Goal: Task Accomplishment & Management: Manage account settings

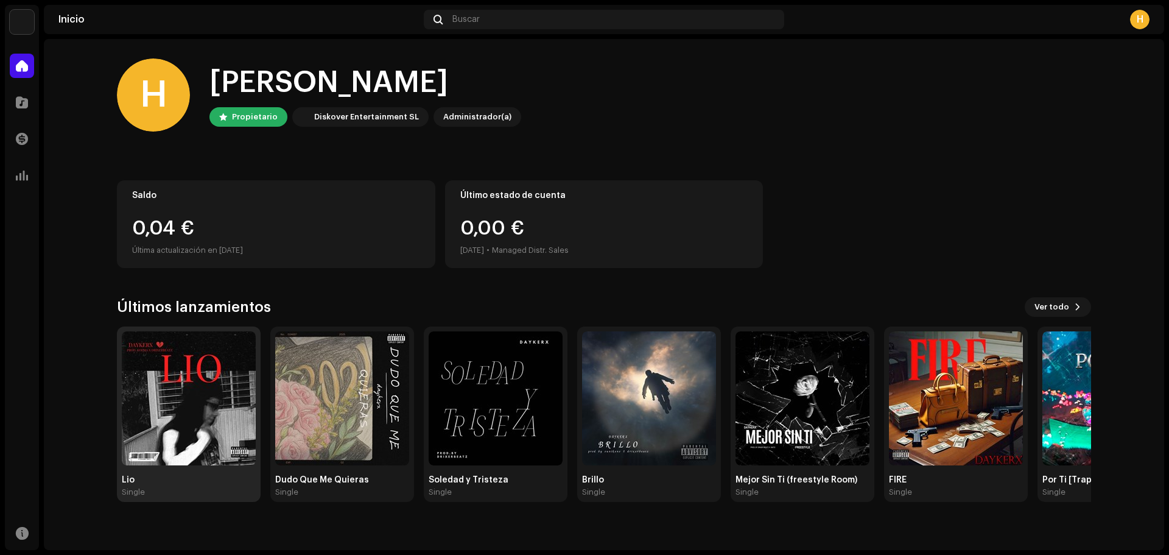
click at [164, 426] on img at bounding box center [189, 398] width 134 height 134
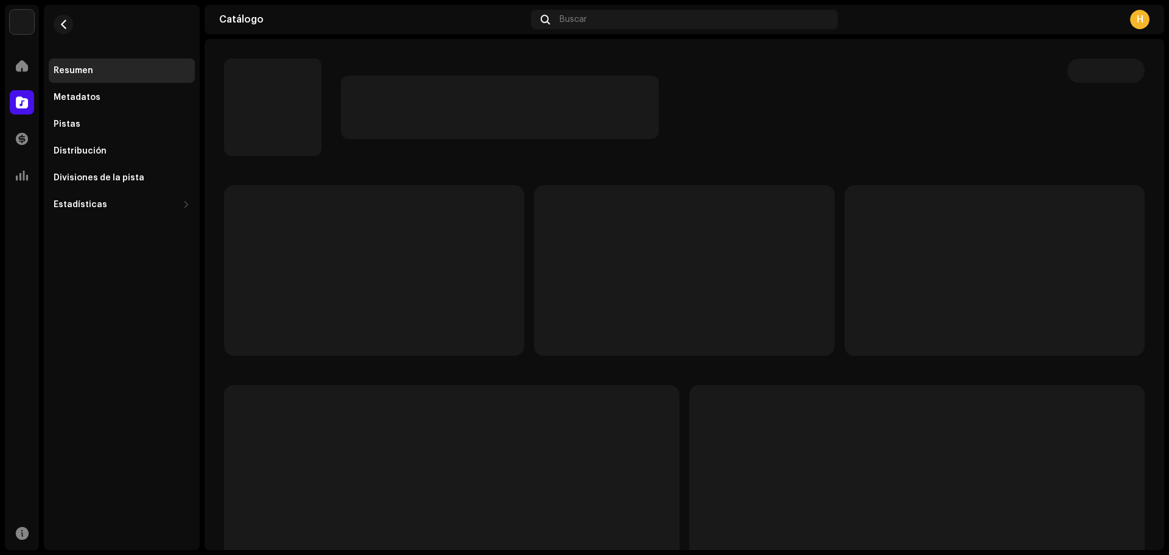
click at [189, 413] on div "Resumen Metadatos Pistas Distribución Divisiones de la pista Estadísticas Consu…" at bounding box center [122, 277] width 156 height 545
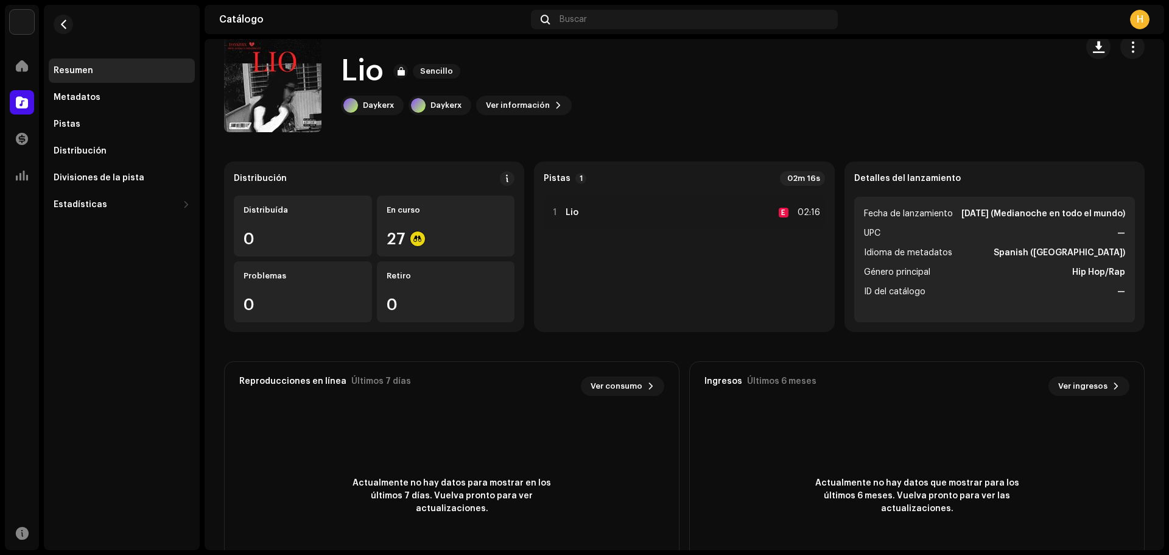
scroll to position [19, 0]
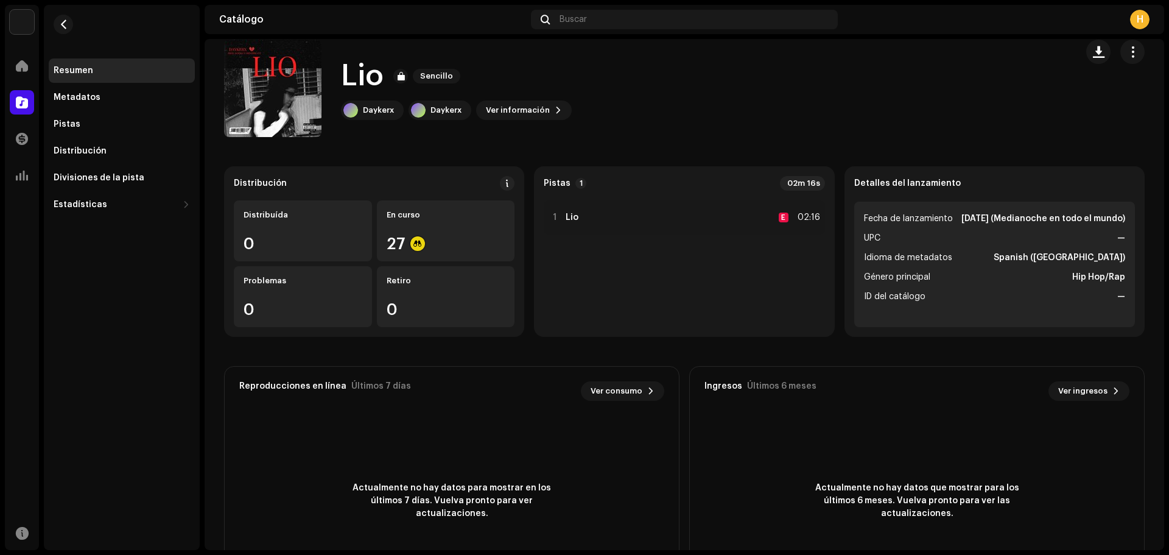
click at [1168, 57] on div "[PERSON_NAME] Inicio Catálogo Transacciones Estadísticas Recursos Resumen Metad…" at bounding box center [584, 277] width 1169 height 555
click at [519, 115] on span "Ver información" at bounding box center [518, 110] width 64 height 24
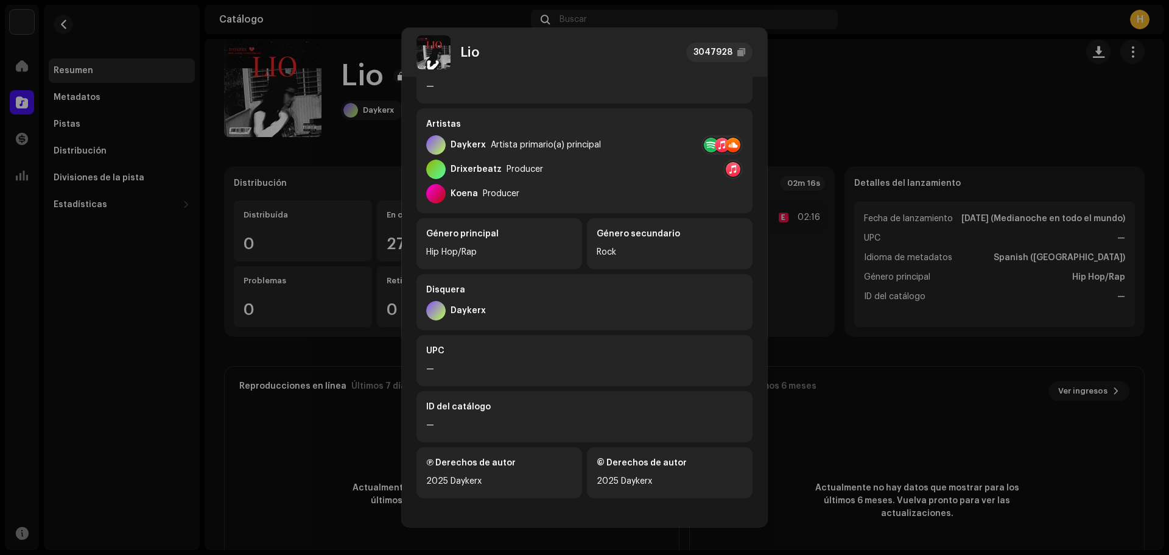
scroll to position [0, 0]
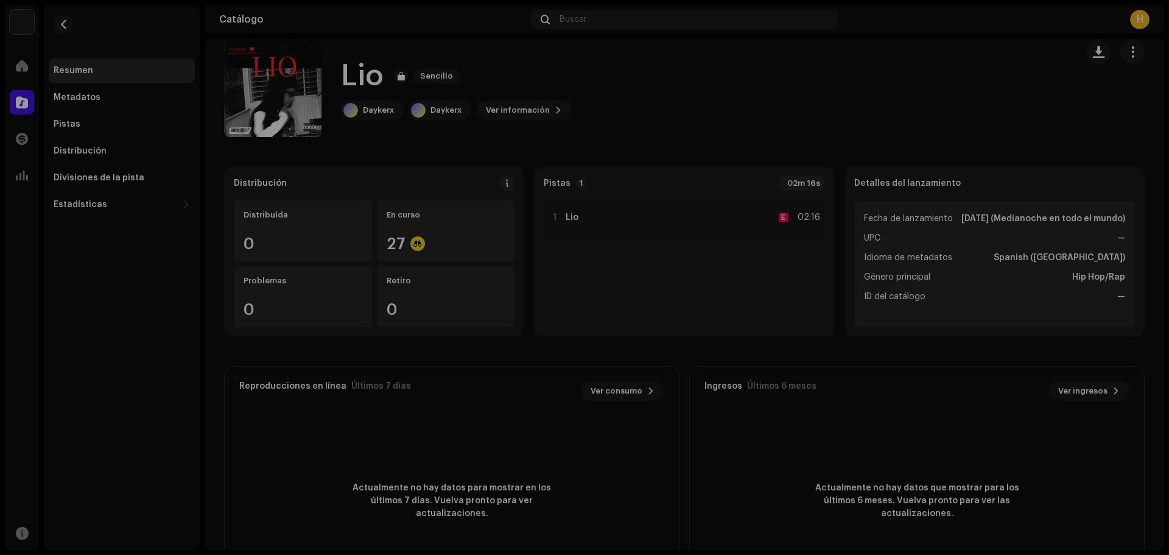
click at [152, 304] on div "Lio 3047928 Metadatos Distribución Idioma de metadatos Spanish ([GEOGRAPHIC_DAT…" at bounding box center [584, 277] width 1169 height 555
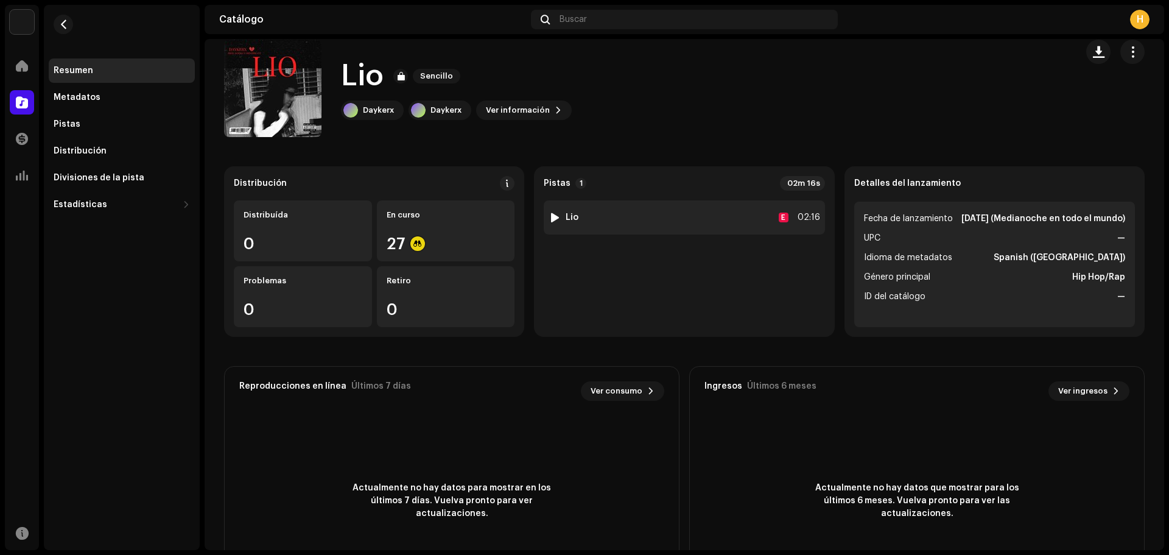
click at [758, 215] on div "1 Lio E 02:16" at bounding box center [684, 217] width 281 height 34
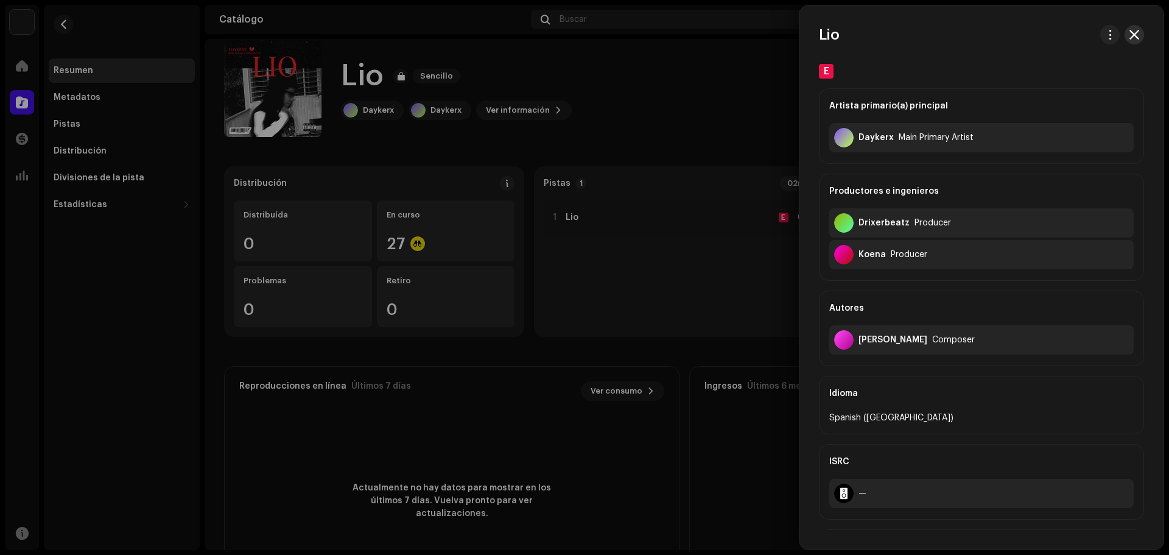
click at [1130, 32] on span "button" at bounding box center [1135, 35] width 10 height 10
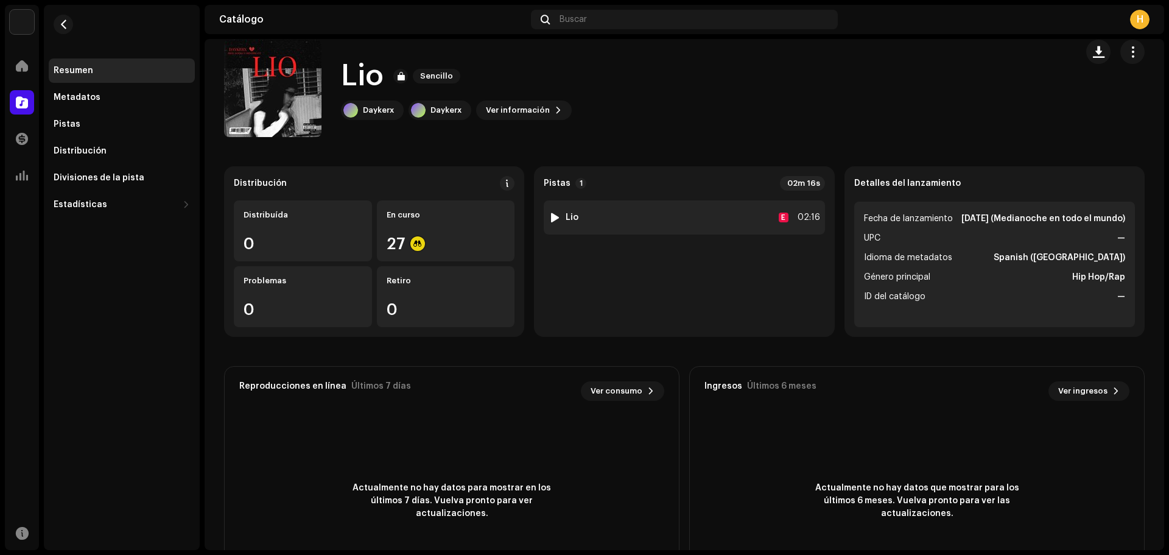
click at [550, 213] on div at bounding box center [554, 218] width 9 height 10
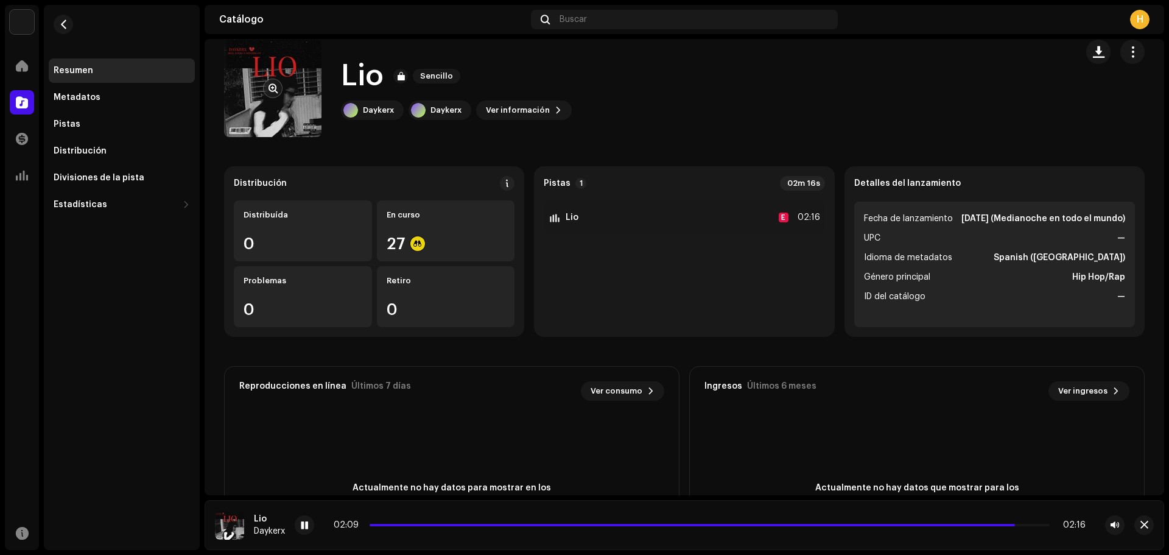
click at [306, 129] on re-a-cover at bounding box center [272, 88] width 97 height 97
click at [275, 88] on span "button" at bounding box center [273, 88] width 9 height 10
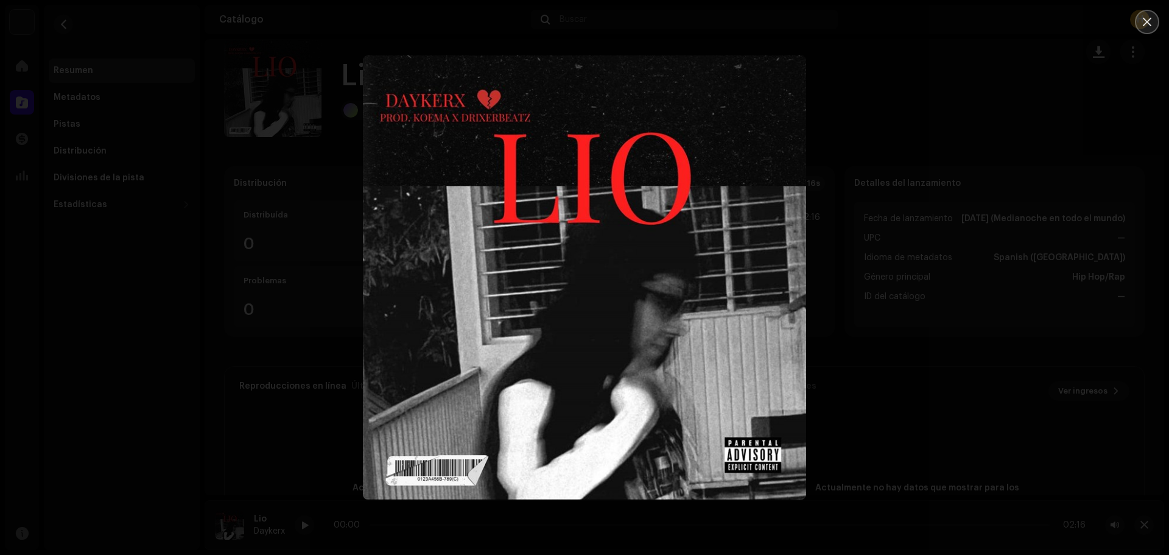
click at [1139, 21] on button "Close" at bounding box center [1147, 22] width 24 height 24
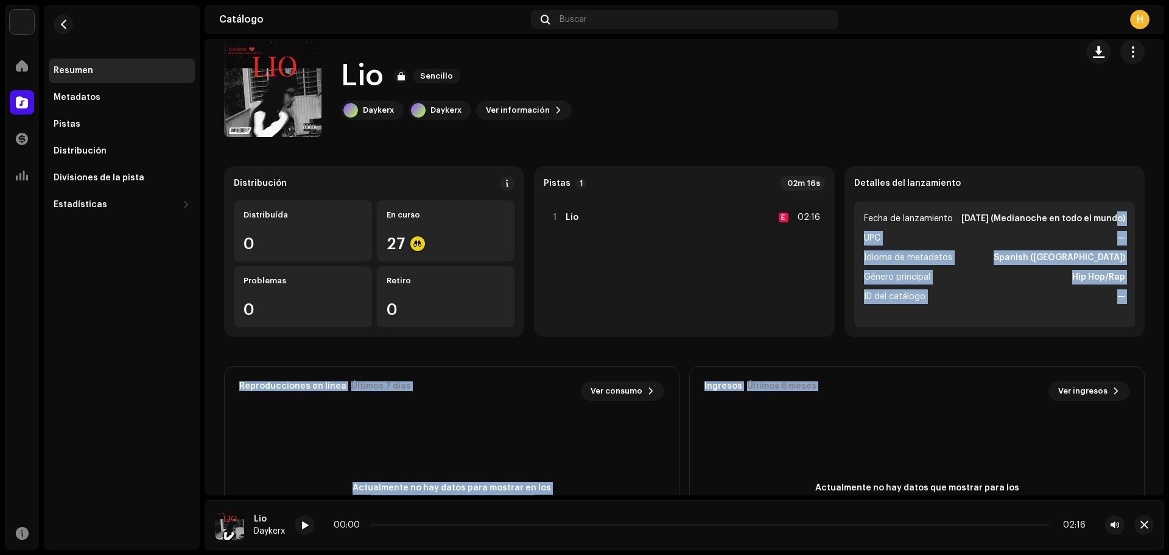
drag, startPoint x: 1169, startPoint y: 214, endPoint x: 1161, endPoint y: 414, distance: 199.9
click at [1161, 414] on div "[PERSON_NAME] Inicio Catálogo Transacciones Estadísticas Recursos Resumen Metad…" at bounding box center [584, 277] width 1169 height 555
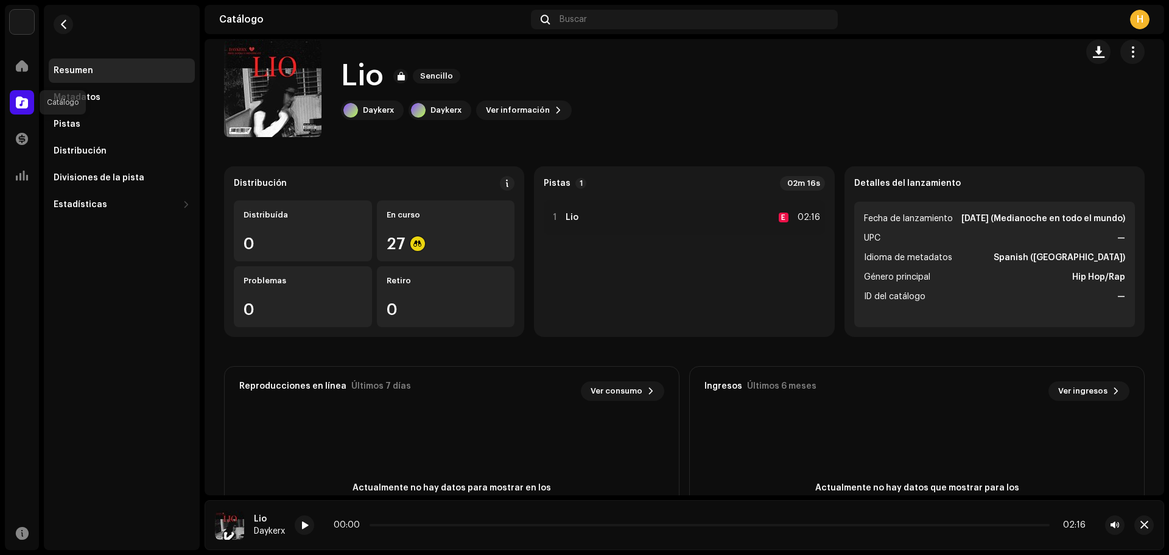
click at [20, 104] on span at bounding box center [22, 102] width 12 height 10
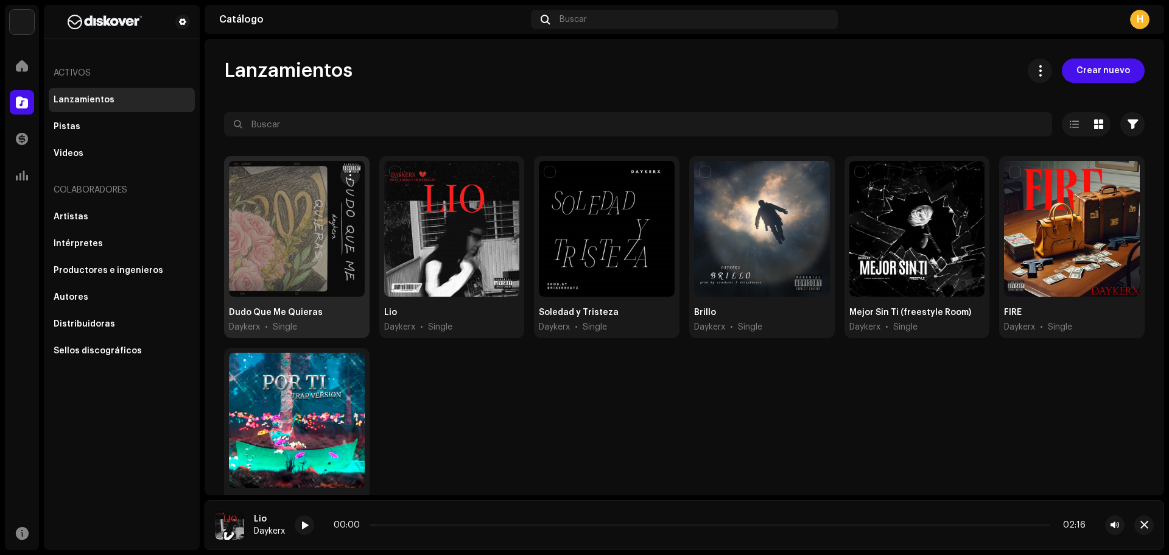
click at [292, 275] on div at bounding box center [297, 229] width 136 height 136
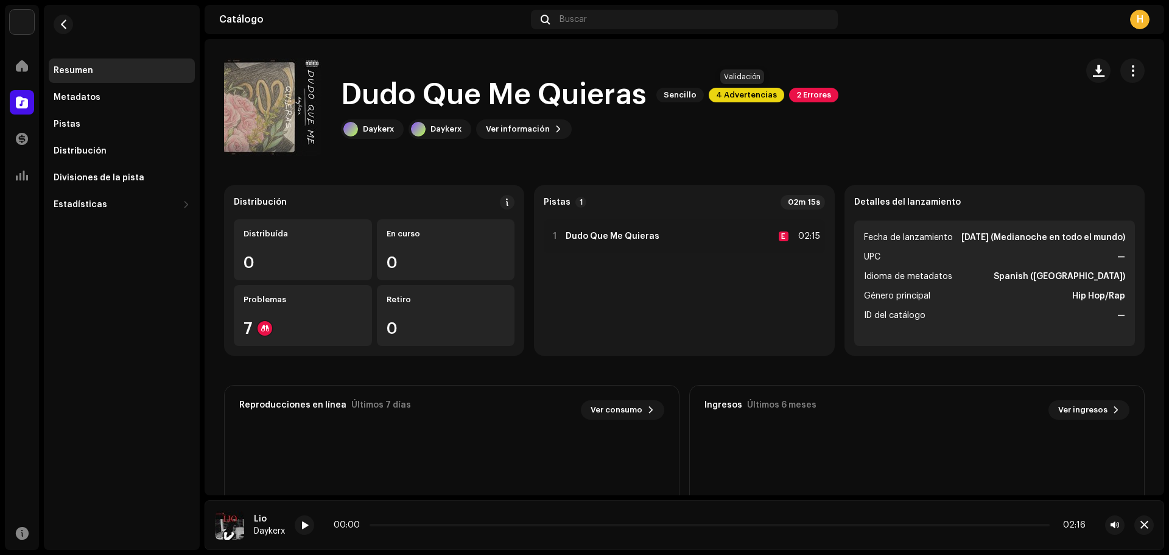
click at [730, 88] on span "4 Advertencias" at bounding box center [747, 95] width 76 height 15
click at [753, 90] on span "4 Advertencias" at bounding box center [747, 95] width 76 height 15
drag, startPoint x: 767, startPoint y: 224, endPoint x: 765, endPoint y: 268, distance: 43.9
click at [1130, 71] on span "button" at bounding box center [1133, 71] width 12 height 10
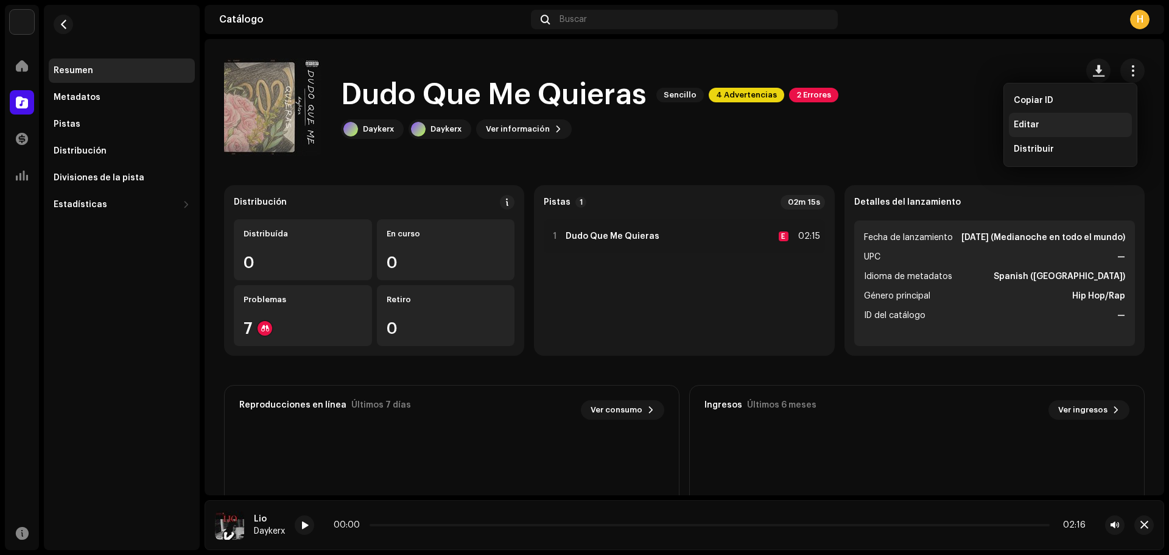
click at [1066, 119] on div "Editar" at bounding box center [1070, 125] width 123 height 24
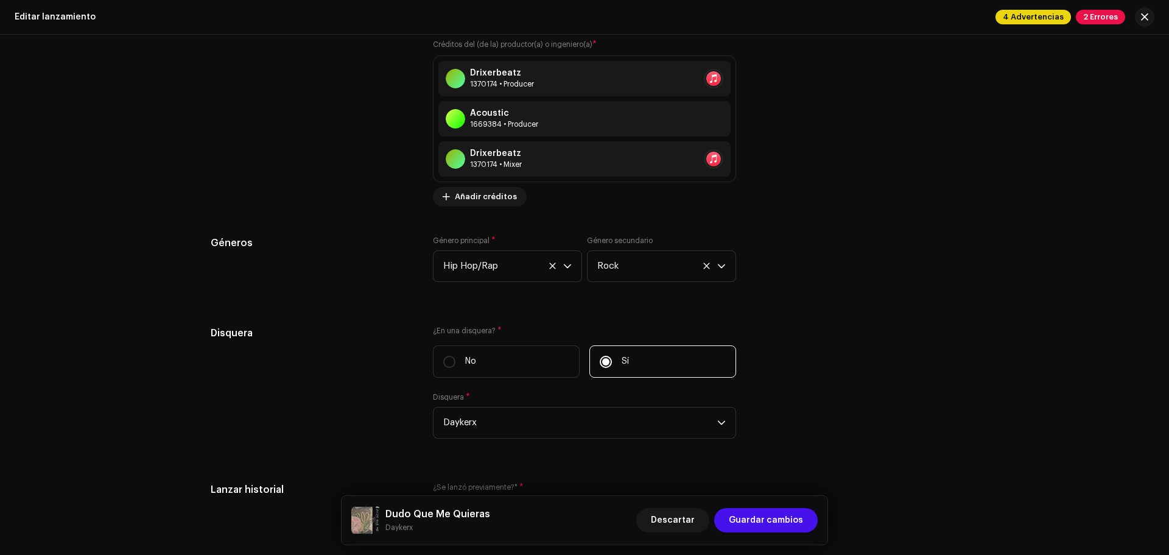
scroll to position [1715, 0]
click at [476, 351] on label "No" at bounding box center [506, 358] width 147 height 32
click at [455, 353] on input "No" at bounding box center [449, 359] width 12 height 12
radio input "true"
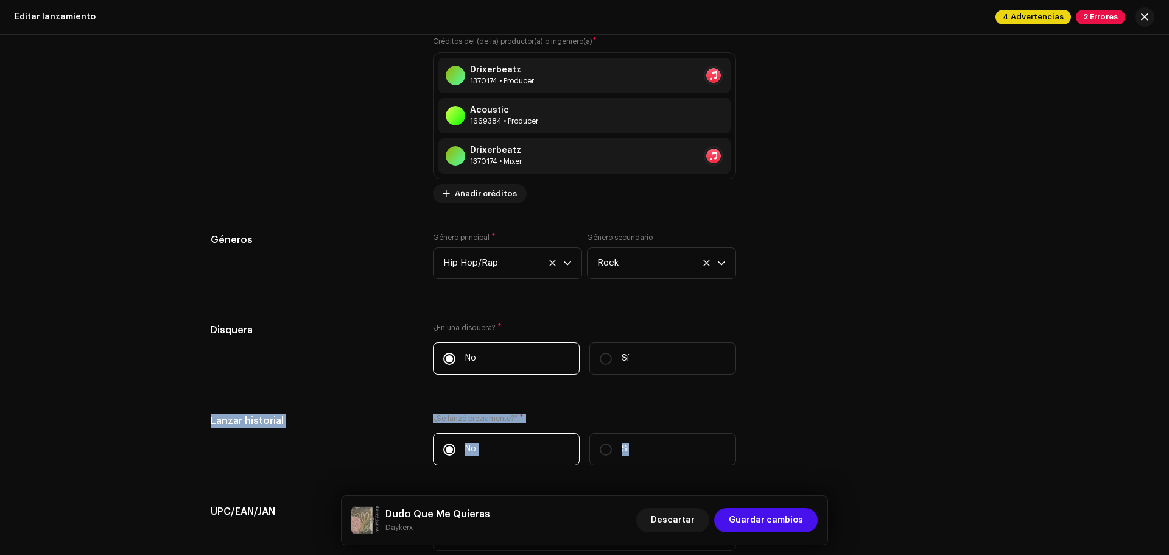
drag, startPoint x: 1163, startPoint y: 383, endPoint x: 1169, endPoint y: 412, distance: 29.7
click at [1169, 412] on div "Crear un nuevo lanzamiento Complete los siguientes pasos para editar su lanzami…" at bounding box center [584, 295] width 1169 height 520
click at [1005, 387] on div "Crear un nuevo lanzamiento Complete los siguientes pasos para editar su lanzami…" at bounding box center [584, 295] width 1169 height 520
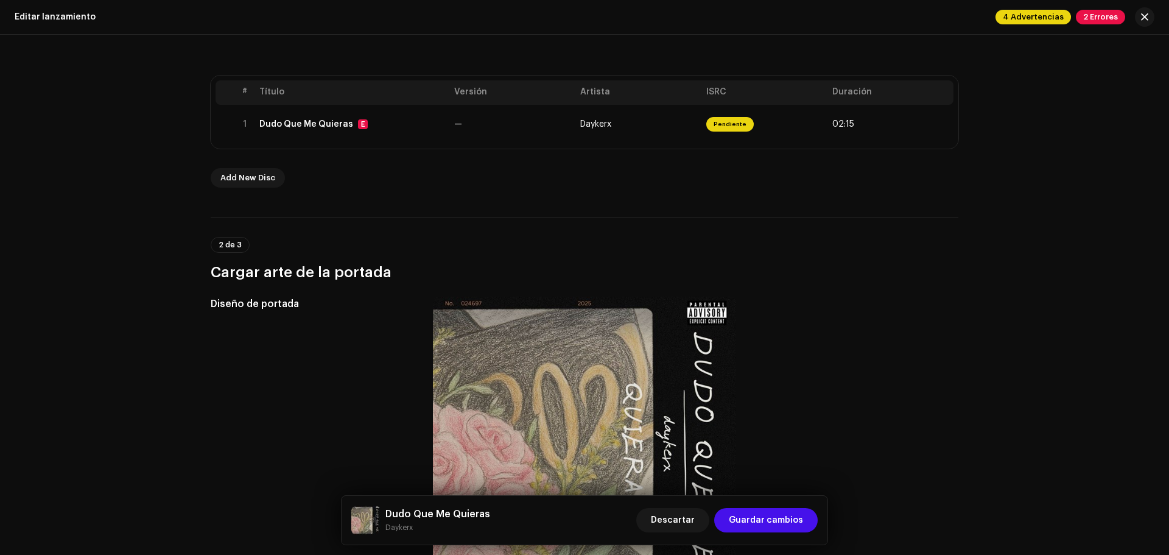
scroll to position [21, 0]
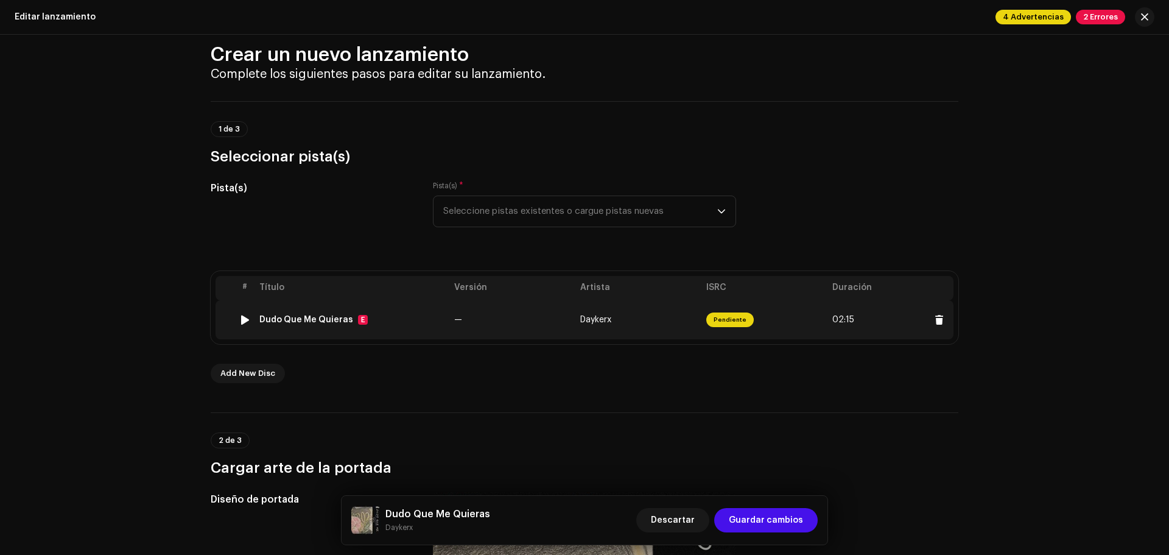
click at [659, 315] on td "Daykerx" at bounding box center [638, 319] width 126 height 39
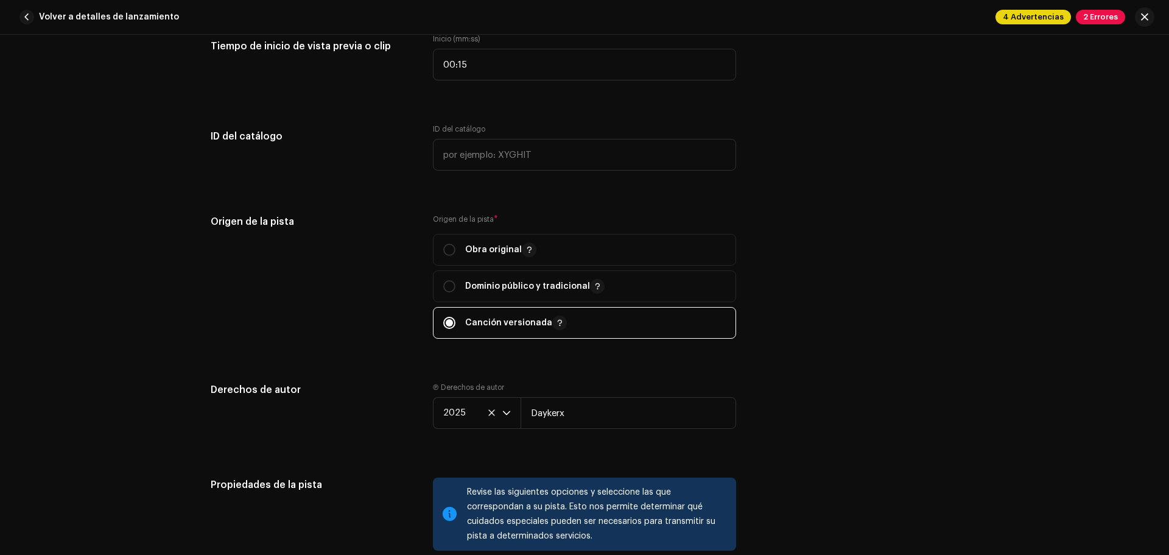
scroll to position [1301, 0]
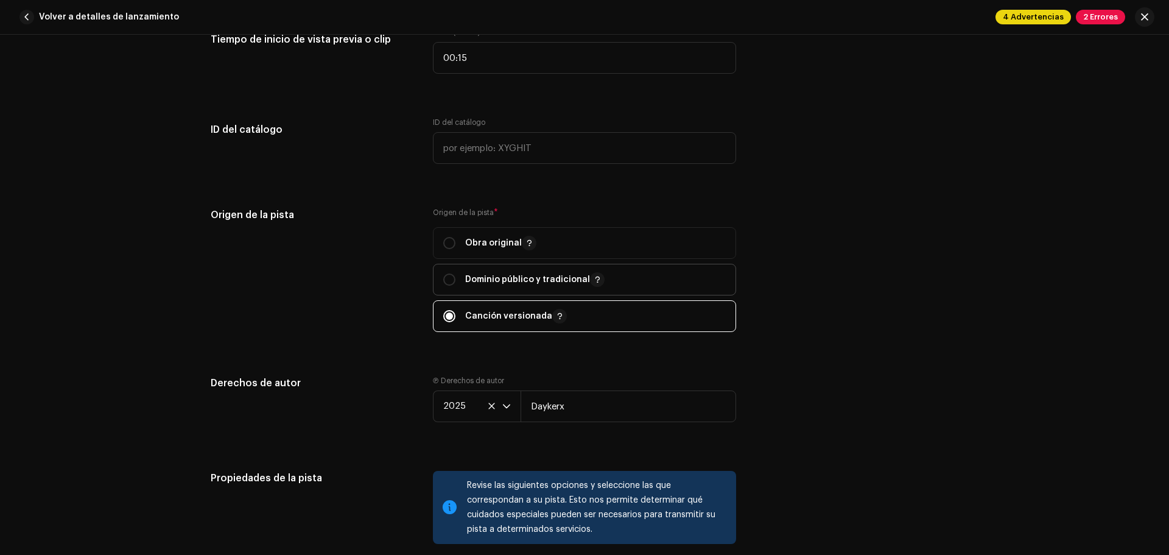
click at [616, 283] on span "Dominio público y tradicional" at bounding box center [584, 279] width 283 height 30
radio input "true"
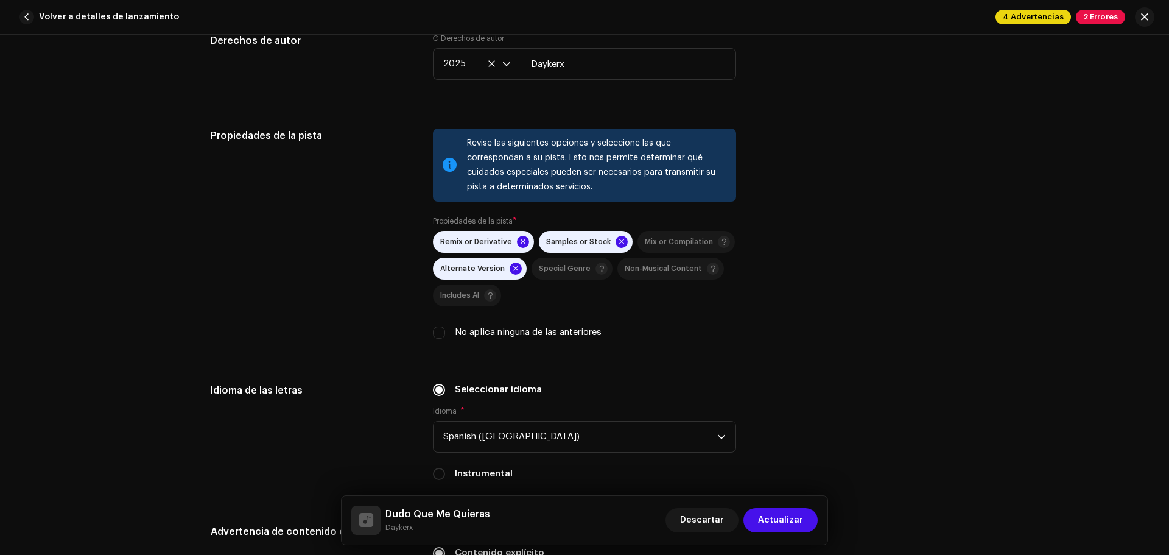
scroll to position [1670, 0]
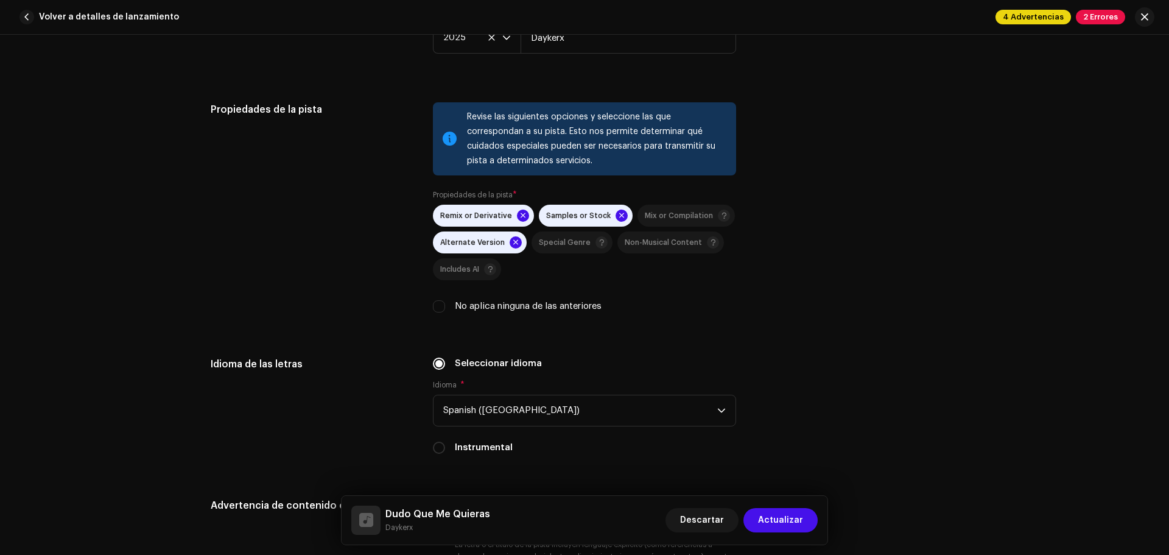
click at [519, 212] on span at bounding box center [523, 215] width 12 height 12
click at [510, 239] on span at bounding box center [516, 242] width 12 height 12
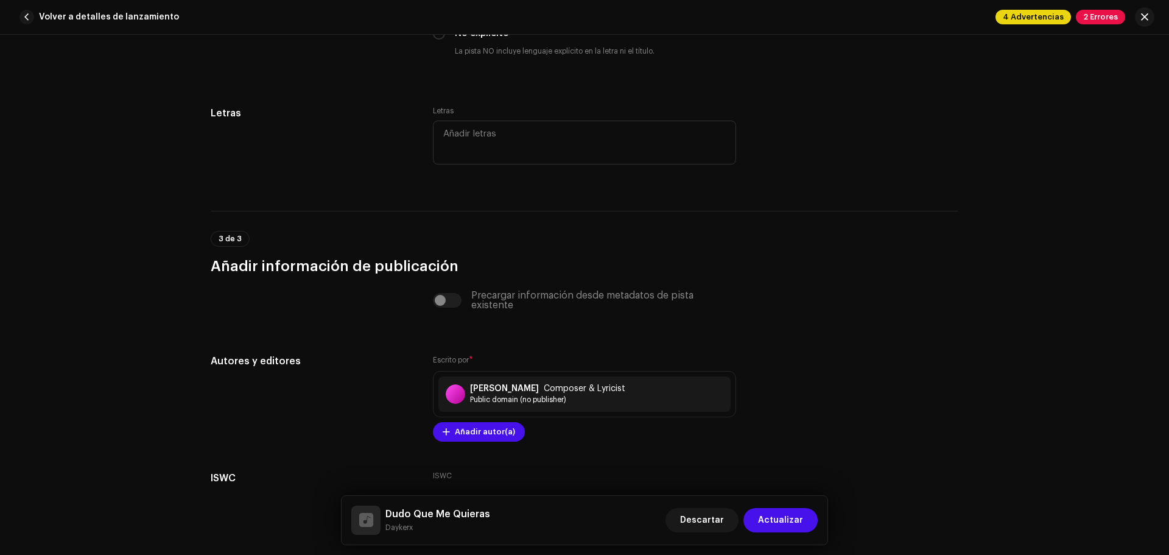
scroll to position [2314, 0]
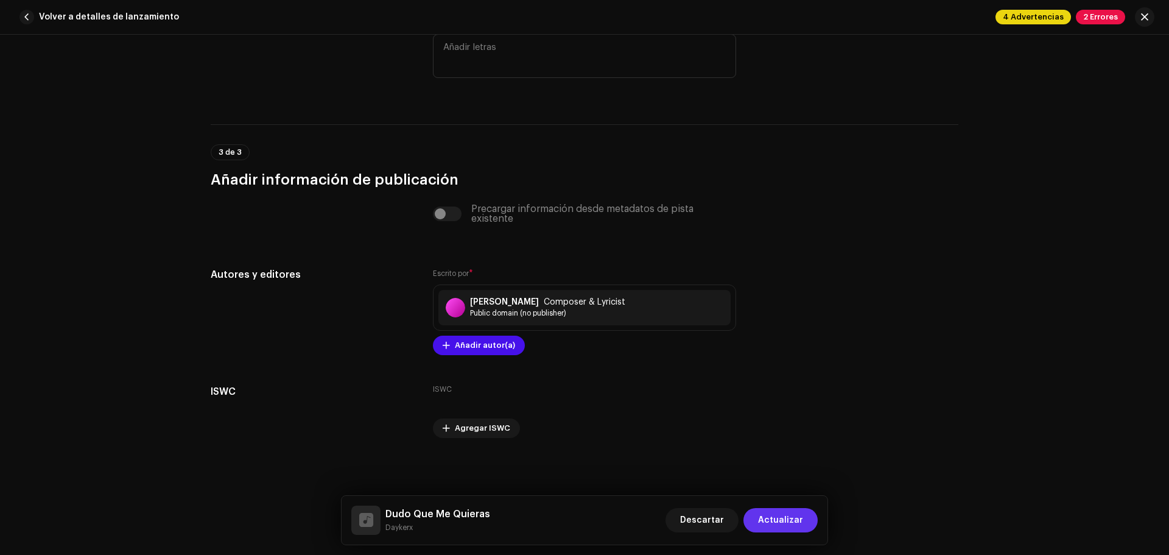
click at [795, 521] on span "Actualizar" at bounding box center [780, 520] width 45 height 24
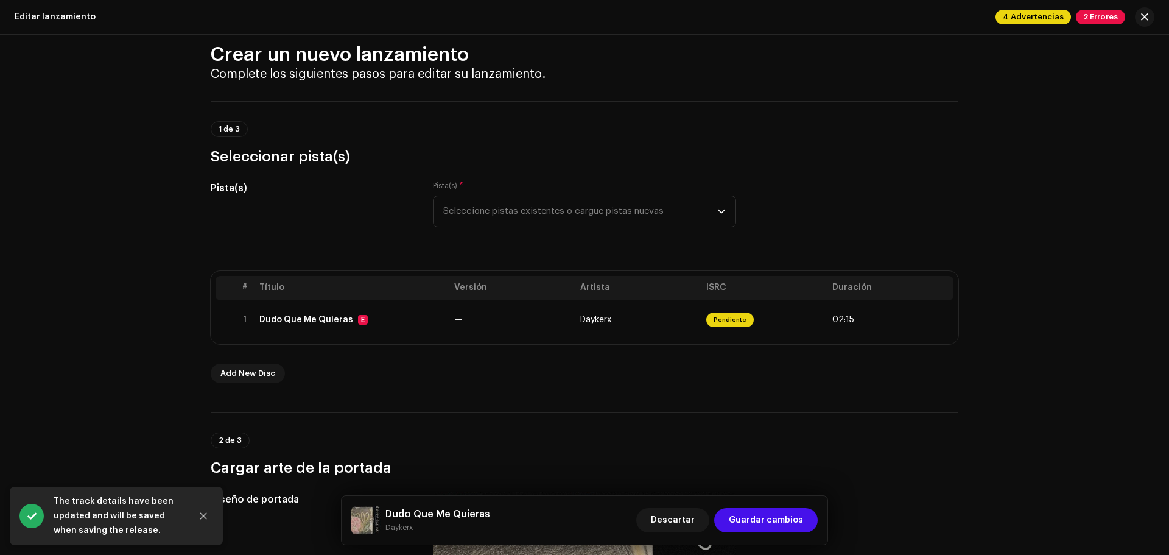
click at [795, 521] on span "Guardar cambios" at bounding box center [766, 520] width 74 height 24
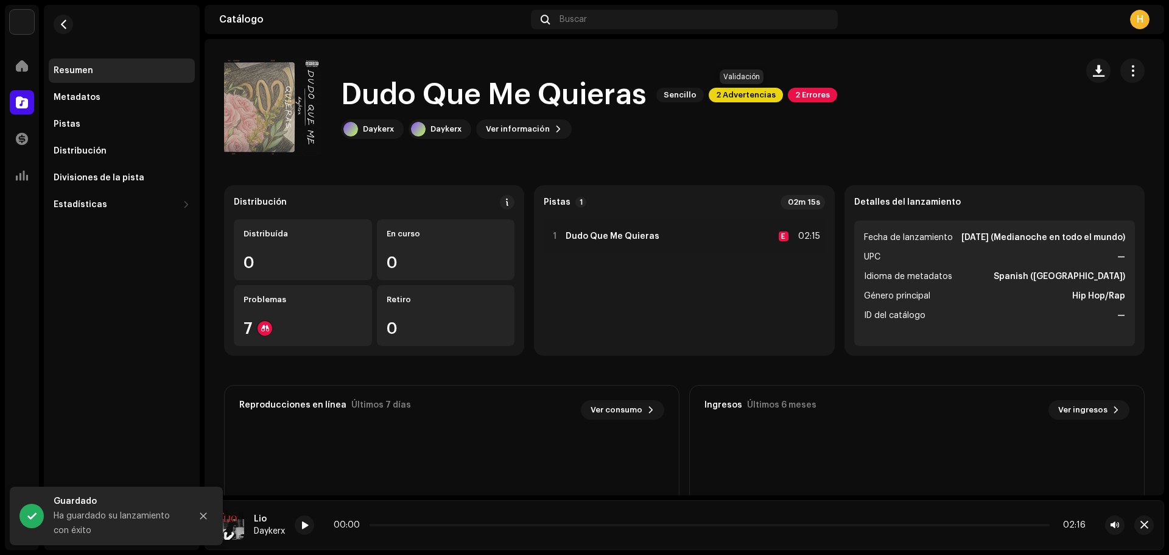
click at [744, 90] on span "2 Advertencias" at bounding box center [746, 95] width 74 height 15
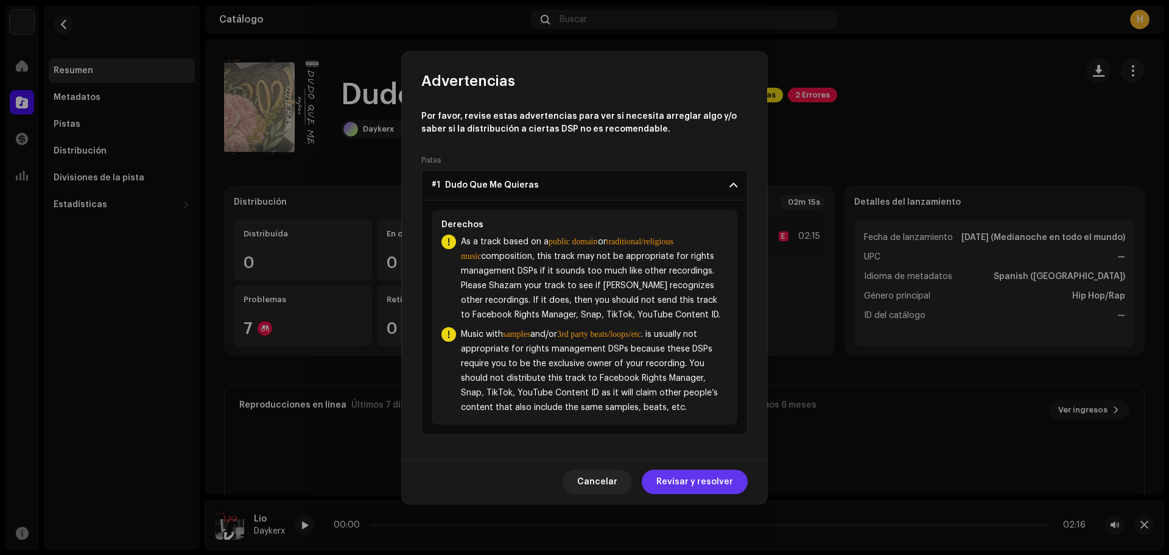
click at [683, 485] on span "Revisar y resolver" at bounding box center [694, 481] width 77 height 24
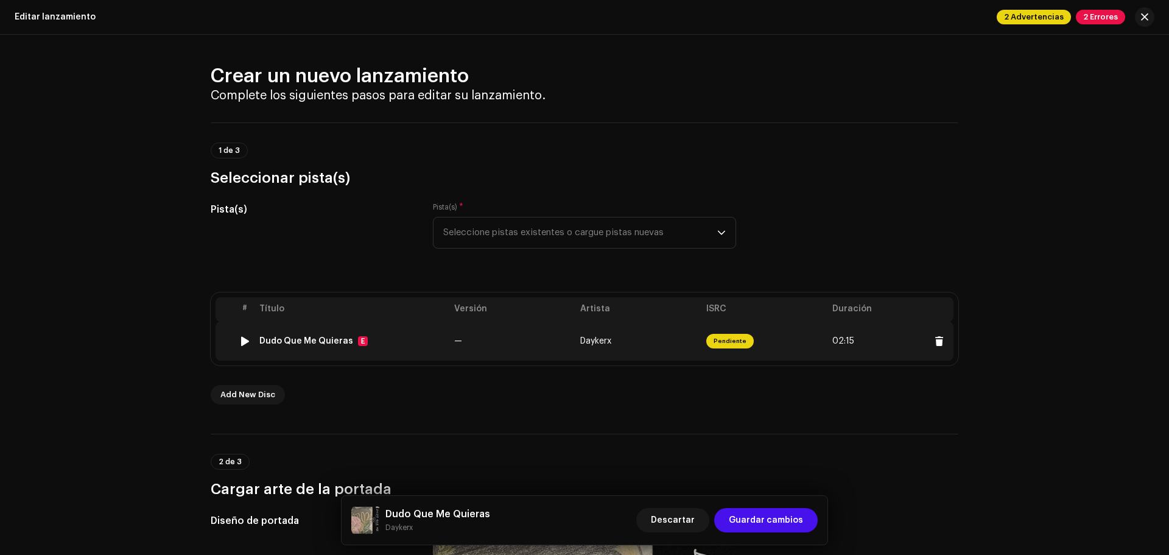
click at [242, 332] on td "1" at bounding box center [244, 341] width 19 height 39
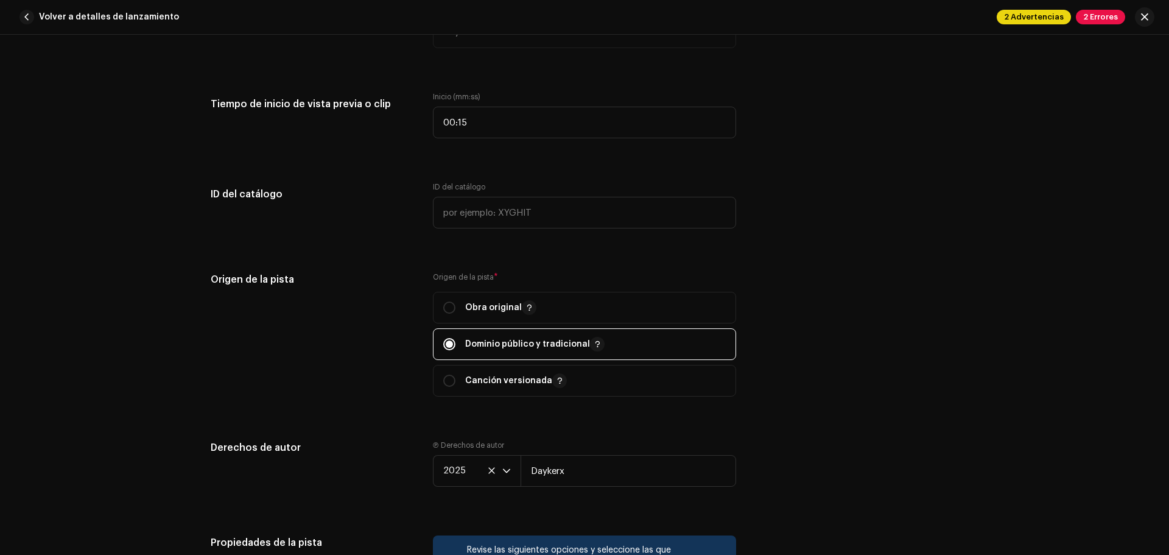
scroll to position [1354, 0]
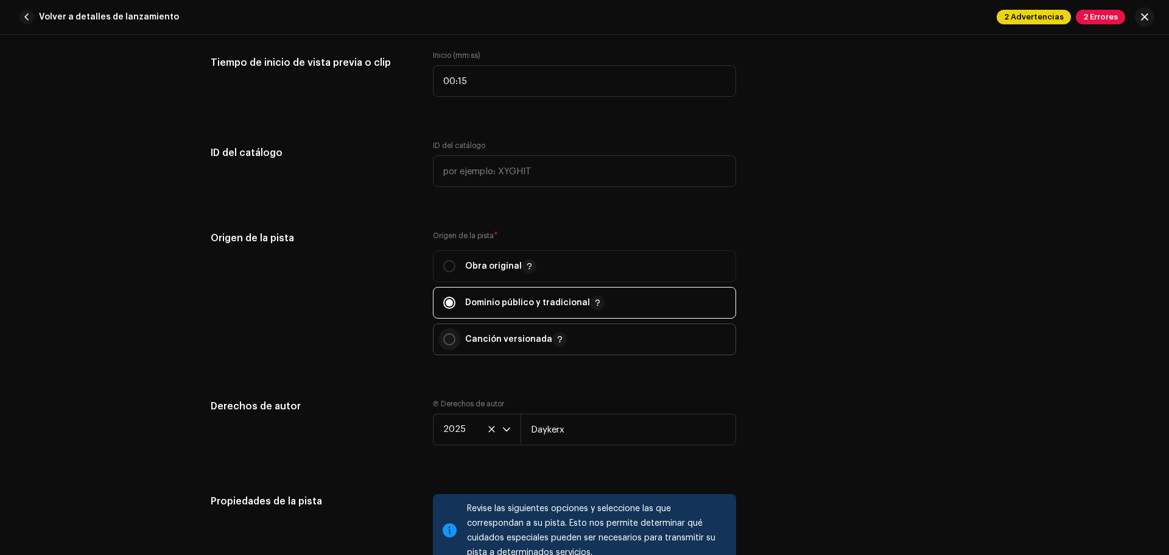
click at [445, 340] on input "radio" at bounding box center [449, 339] width 12 height 12
radio input "true"
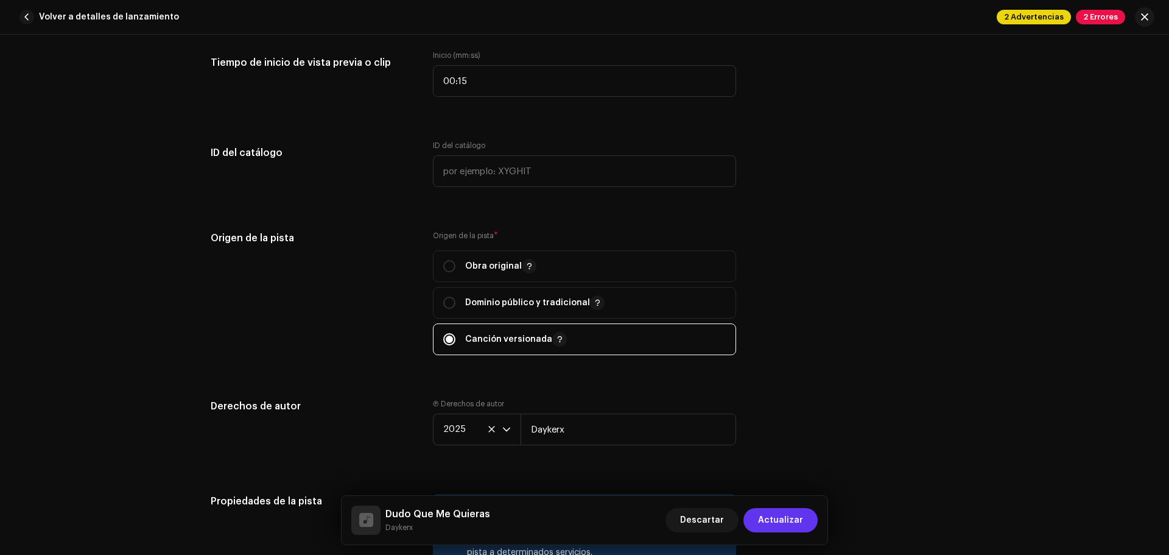
click at [807, 519] on button "Actualizar" at bounding box center [780, 520] width 74 height 24
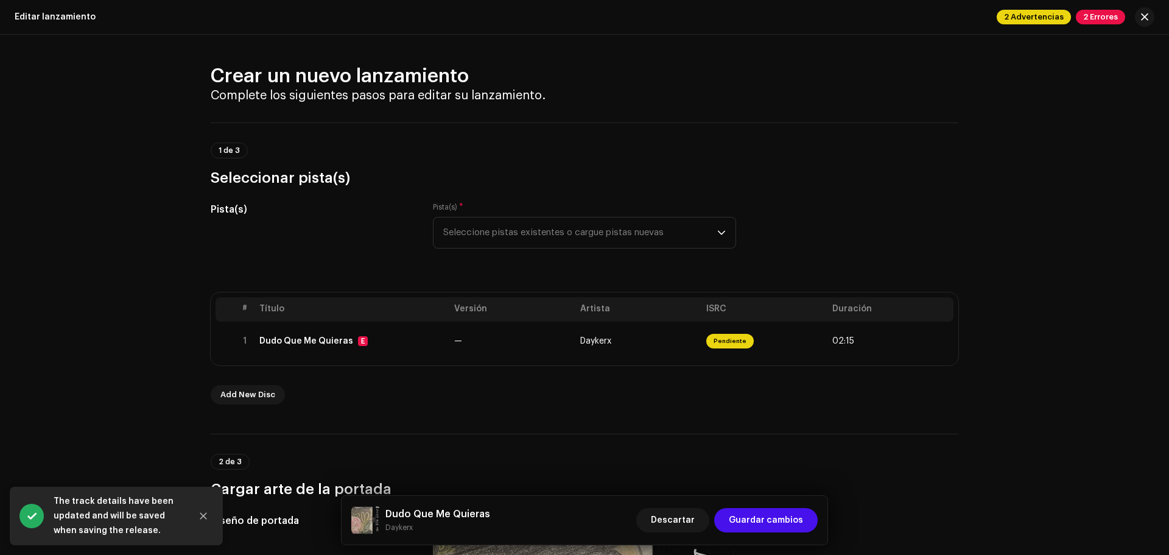
click at [807, 519] on button "Guardar cambios" at bounding box center [766, 520] width 104 height 24
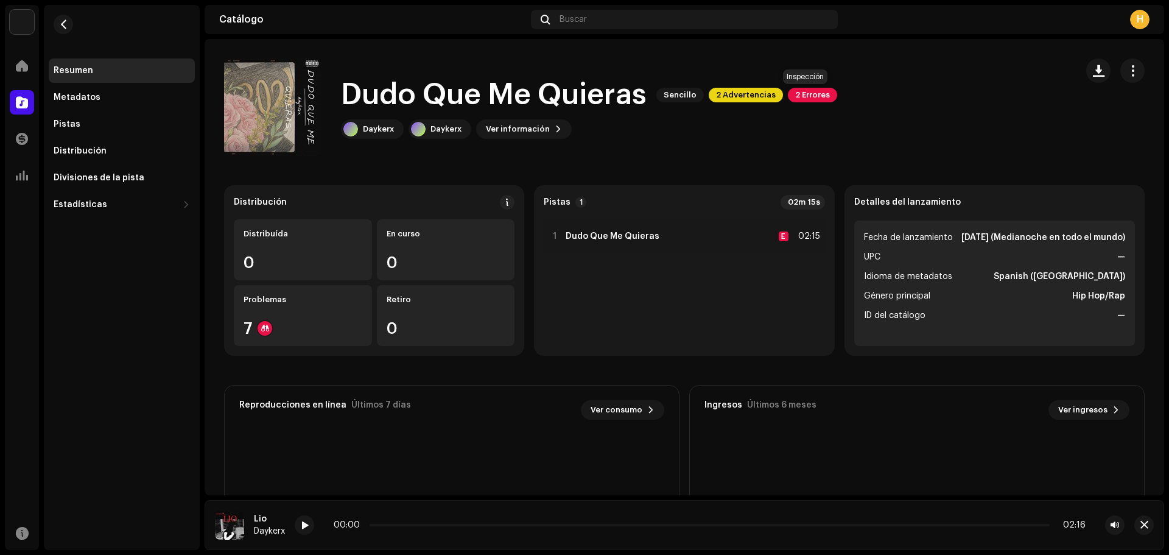
click at [796, 90] on span "2 Errores" at bounding box center [812, 95] width 49 height 15
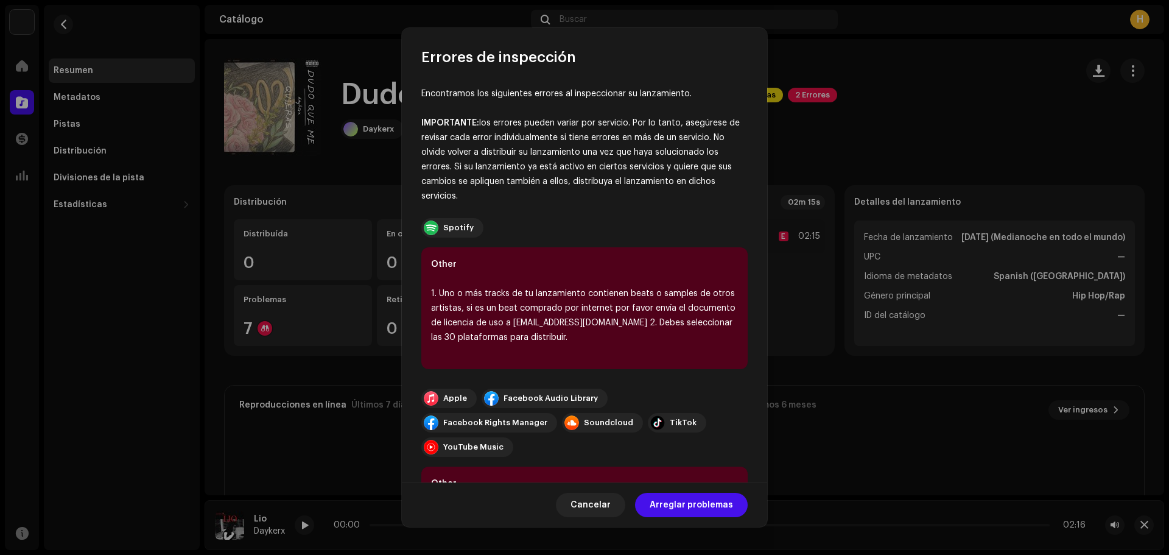
scroll to position [7, 0]
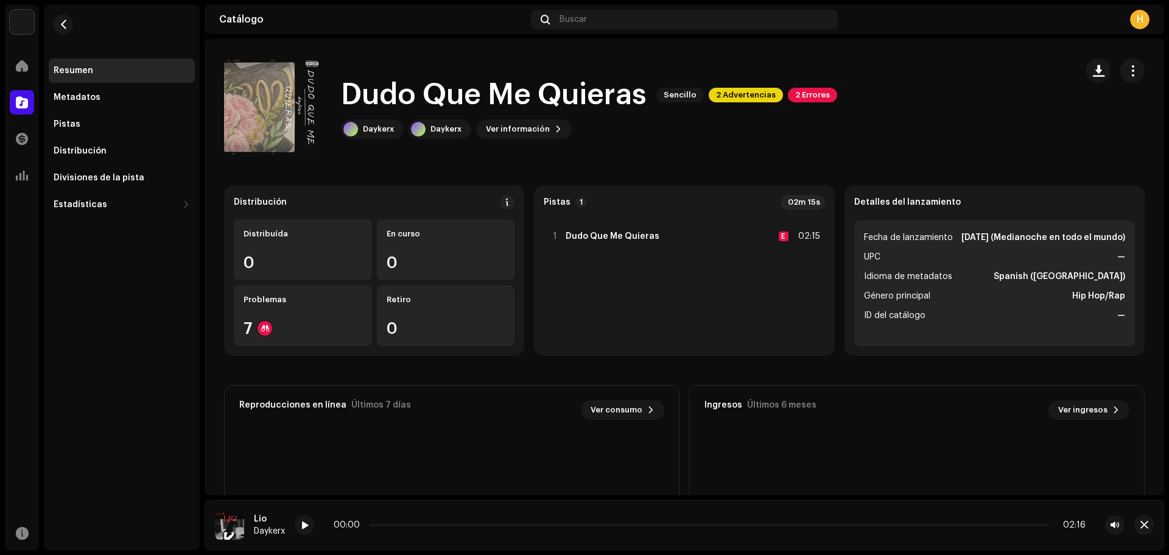
drag, startPoint x: 767, startPoint y: 274, endPoint x: 767, endPoint y: 304, distance: 29.8
click at [798, 97] on span "2 Errores" at bounding box center [812, 95] width 49 height 15
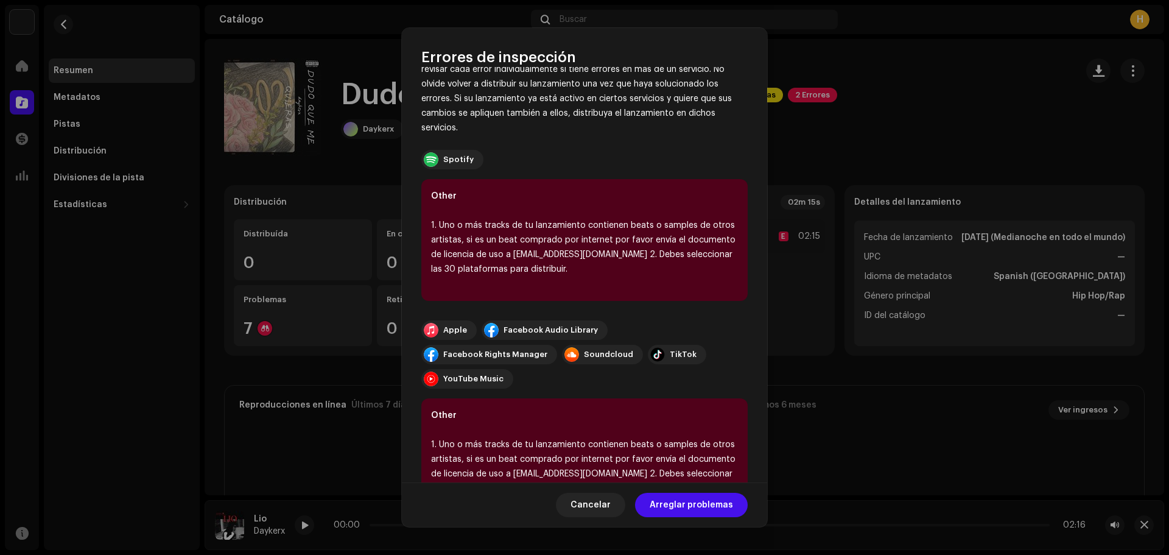
scroll to position [100, 0]
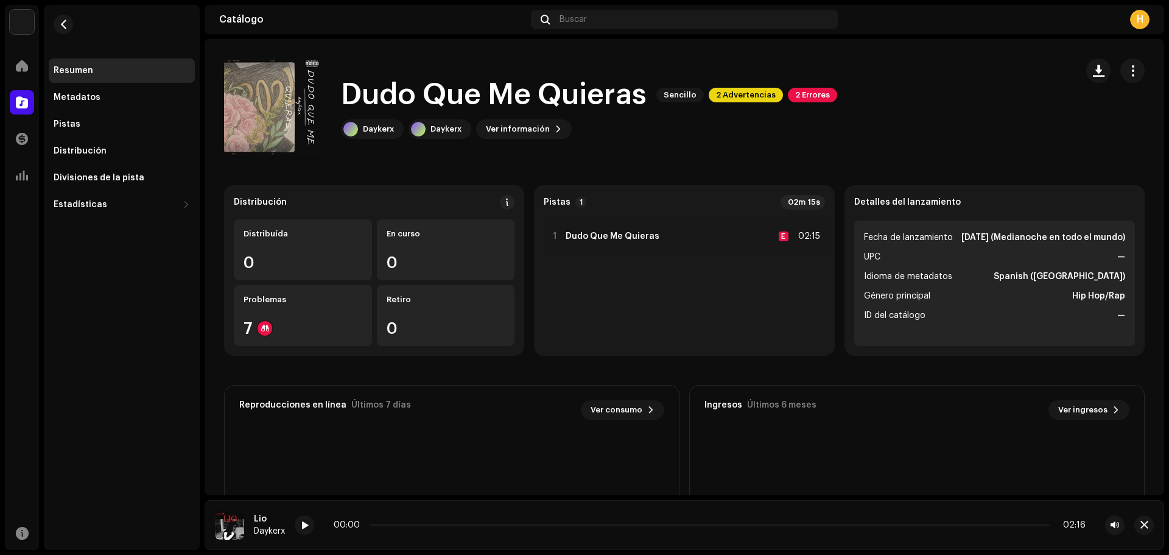
drag, startPoint x: 768, startPoint y: 387, endPoint x: 765, endPoint y: 339, distance: 47.6
click at [768, 379] on div "Errores de inspección Encontramos los siguientes errores al inspeccionar su lan…" at bounding box center [584, 277] width 1169 height 555
drag, startPoint x: 766, startPoint y: 258, endPoint x: 767, endPoint y: 223, distance: 34.7
click at [767, 229] on div "1 Dudo Que Me Quieras E 02:15" at bounding box center [684, 282] width 281 height 127
click at [753, 96] on span "2 Advertencias" at bounding box center [746, 95] width 74 height 15
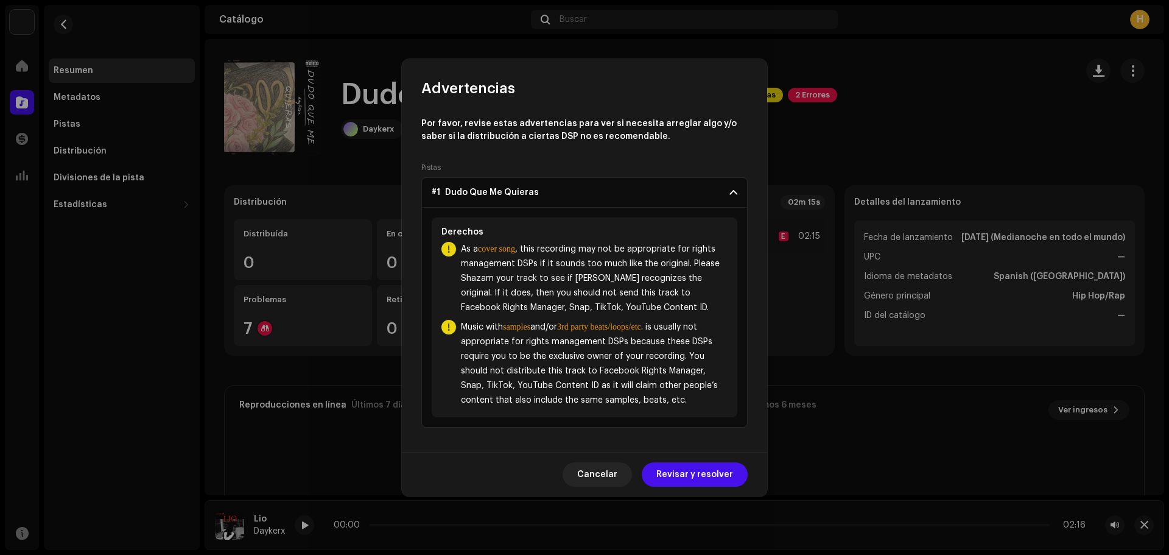
click at [733, 188] on span at bounding box center [733, 193] width 8 height 10
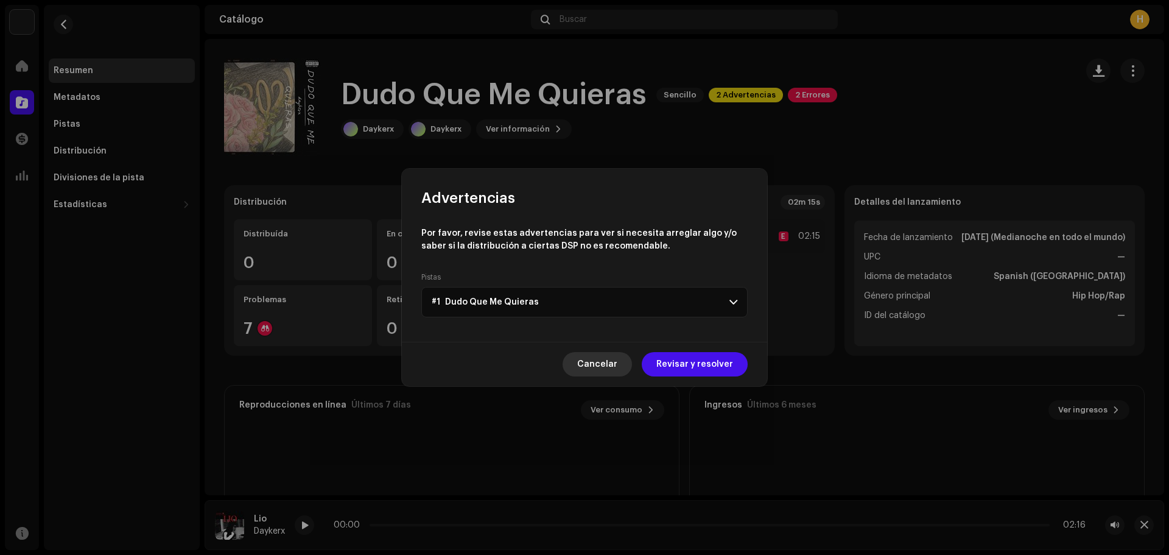
click at [605, 358] on span "Cancelar" at bounding box center [597, 364] width 40 height 24
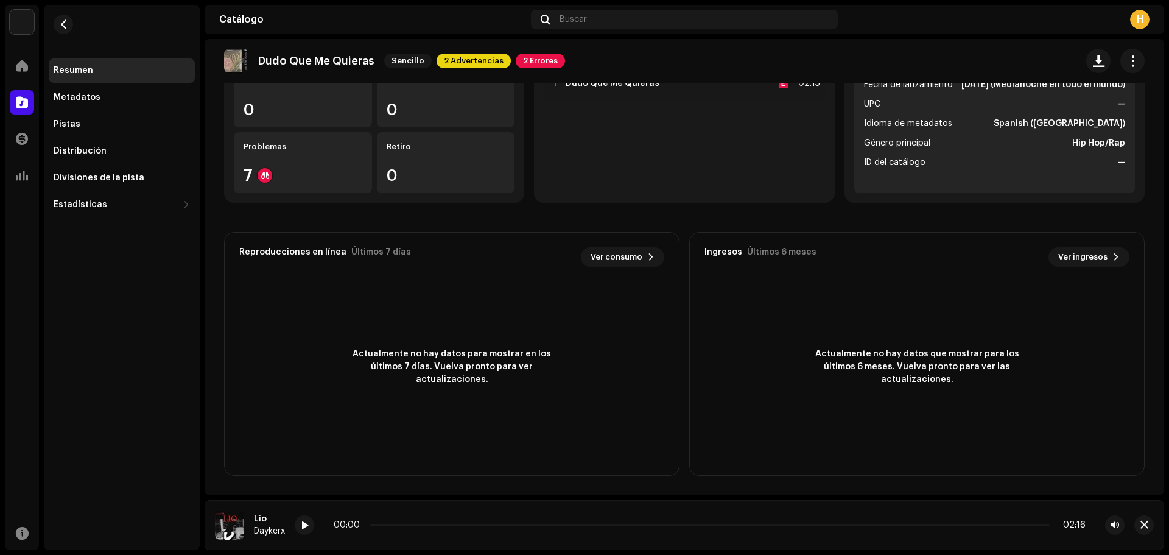
scroll to position [0, 0]
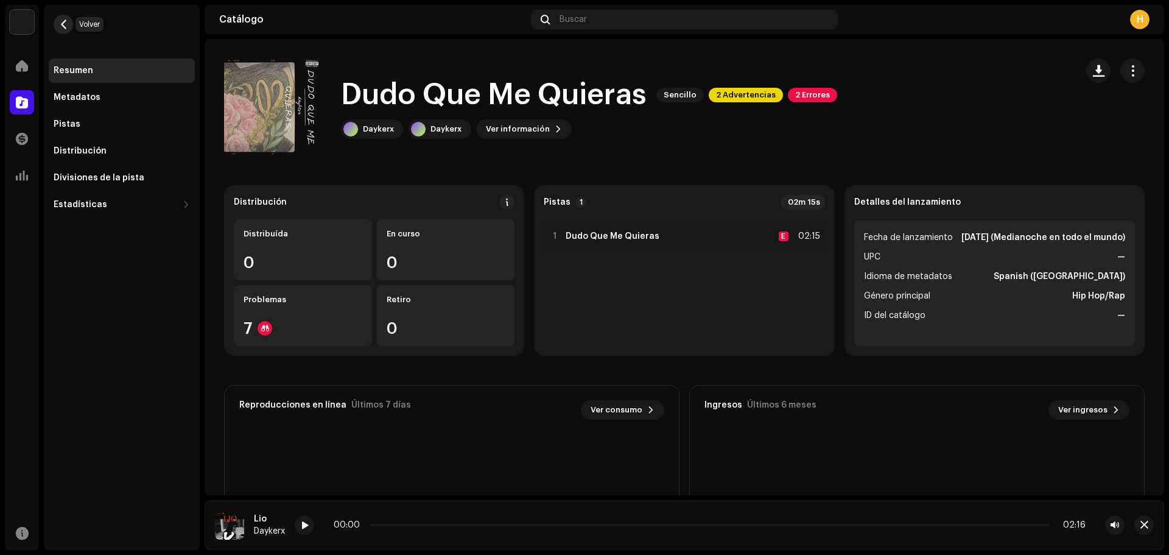
click at [63, 24] on span "button" at bounding box center [63, 24] width 9 height 10
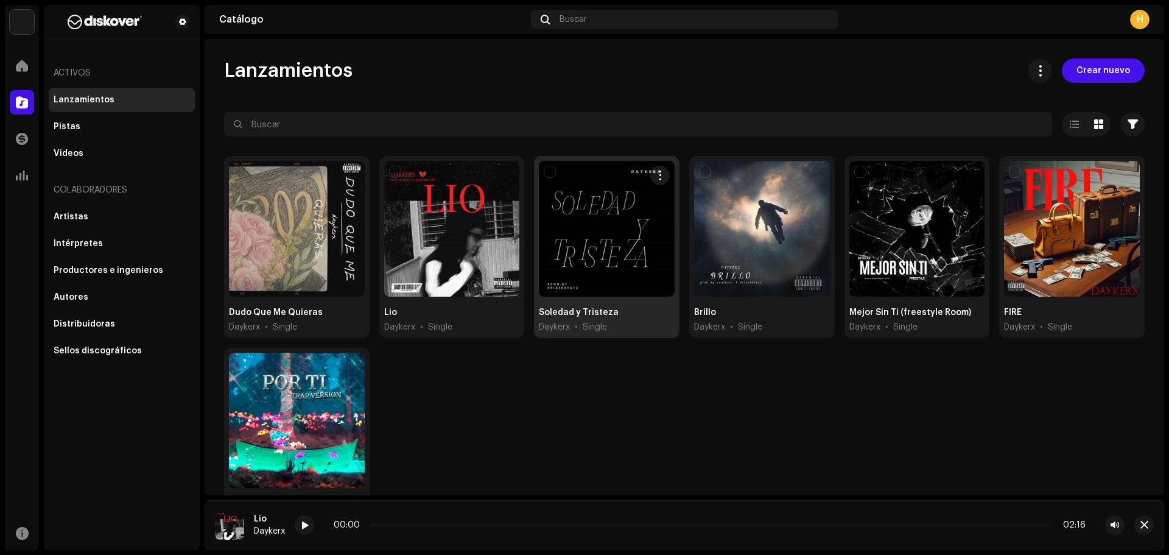
click at [600, 241] on div at bounding box center [607, 229] width 136 height 136
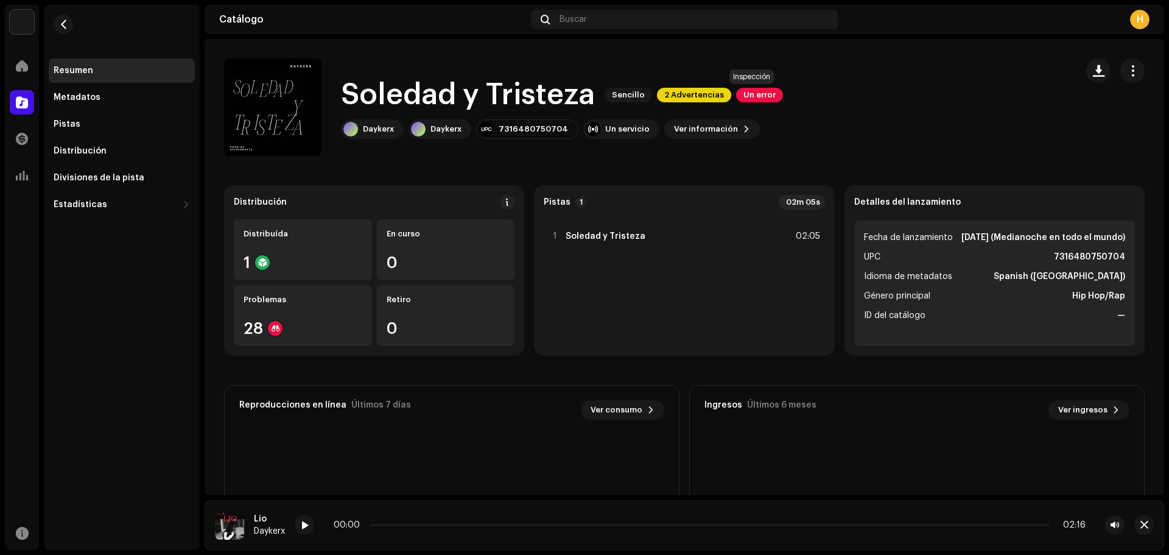
click at [758, 96] on span "Un error" at bounding box center [759, 95] width 47 height 15
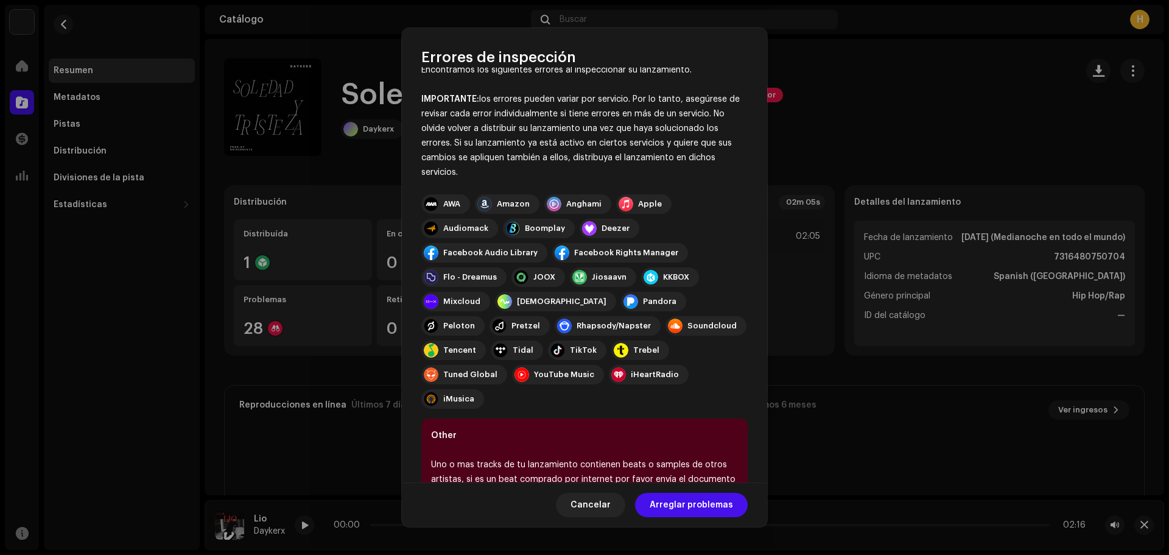
scroll to position [62, 0]
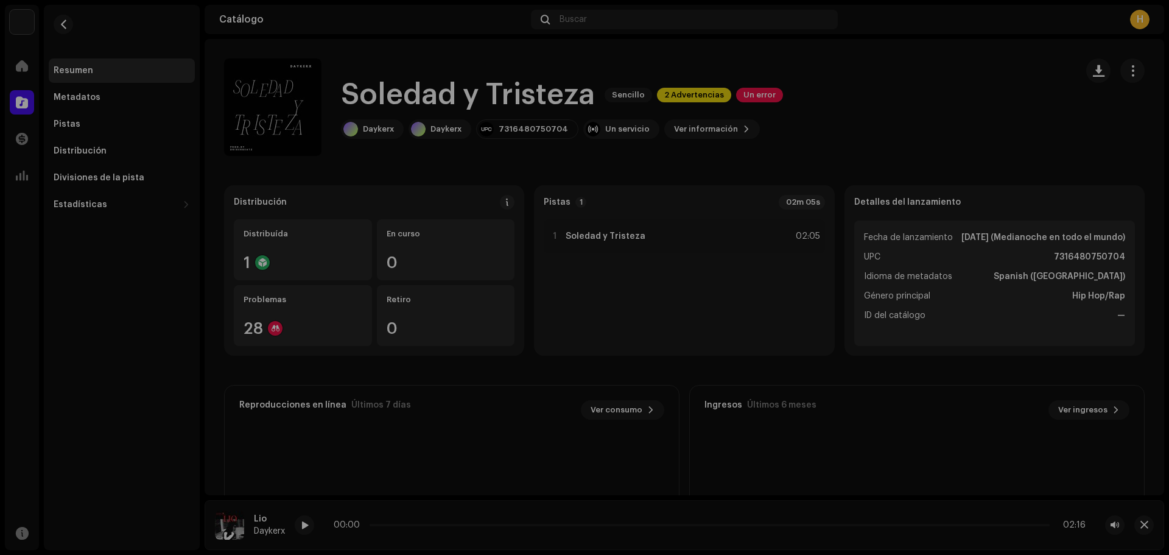
click at [823, 145] on div "Errores de inspección Encontramos los siguientes errores al inspeccionar su lan…" at bounding box center [584, 277] width 1169 height 555
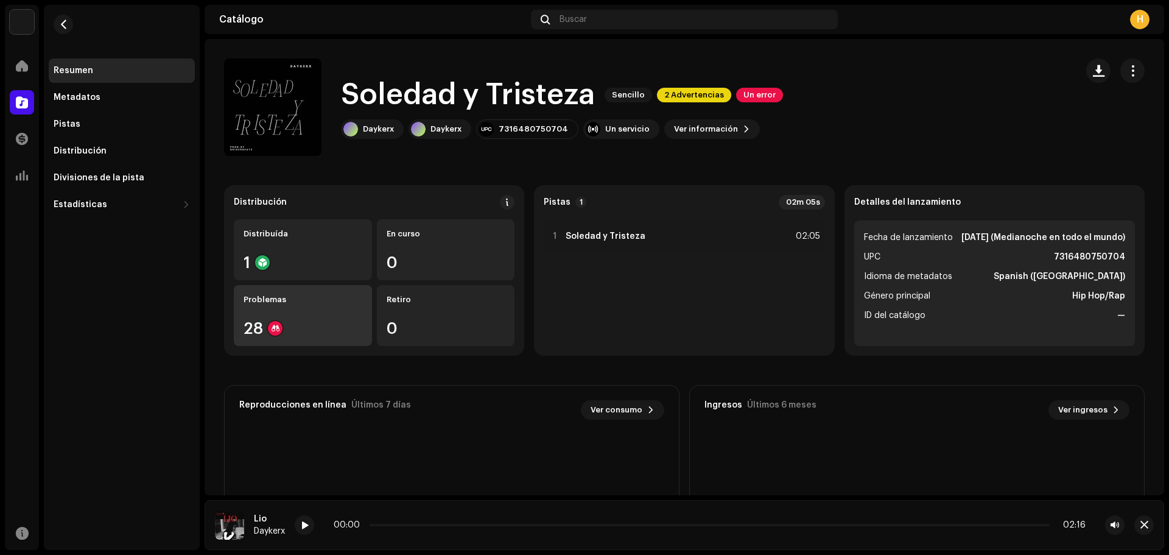
click at [315, 315] on div "Problemas 28" at bounding box center [303, 315] width 138 height 61
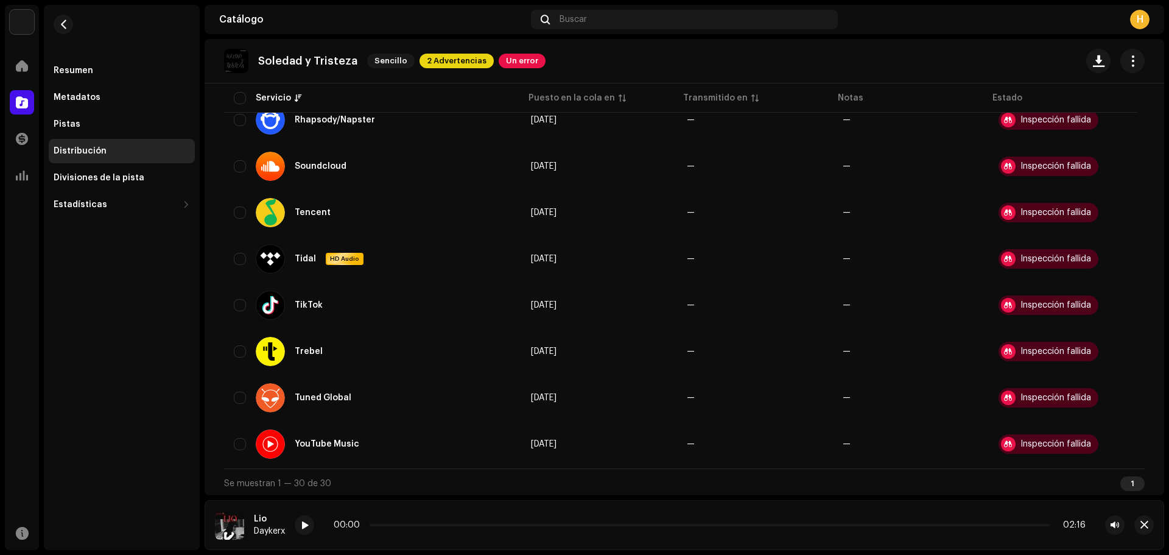
scroll to position [1111, 0]
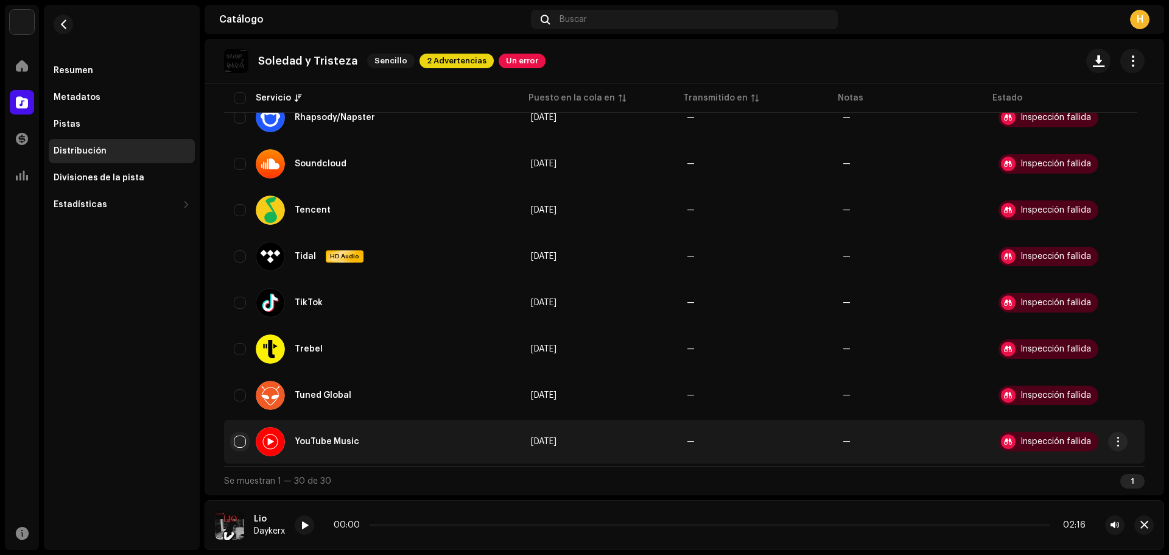
click at [239, 438] on input "checkbox" at bounding box center [240, 441] width 12 height 12
checkbox input "true"
click at [1122, 438] on span "button" at bounding box center [1118, 442] width 9 height 10
click at [1072, 488] on div "Distribuir" at bounding box center [1060, 493] width 123 height 24
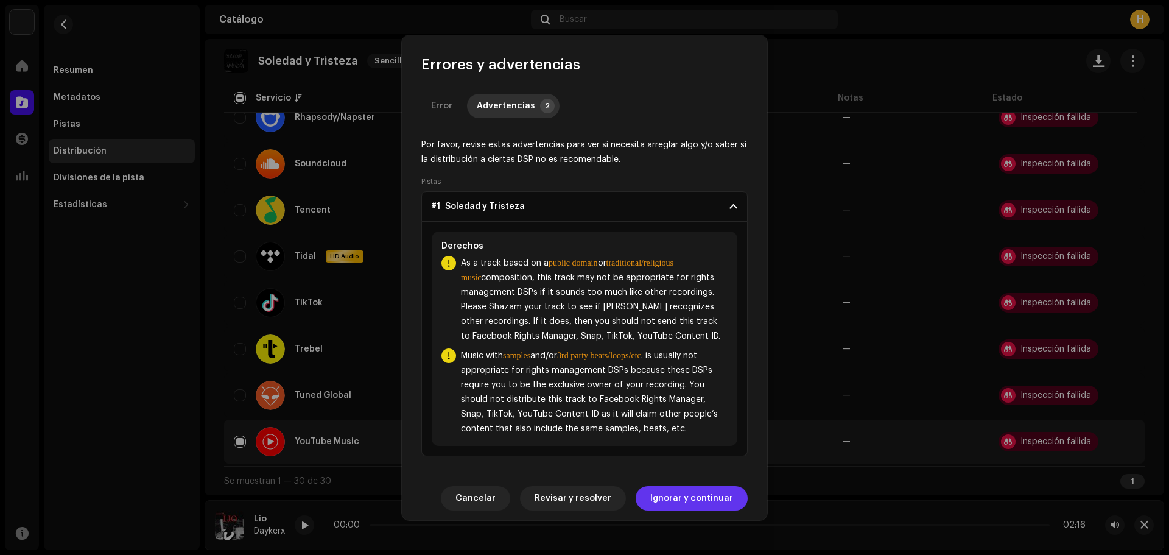
click at [675, 504] on span "Ignorar y continuar" at bounding box center [691, 498] width 83 height 24
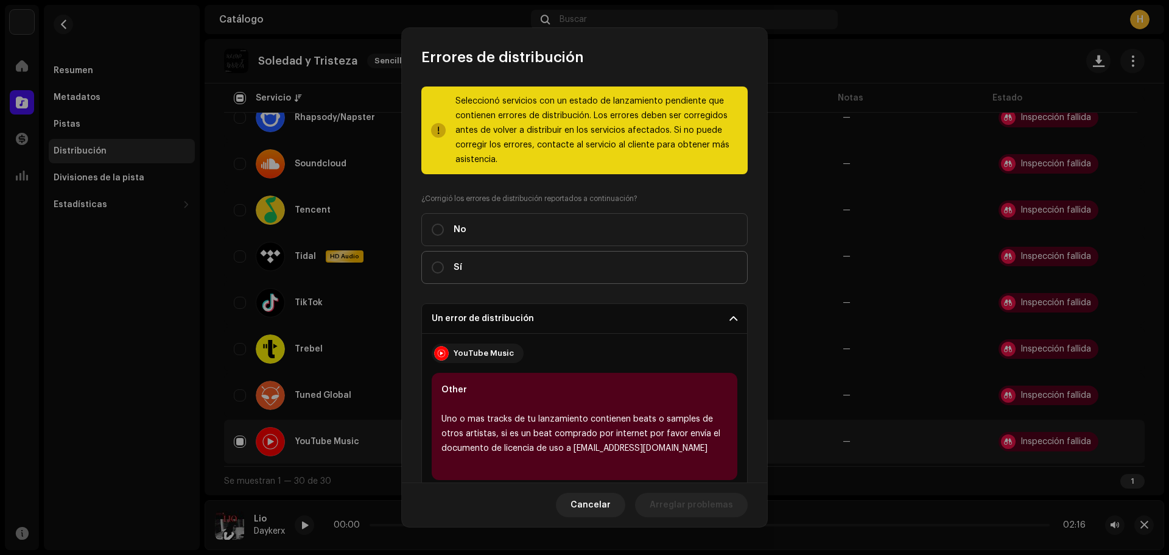
click at [445, 263] on div "Sí" at bounding box center [447, 267] width 30 height 13
click at [444, 263] on input "Sí" at bounding box center [438, 267] width 12 height 12
radio input "true"
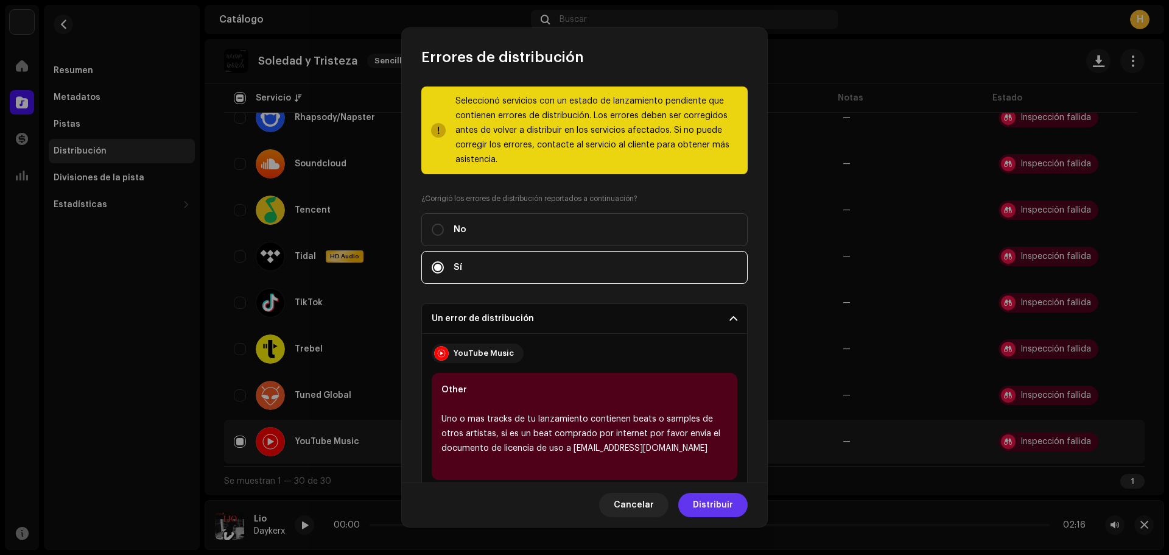
click at [726, 501] on span "Distribuir" at bounding box center [713, 505] width 40 height 24
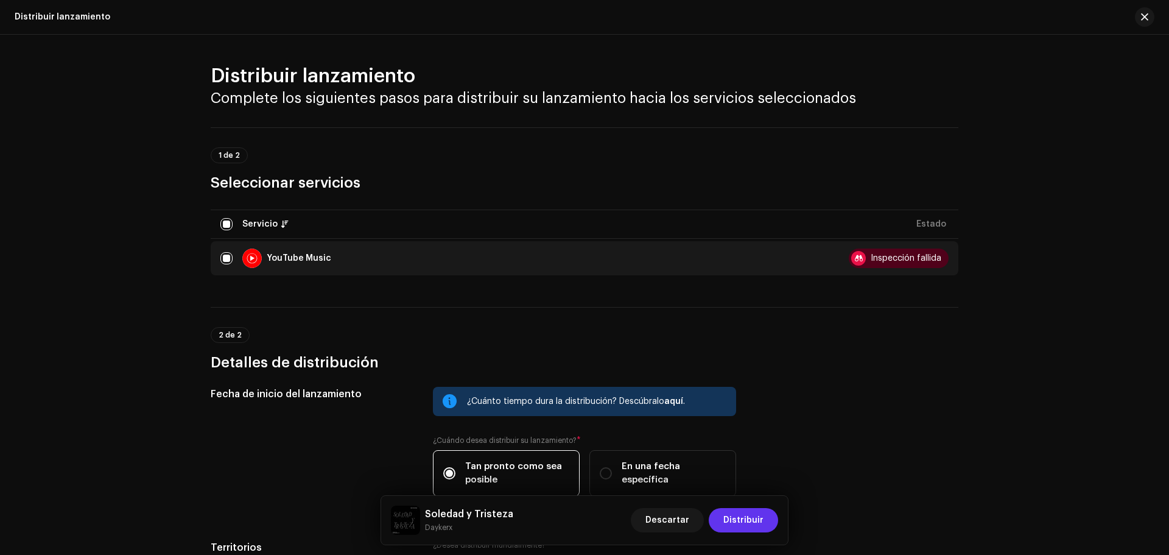
click at [740, 517] on span "Distribuir" at bounding box center [743, 520] width 40 height 24
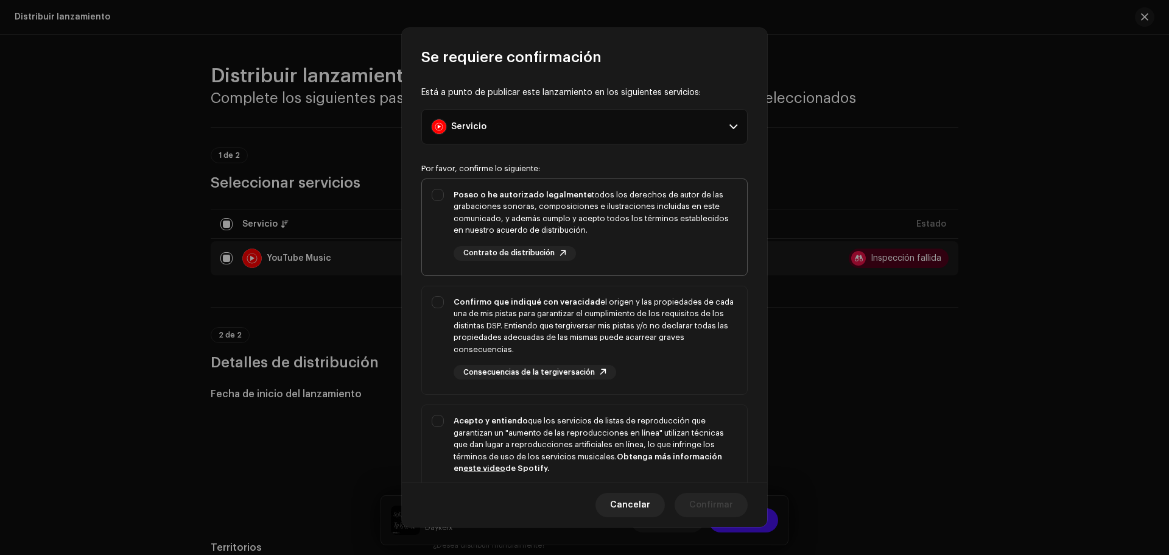
click at [437, 186] on div "Poseo o he autorizado legalmente todos los derechos de autor de las grabaciones…" at bounding box center [584, 224] width 325 height 91
checkbox input "true"
click at [435, 298] on div "Confirmo que indiqué con veracidad el origen y las propiedades de cada una de m…" at bounding box center [584, 338] width 325 height 104
checkbox input "true"
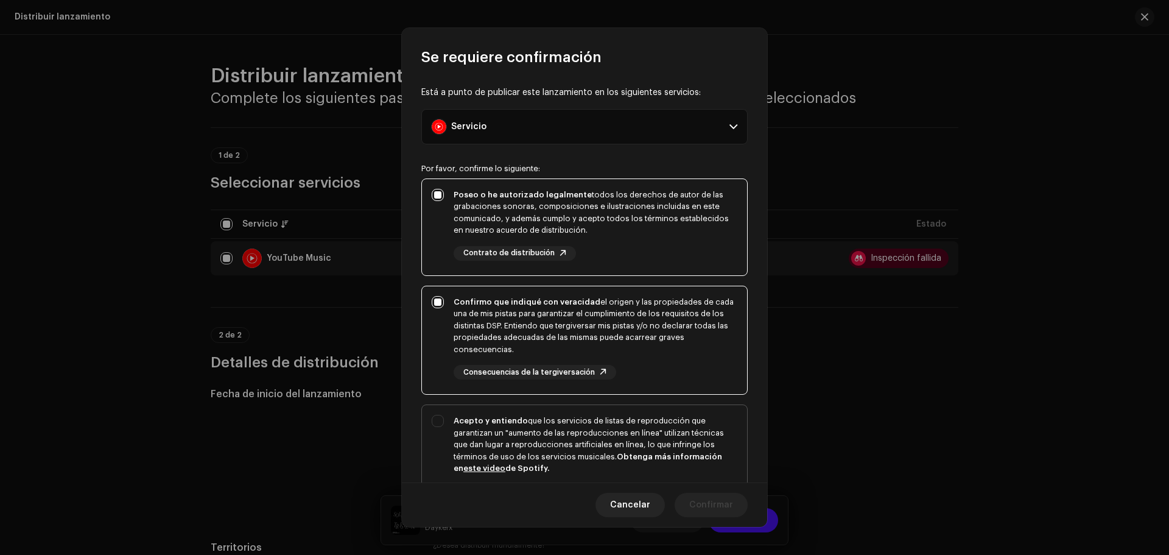
click at [438, 416] on div "Acepto y entiendo que los servicios de listas de reproducción que garantizan un…" at bounding box center [584, 466] width 325 height 123
checkbox input "true"
click at [709, 510] on span "Confirmar" at bounding box center [711, 505] width 44 height 24
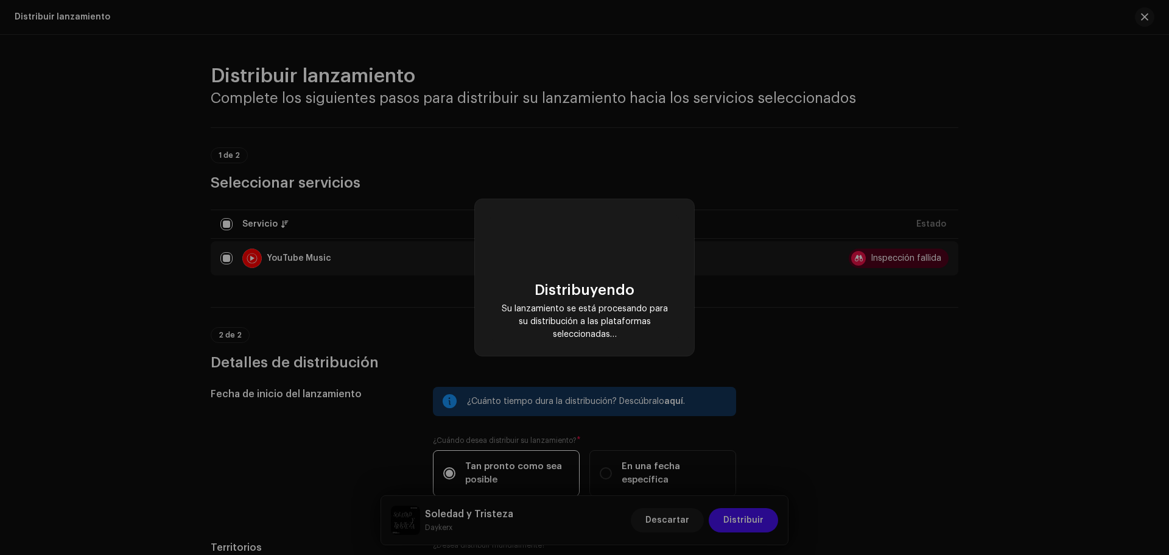
scroll to position [0, 0]
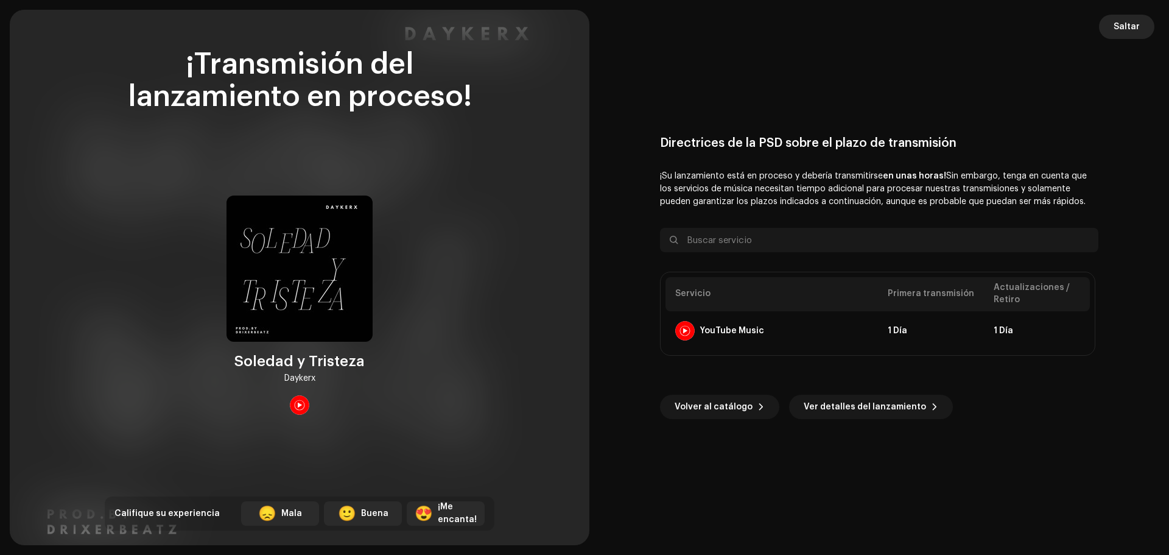
click at [1126, 23] on span "Saltar" at bounding box center [1127, 27] width 26 height 24
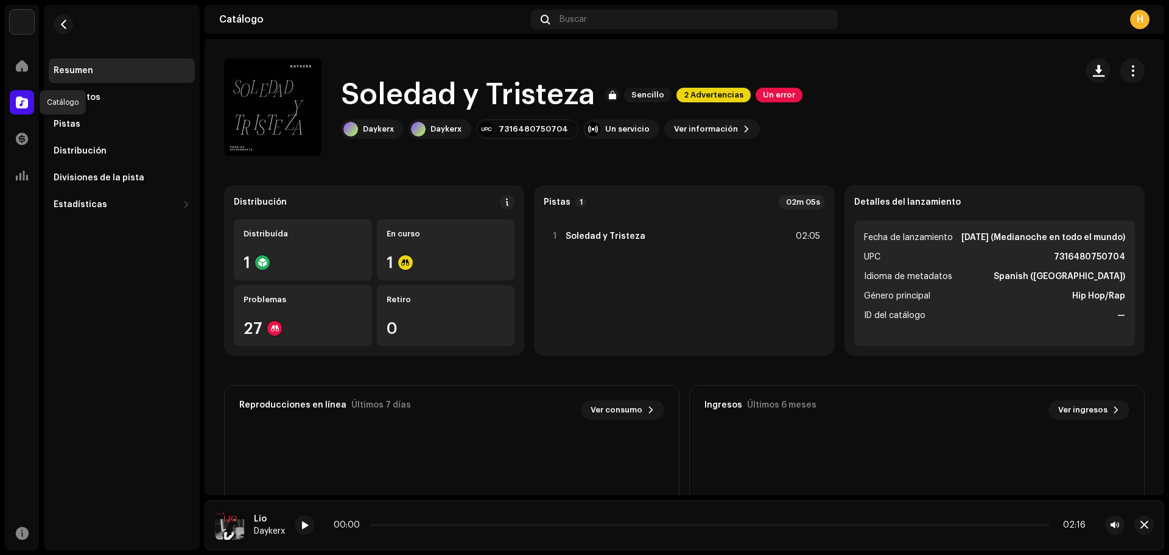
click at [21, 97] on span at bounding box center [22, 102] width 12 height 10
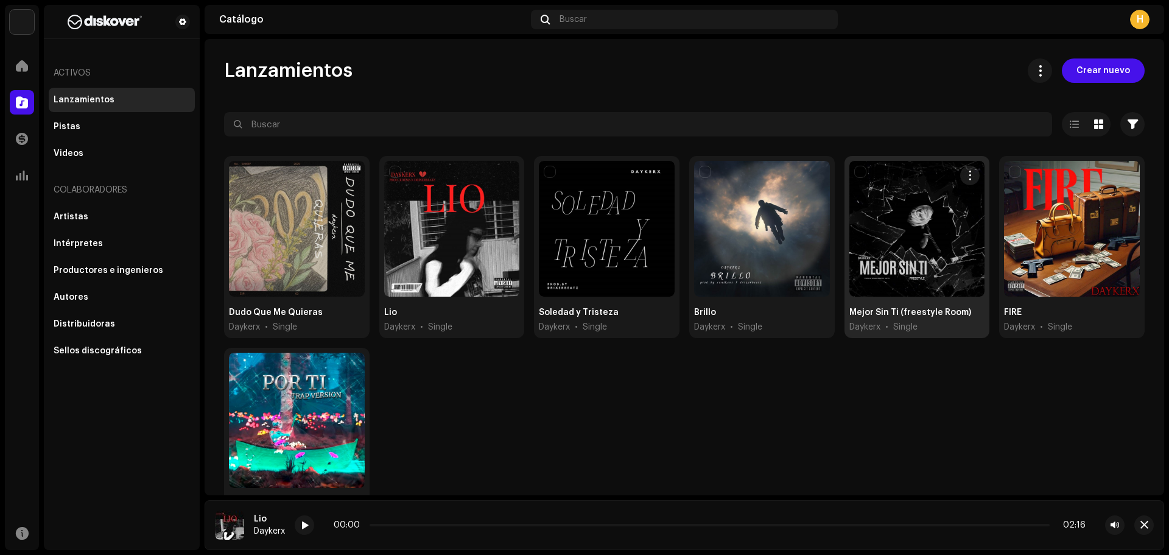
click at [893, 250] on div at bounding box center [917, 229] width 136 height 136
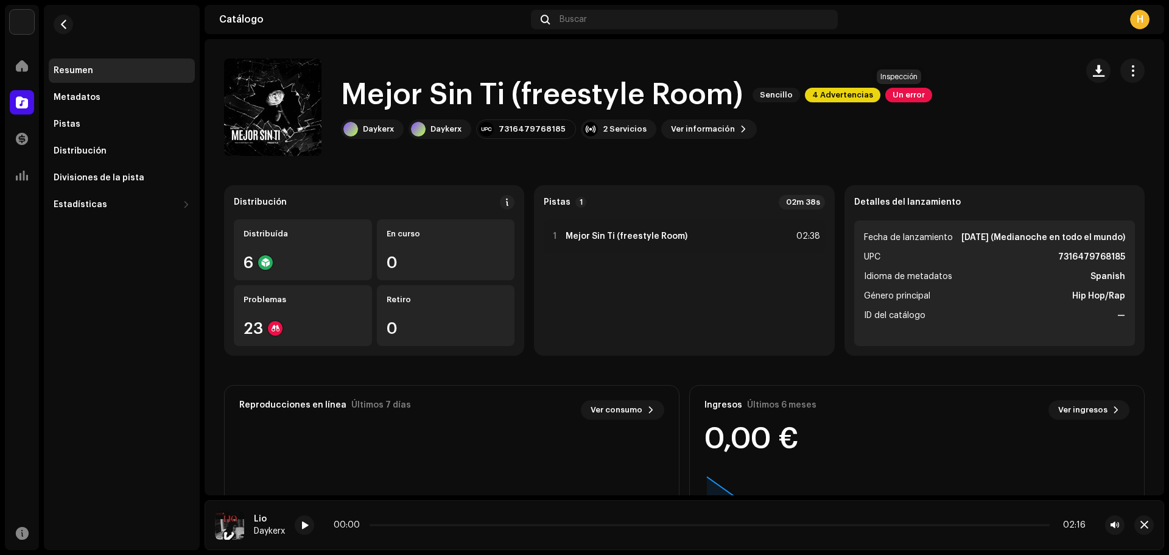
click at [900, 91] on span "Un error" at bounding box center [908, 95] width 47 height 15
click at [848, 162] on div "Errores de inspección Encontramos los siguientes errores al inspeccionar su lan…" at bounding box center [584, 277] width 1169 height 555
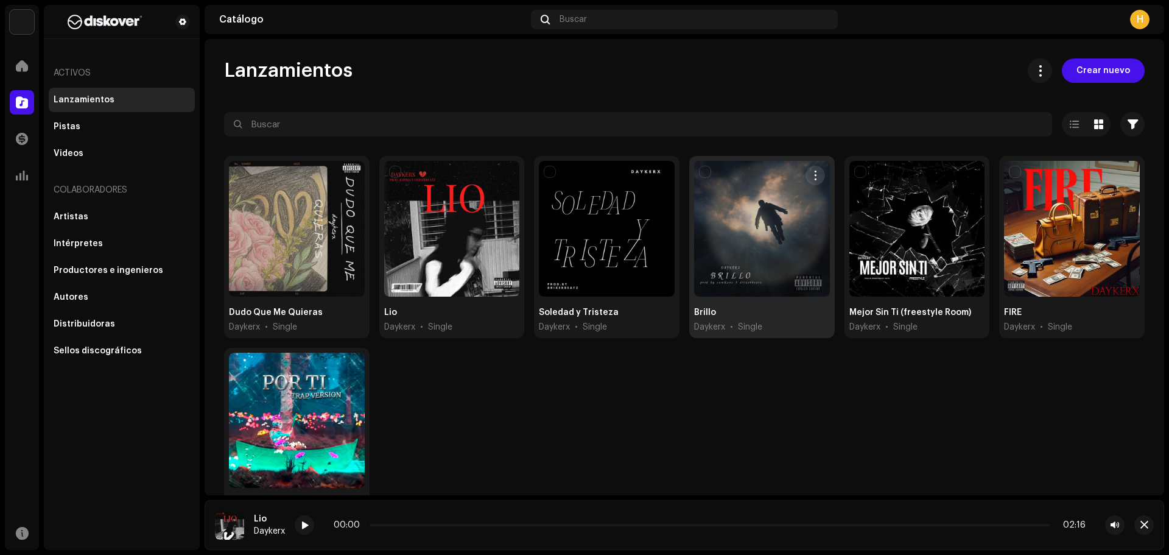
click at [765, 290] on div at bounding box center [762, 229] width 136 height 136
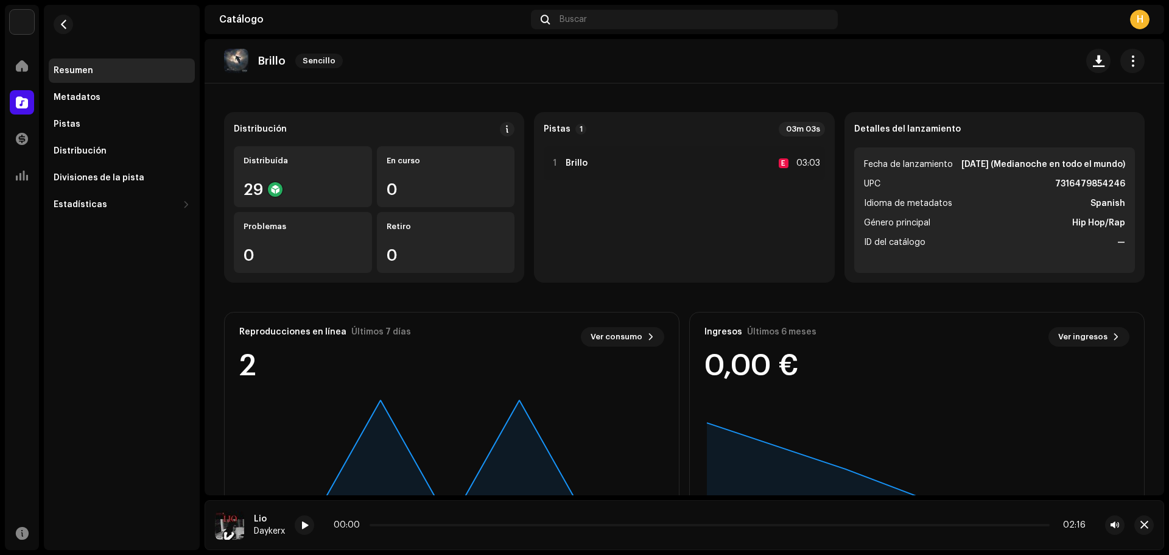
scroll to position [153, 0]
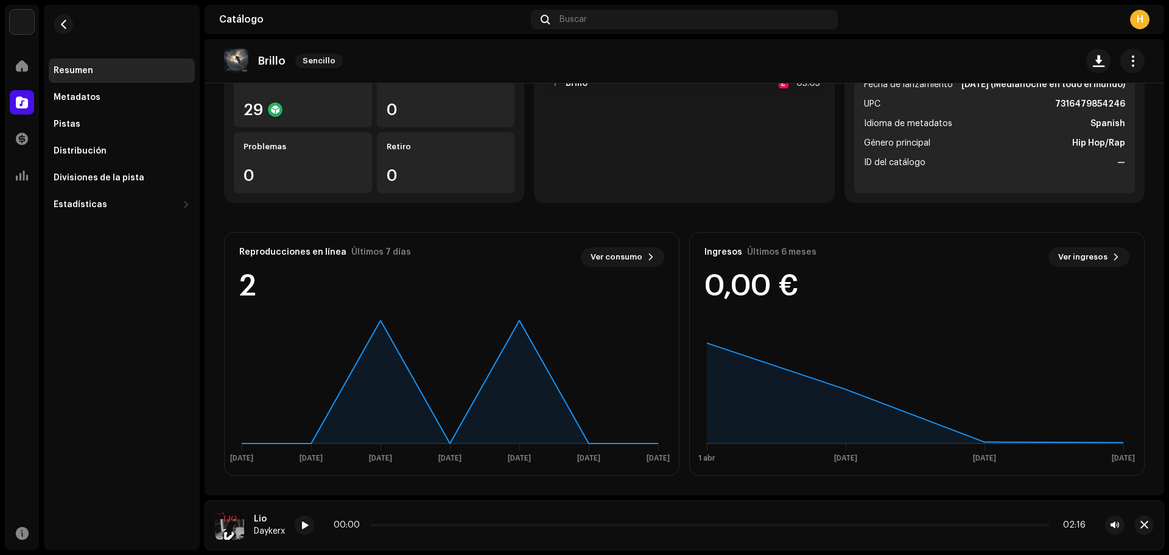
click at [1169, 111] on div "[PERSON_NAME] Inicio Catálogo Transacciones Estadísticas Recursos Resumen Metad…" at bounding box center [584, 277] width 1169 height 555
click at [60, 24] on span "button" at bounding box center [63, 24] width 9 height 10
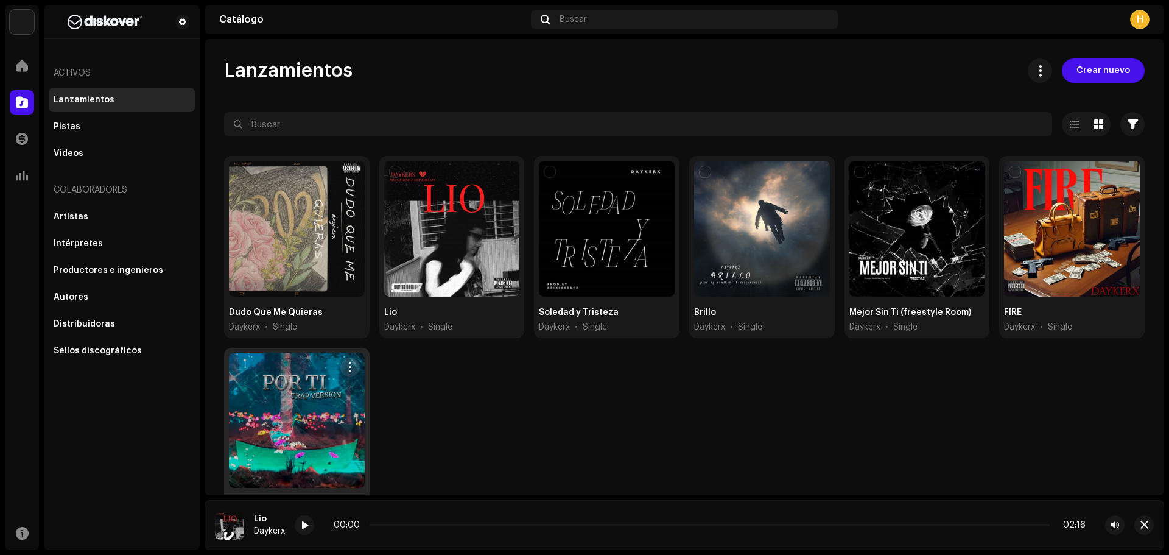
click at [289, 443] on div at bounding box center [297, 421] width 136 height 136
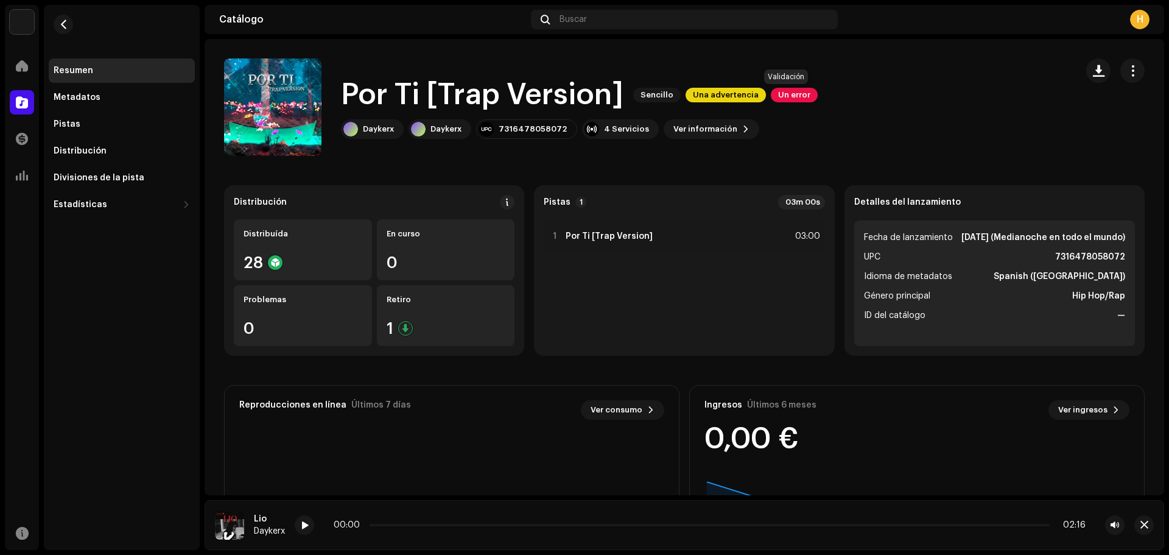
click at [781, 90] on span "Un error" at bounding box center [794, 95] width 47 height 15
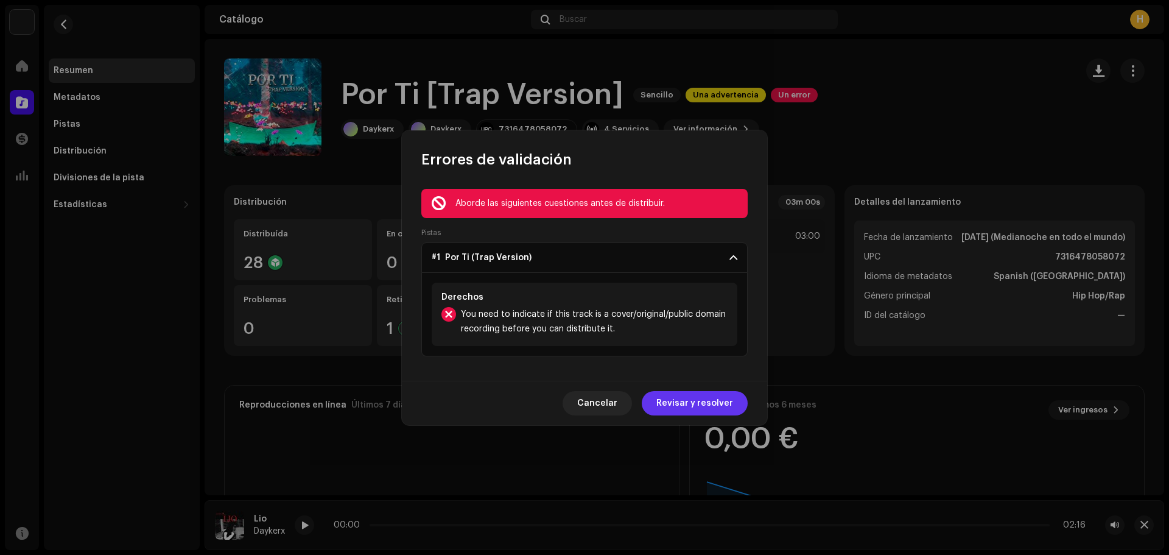
click at [723, 404] on span "Revisar y resolver" at bounding box center [694, 403] width 77 height 24
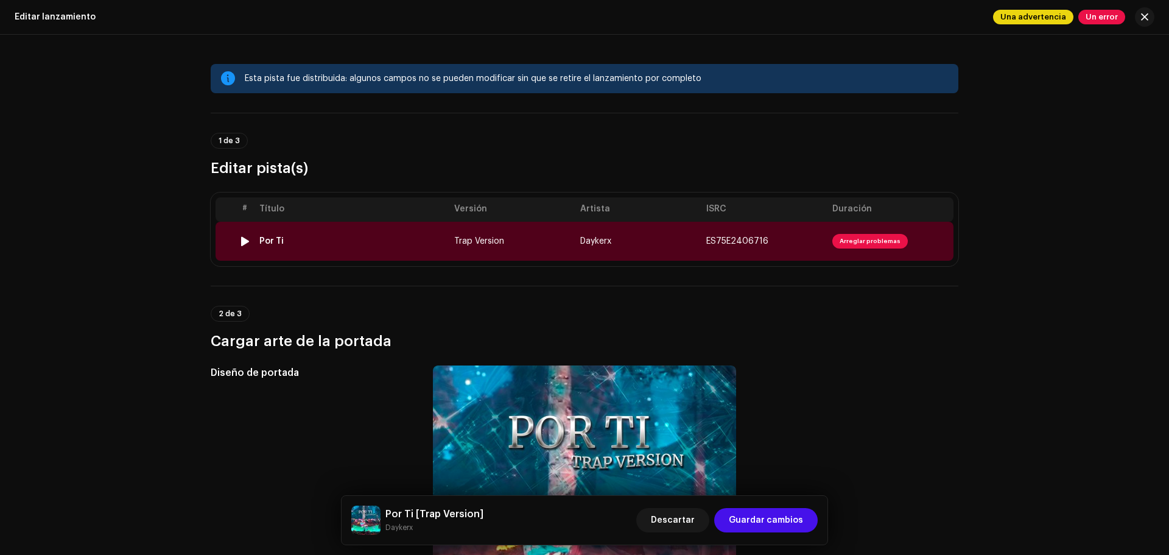
click at [809, 247] on td "ES75E2406716" at bounding box center [764, 241] width 126 height 39
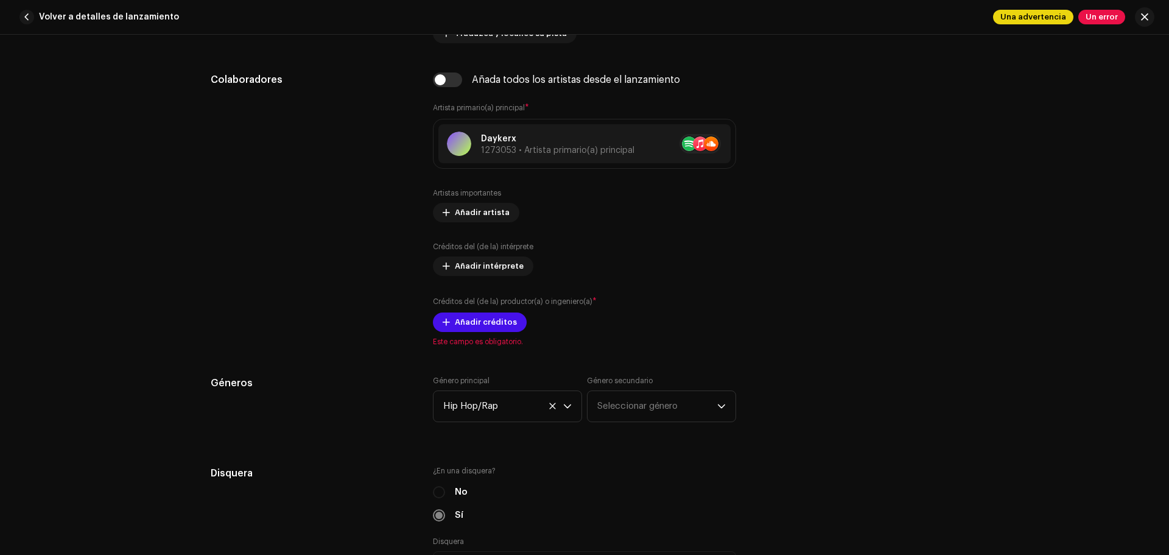
scroll to position [752, 0]
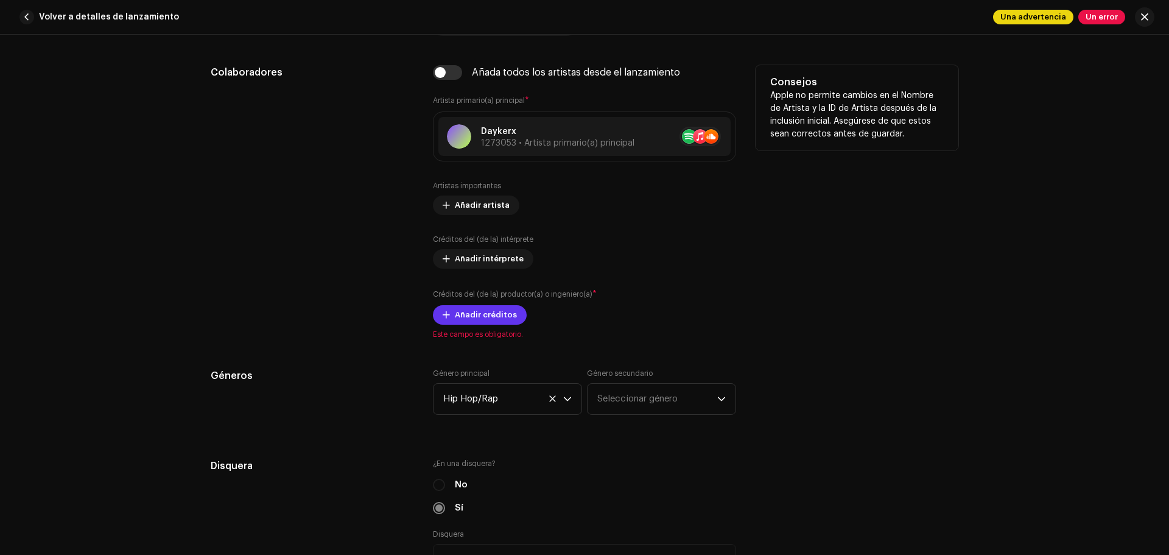
click at [493, 313] on span "Añadir créditos" at bounding box center [486, 315] width 62 height 24
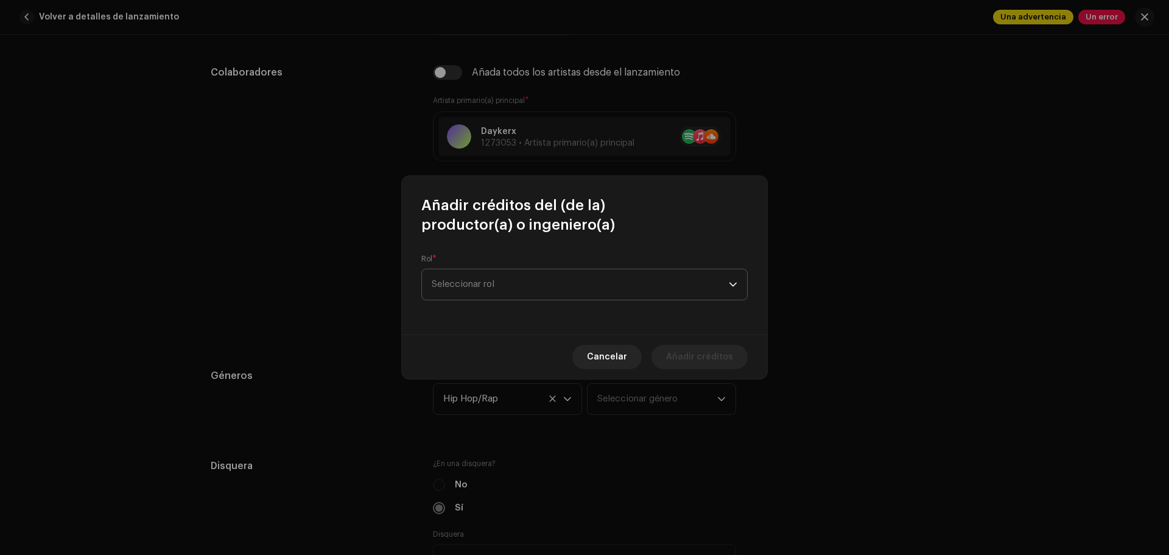
click at [519, 282] on span "Seleccionar rol" at bounding box center [580, 284] width 297 height 30
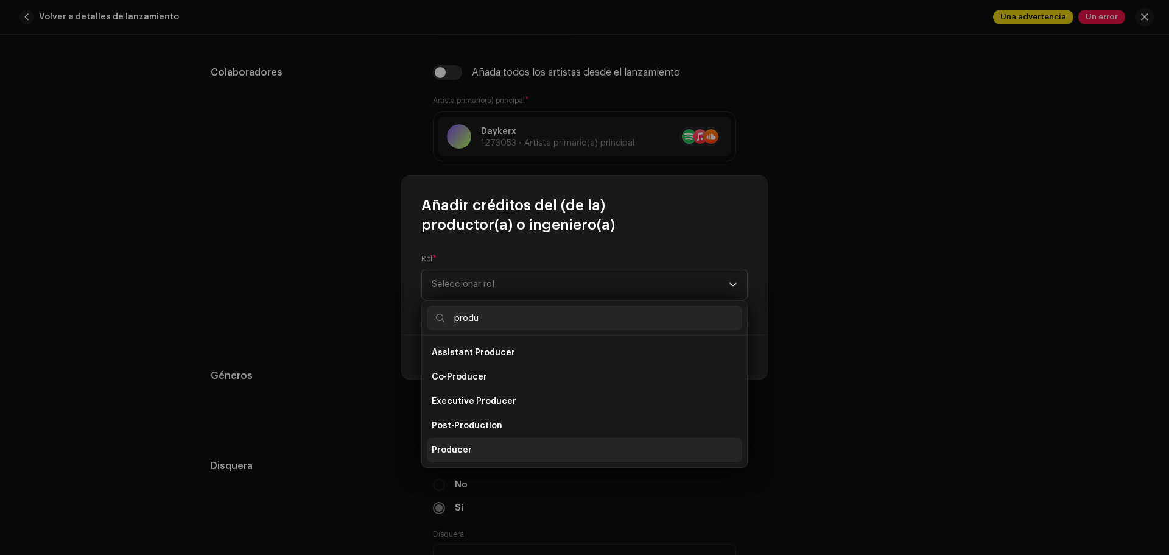
type input "produ"
click at [460, 443] on li "Producer" at bounding box center [584, 450] width 315 height 24
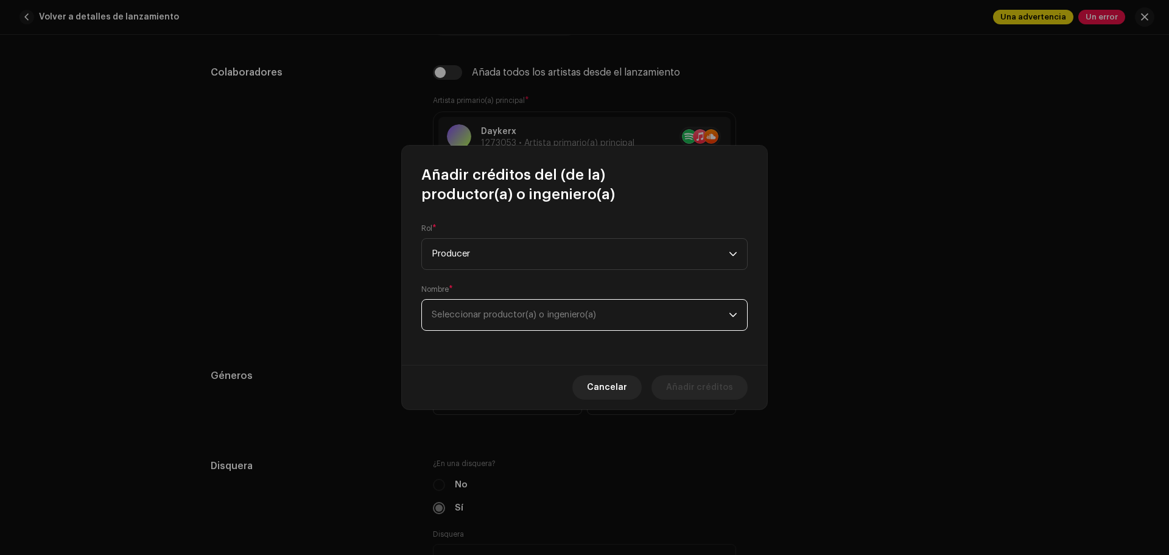
click at [589, 312] on span "Seleccionar productor(a) o ingeniero(a)" at bounding box center [514, 314] width 164 height 9
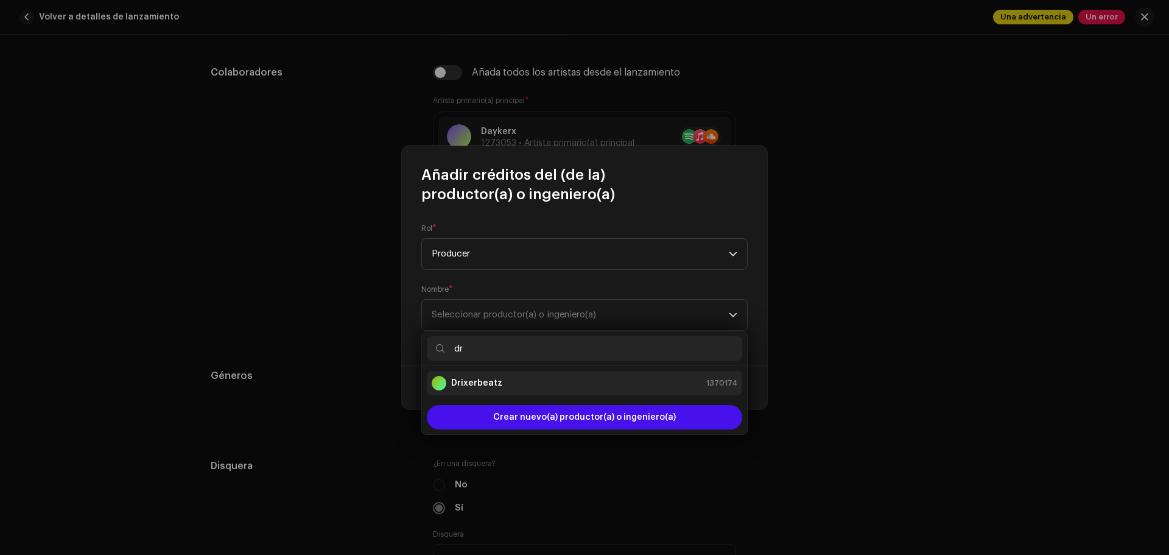
type input "dr"
click at [570, 375] on li "Drixerbeatz 1370174" at bounding box center [584, 383] width 315 height 24
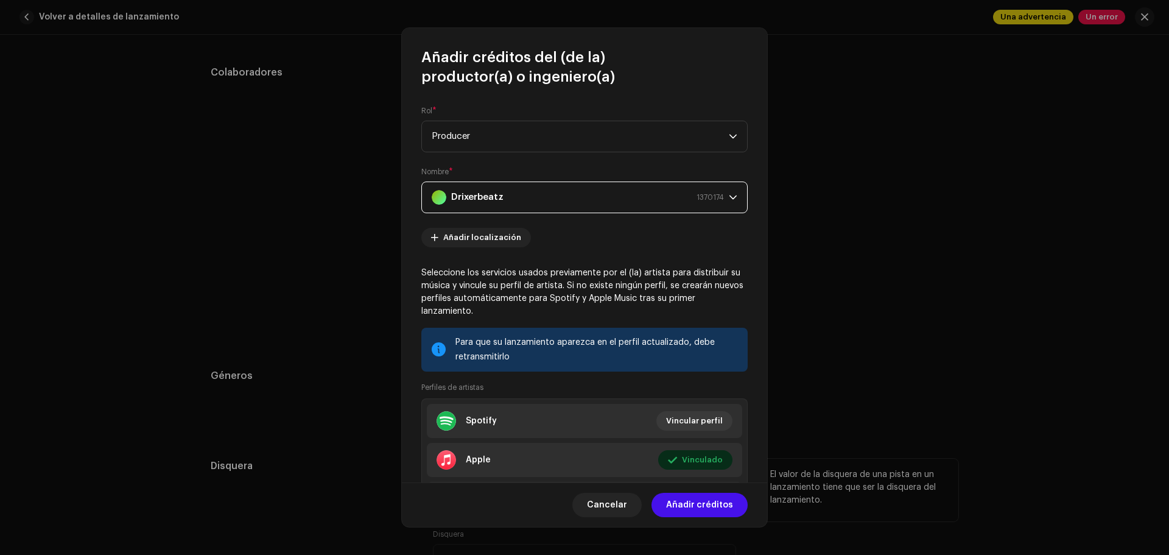
click at [682, 495] on span "Añadir créditos" at bounding box center [699, 505] width 67 height 24
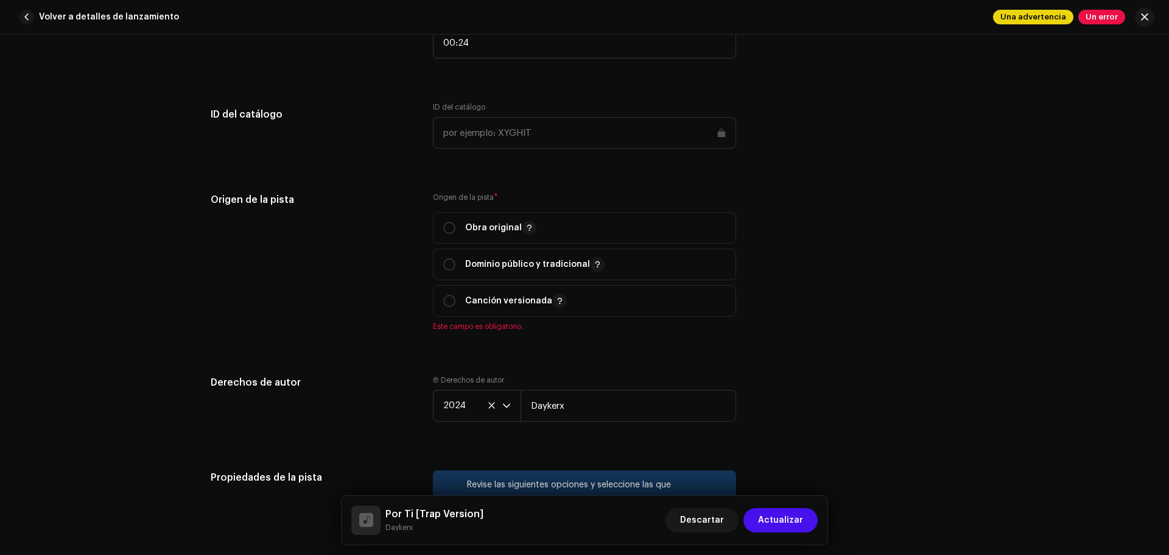
scroll to position [1396, 0]
click at [446, 265] on input "radio" at bounding box center [449, 264] width 12 height 12
radio input "true"
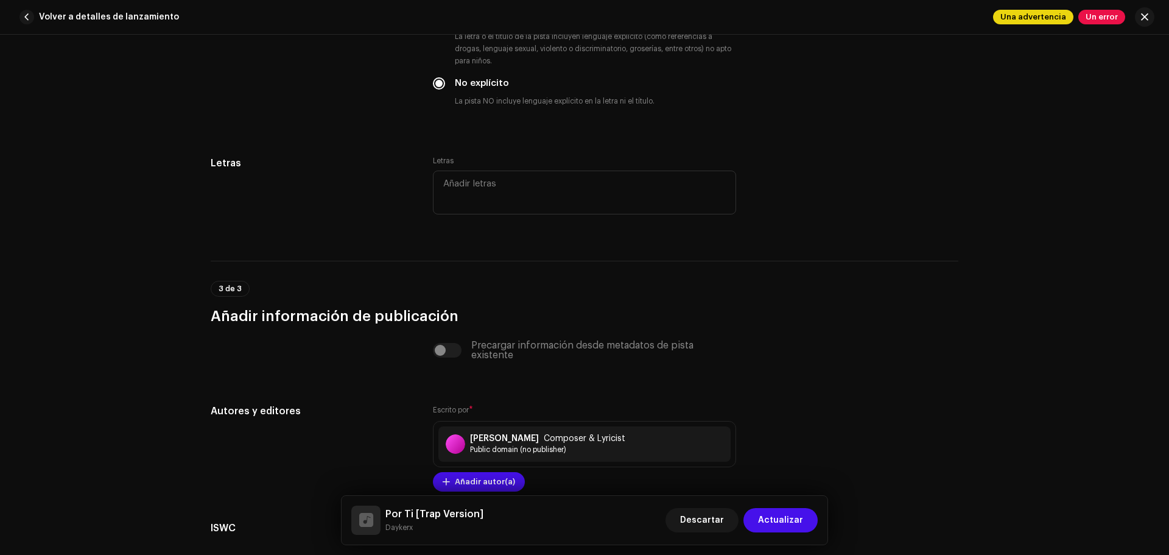
scroll to position [2393, 0]
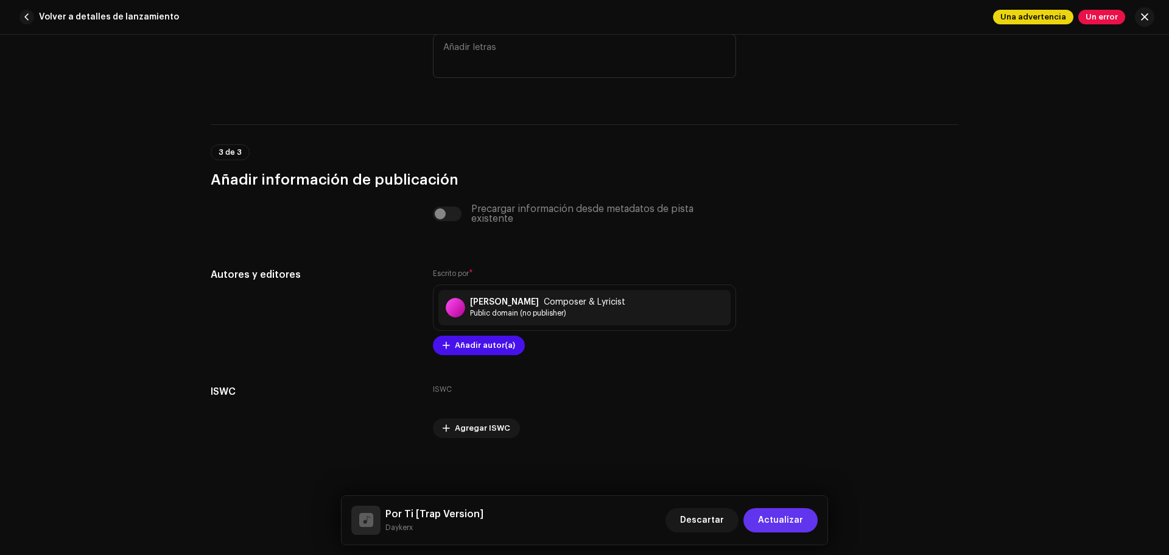
click at [784, 517] on span "Actualizar" at bounding box center [780, 520] width 45 height 24
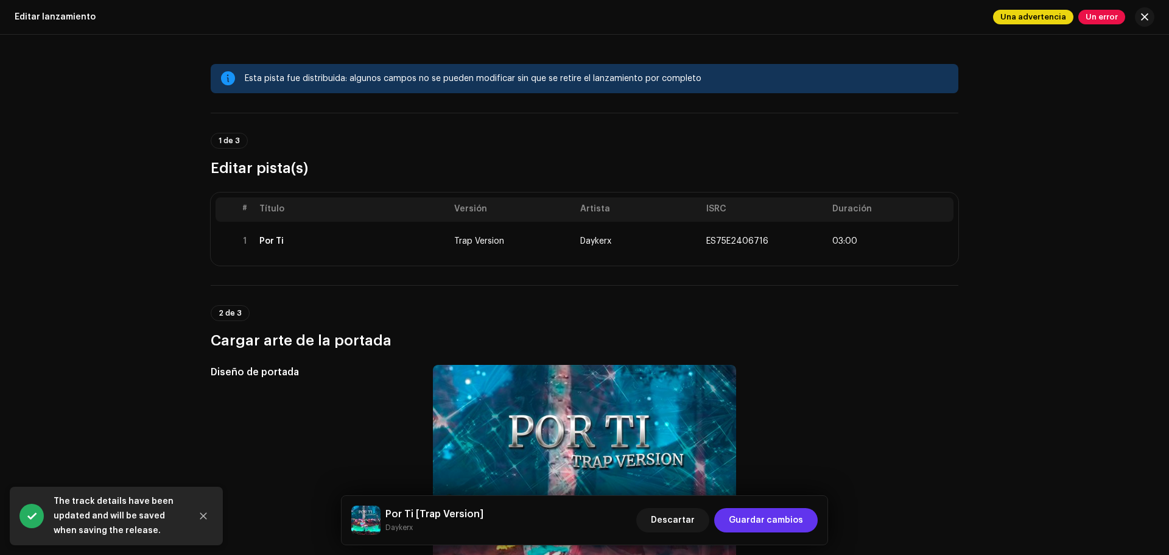
click at [786, 517] on span "Guardar cambios" at bounding box center [766, 520] width 74 height 24
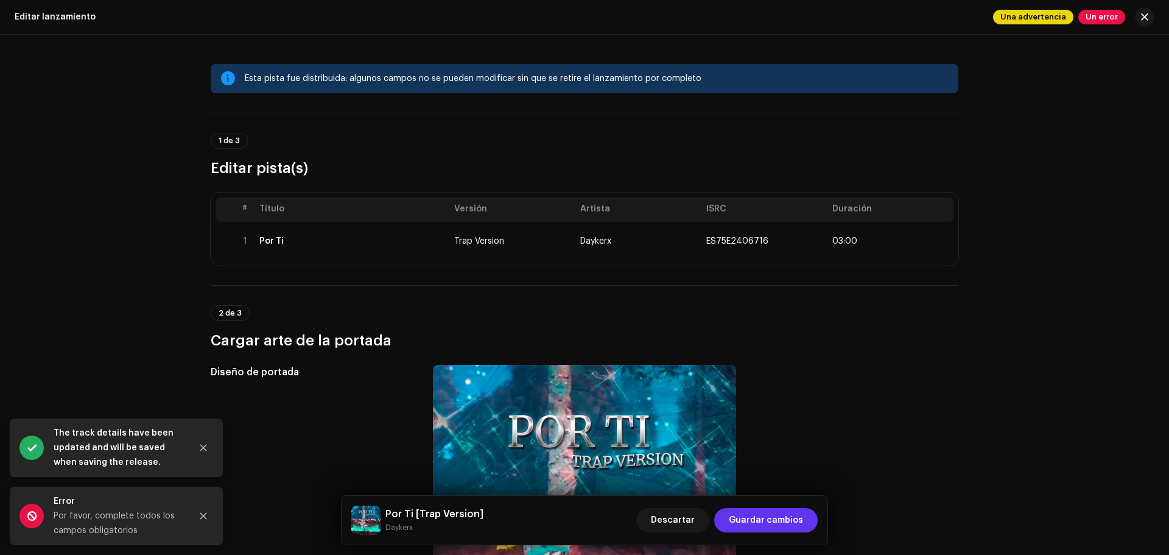
click at [781, 514] on span "Guardar cambios" at bounding box center [766, 520] width 74 height 24
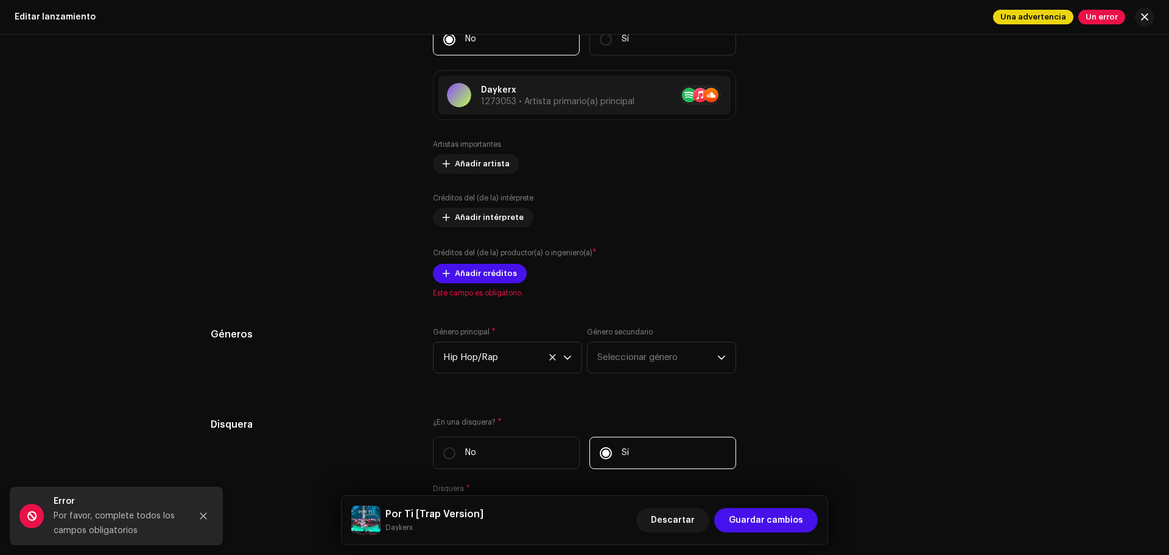
scroll to position [1282, 0]
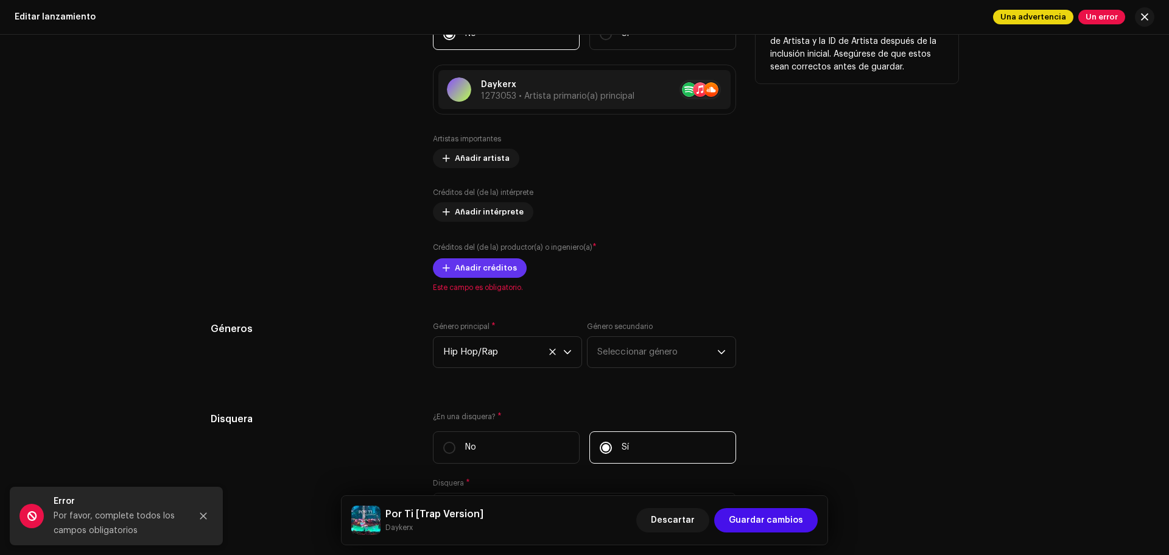
click at [482, 271] on span "Añadir créditos" at bounding box center [486, 268] width 62 height 24
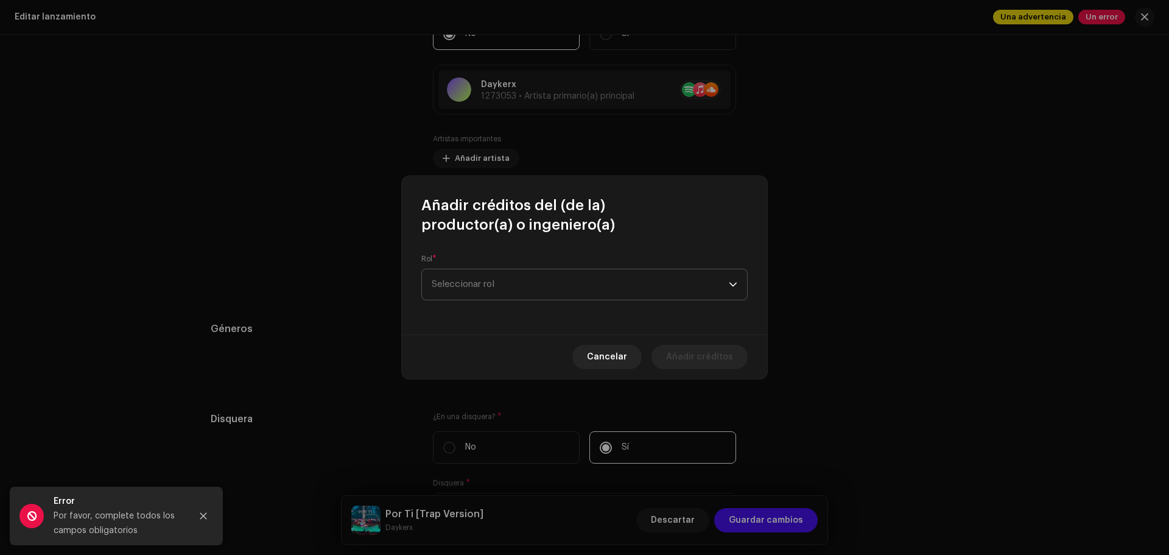
click at [488, 287] on span "Seleccionar rol" at bounding box center [580, 284] width 297 height 30
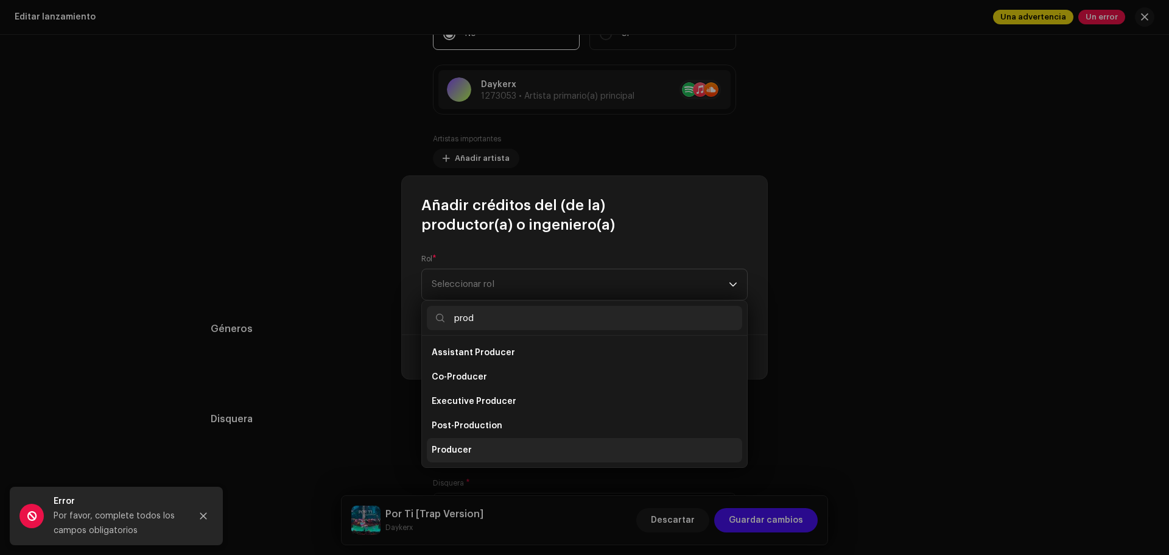
type input "prod"
click at [474, 452] on li "Producer" at bounding box center [584, 450] width 315 height 24
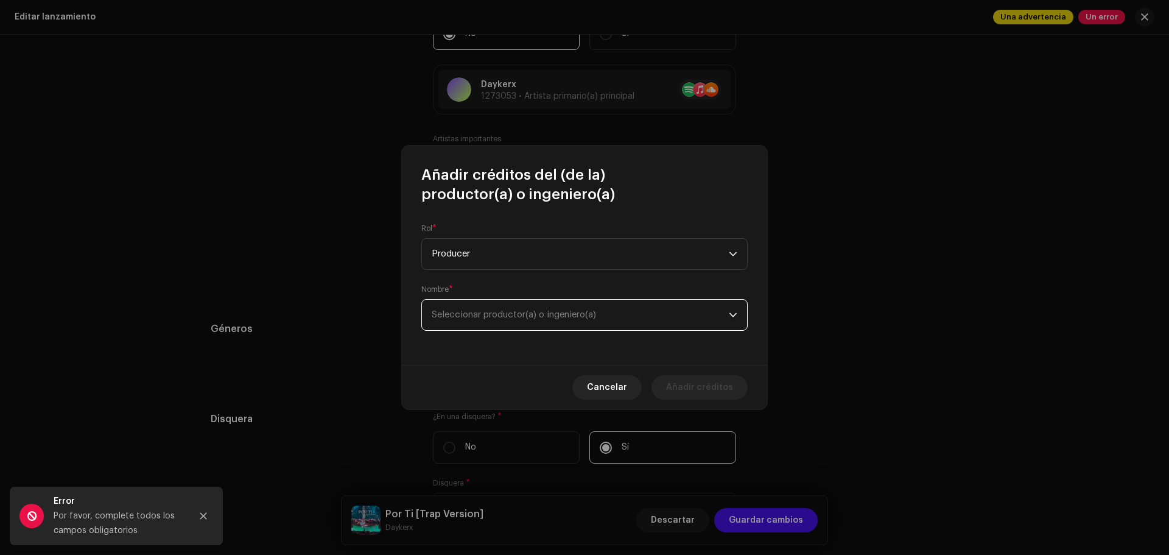
click at [591, 310] on span "Seleccionar productor(a) o ingeniero(a)" at bounding box center [514, 314] width 164 height 9
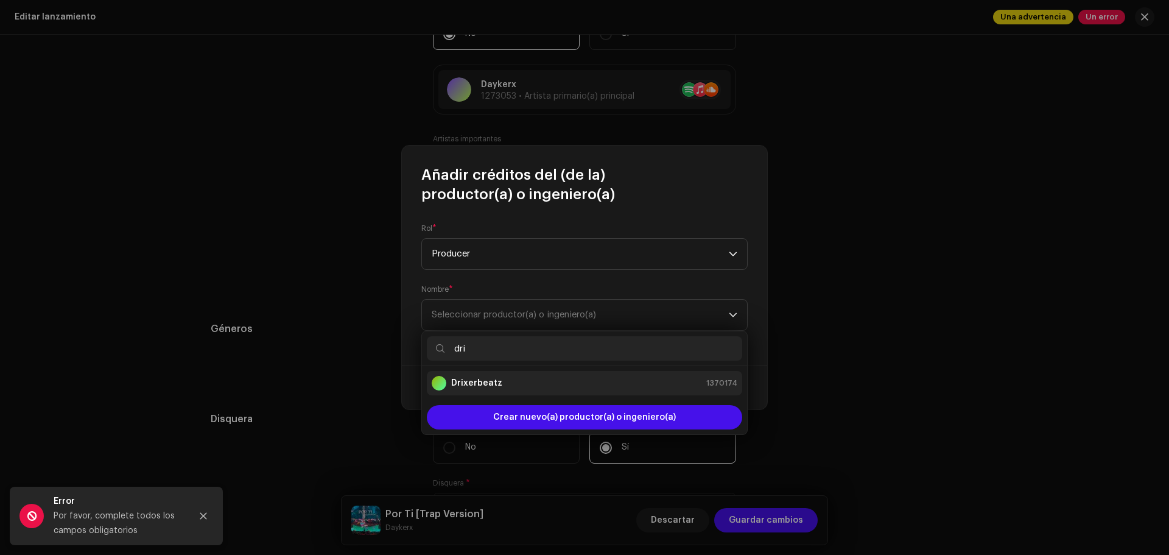
type input "dri"
click at [552, 378] on div "Drixerbeatz 1370174" at bounding box center [585, 383] width 306 height 15
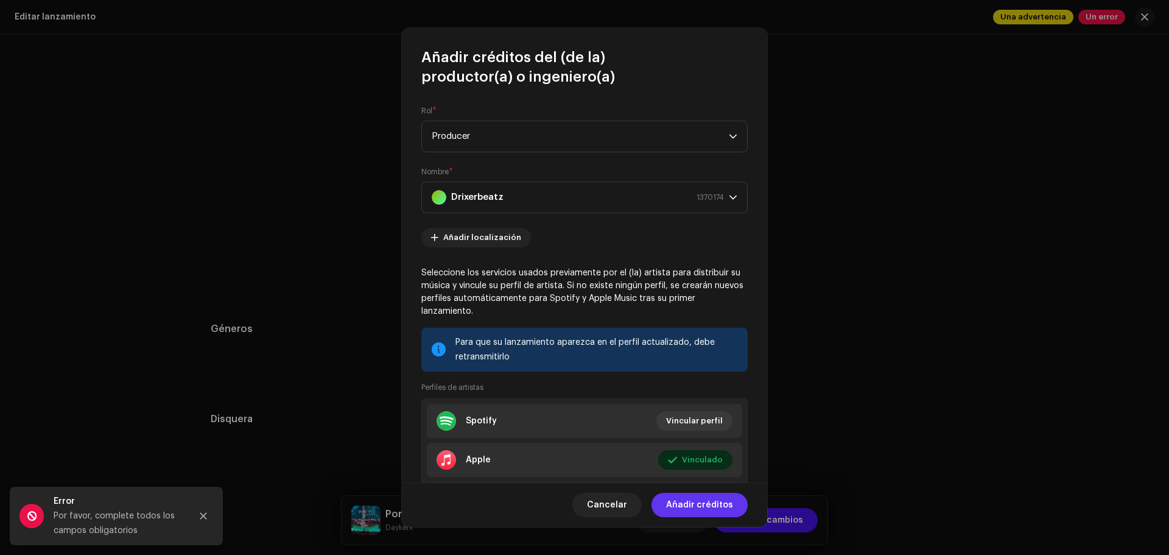
click at [689, 499] on span "Añadir créditos" at bounding box center [699, 505] width 67 height 24
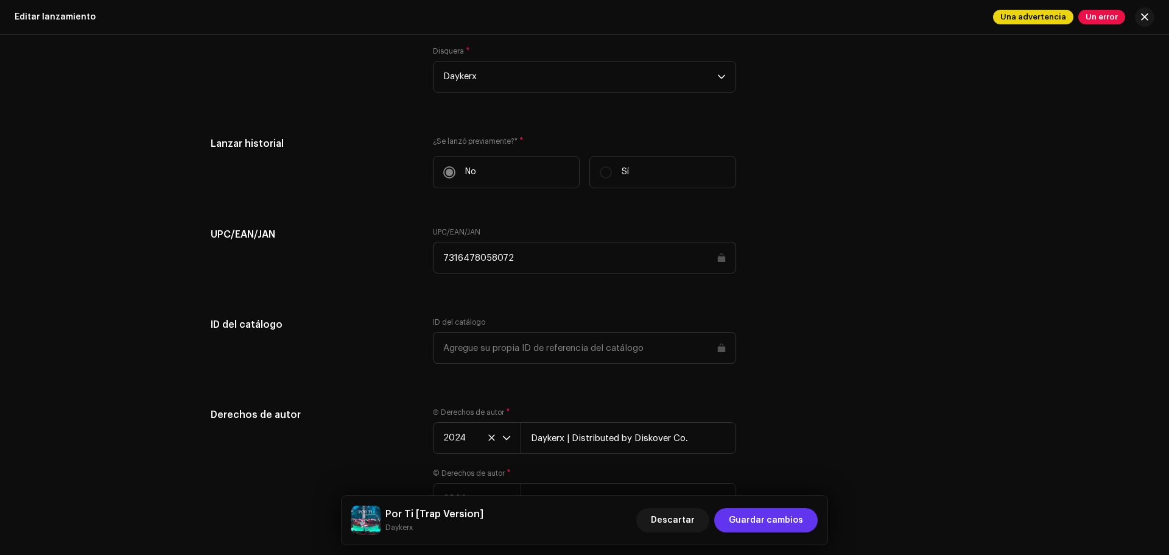
scroll to position [1842, 0]
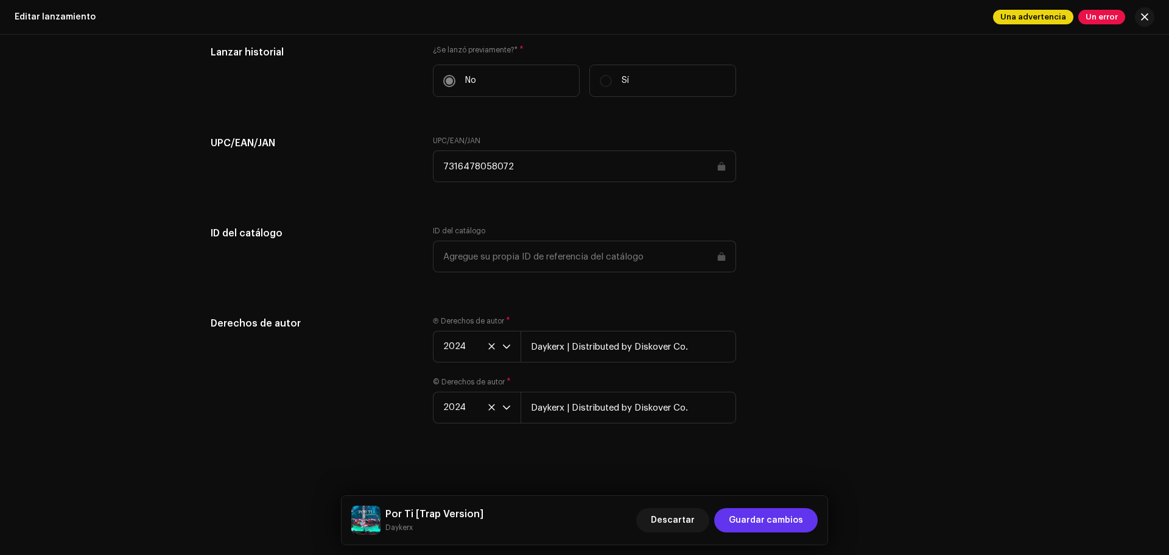
click at [784, 522] on span "Guardar cambios" at bounding box center [766, 520] width 74 height 24
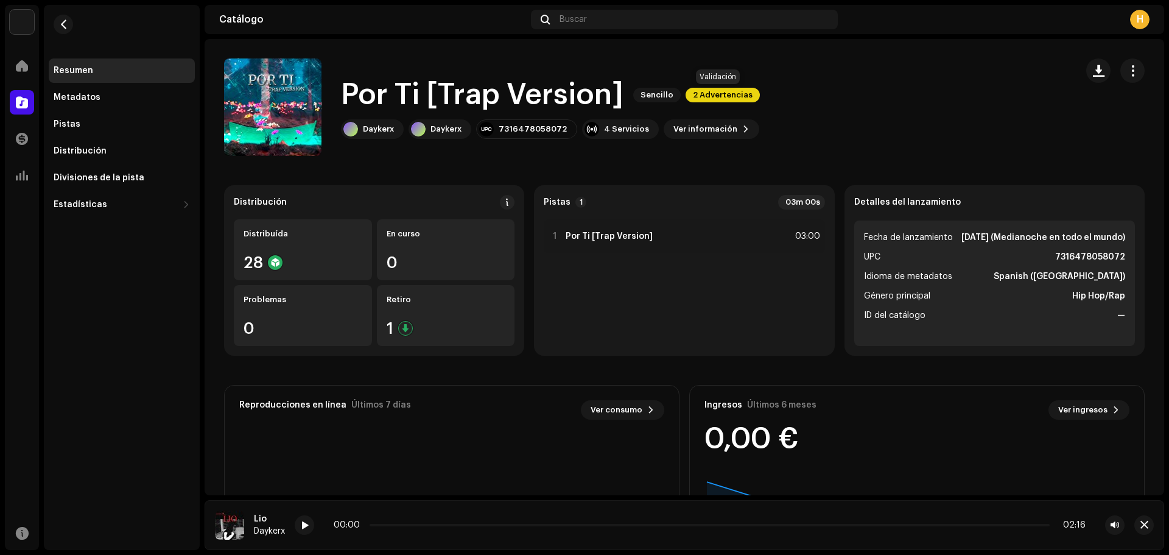
click at [706, 93] on span "2 Advertencias" at bounding box center [723, 95] width 74 height 15
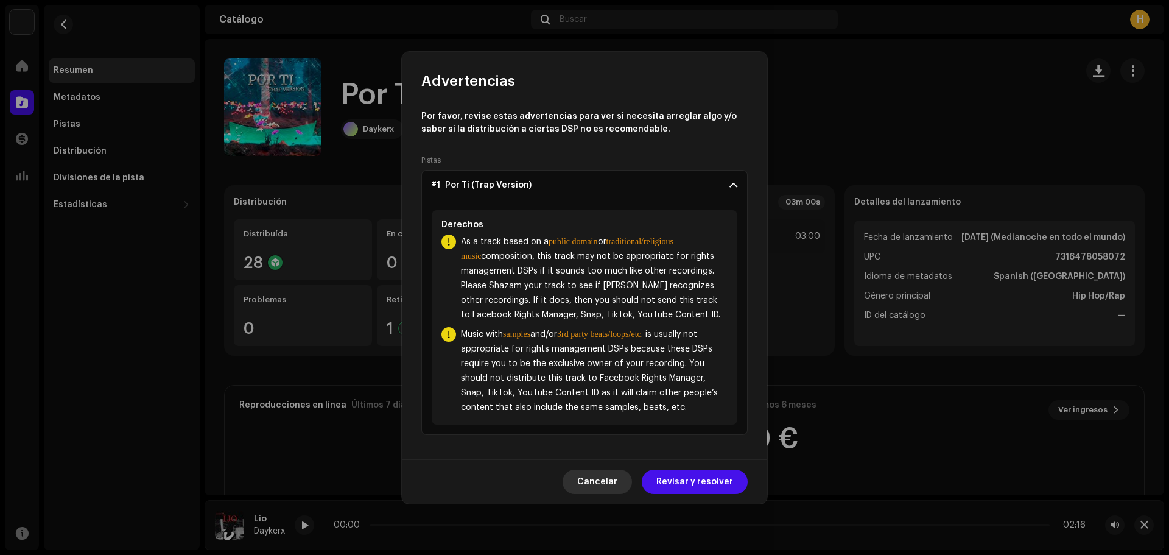
click at [602, 483] on span "Cancelar" at bounding box center [597, 481] width 40 height 24
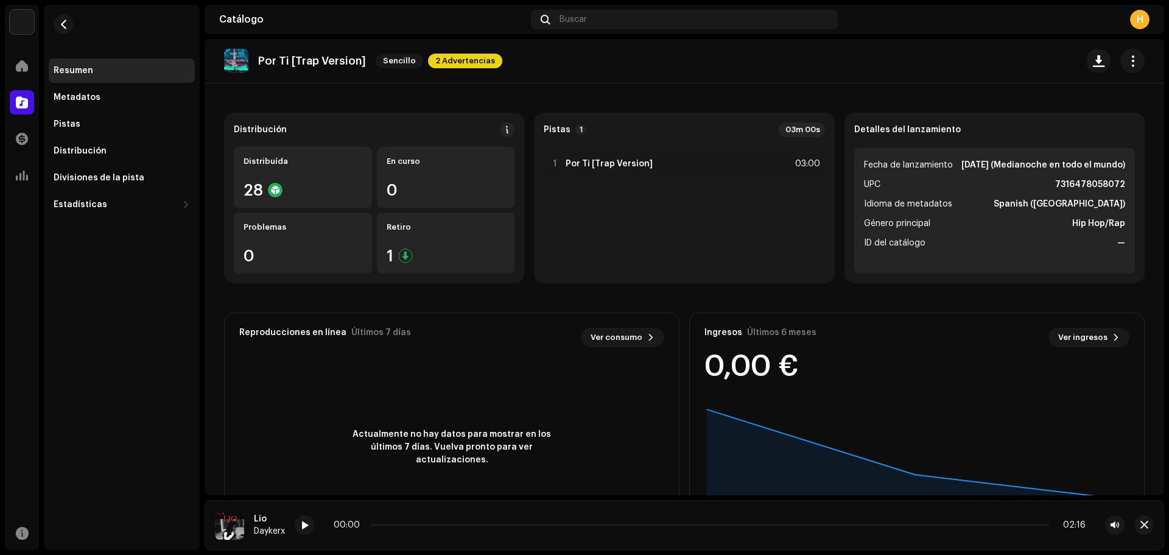
scroll to position [153, 0]
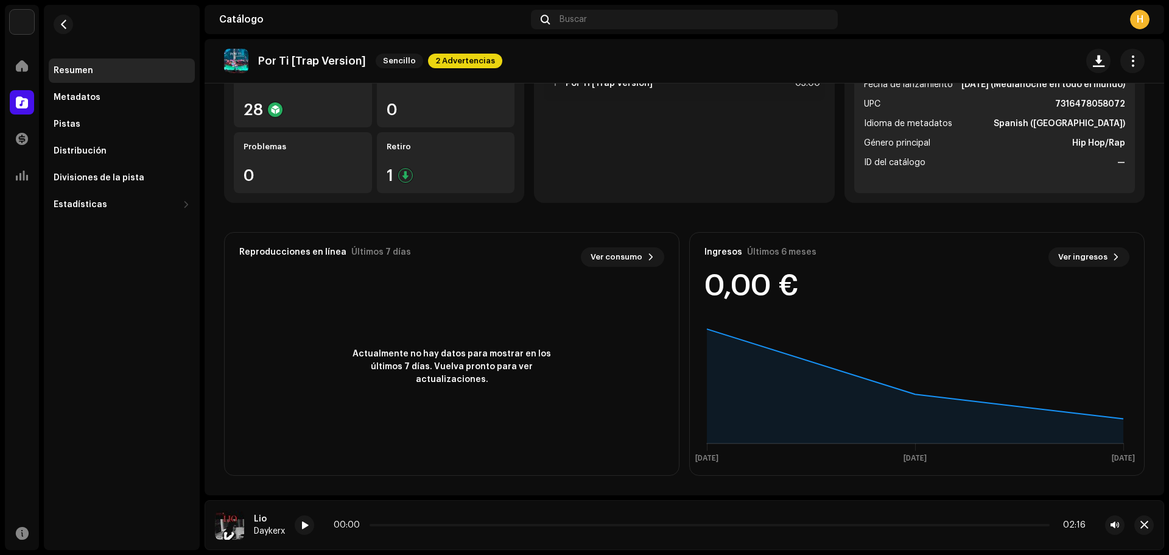
drag, startPoint x: 1128, startPoint y: 343, endPoint x: 1128, endPoint y: 273, distance: 70.0
click at [1128, 281] on div "Ingresos Últimos 6 meses Ver ingresos 0,00 € [DATE] 1 [DATE] jun" at bounding box center [916, 354] width 455 height 244
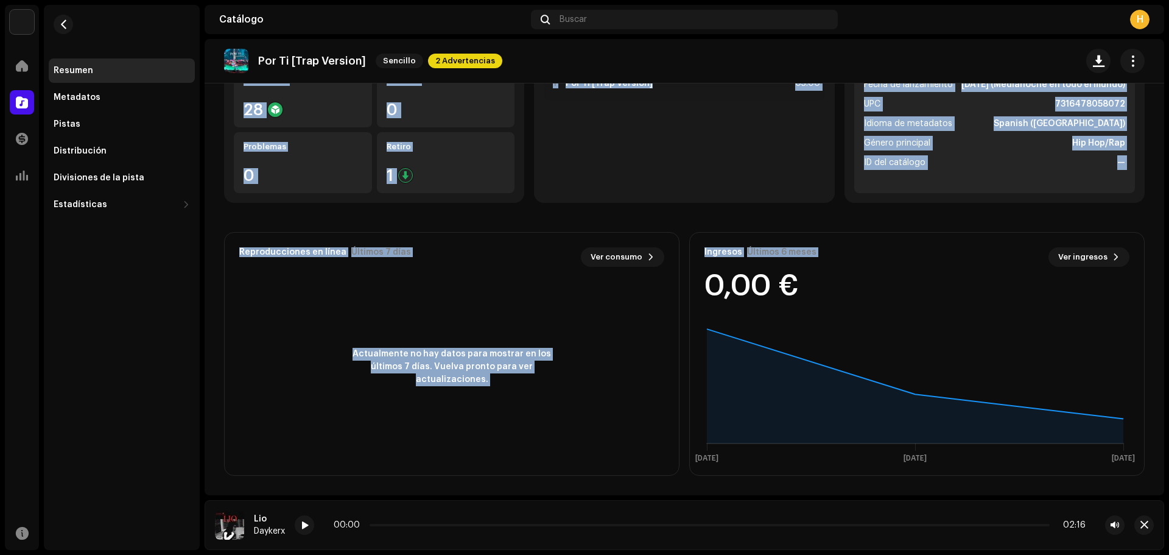
drag, startPoint x: 1140, startPoint y: 153, endPoint x: 1140, endPoint y: 118, distance: 35.3
click at [1140, 119] on catalog-releases-details-overview "Por Ti [Trap Version] Sencillo 2 Advertencias Por Ti [Trap Version] Sencillo 2 …" at bounding box center [685, 190] width 960 height 609
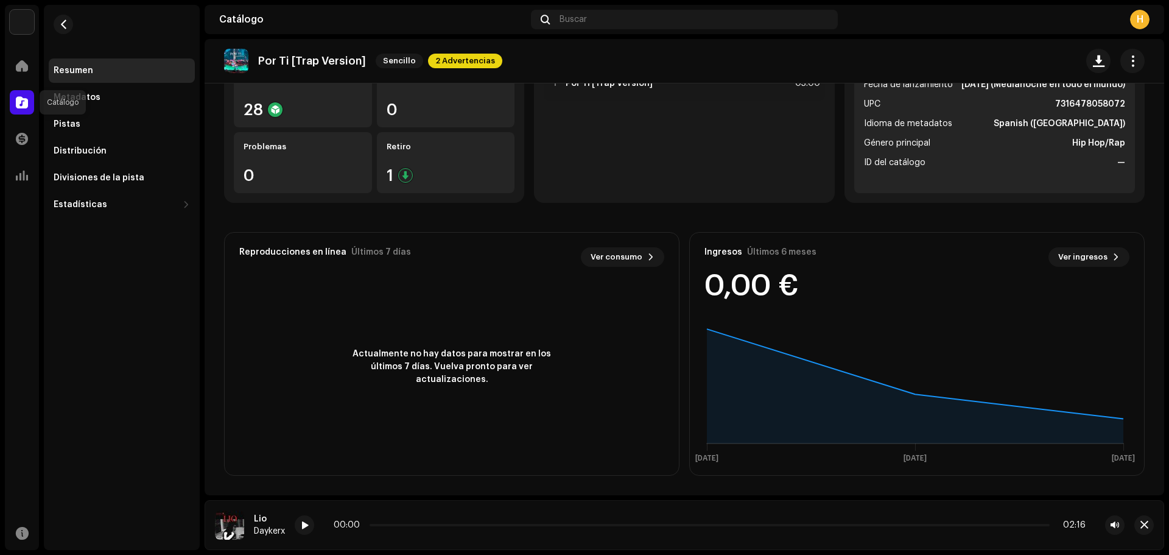
click at [21, 99] on span at bounding box center [22, 102] width 12 height 10
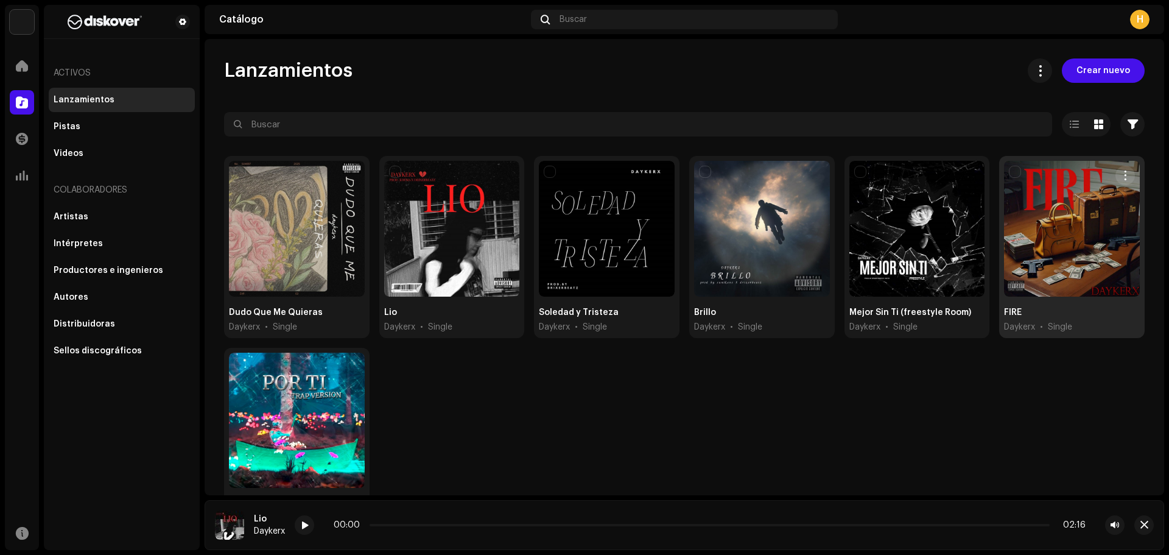
click at [1039, 243] on div at bounding box center [1072, 229] width 136 height 136
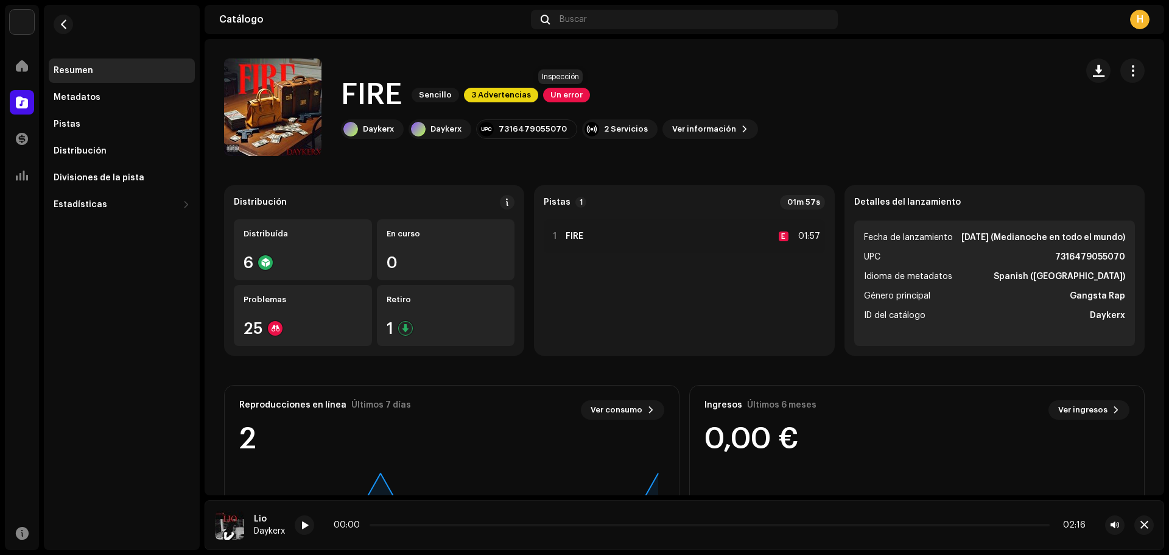
click at [555, 91] on span "Un error" at bounding box center [566, 95] width 47 height 15
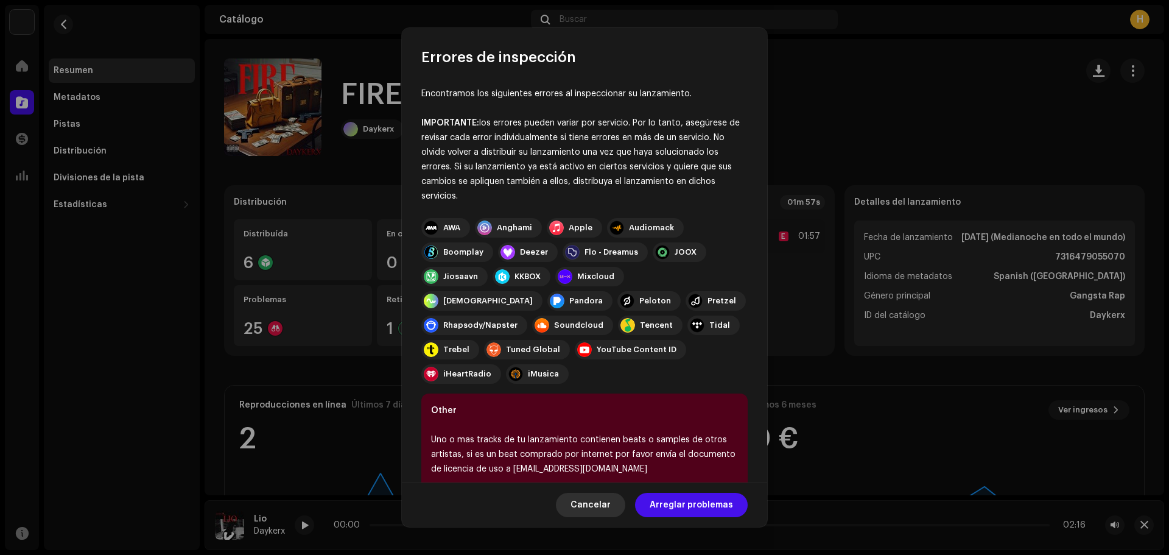
click at [608, 502] on span "Cancelar" at bounding box center [591, 505] width 40 height 24
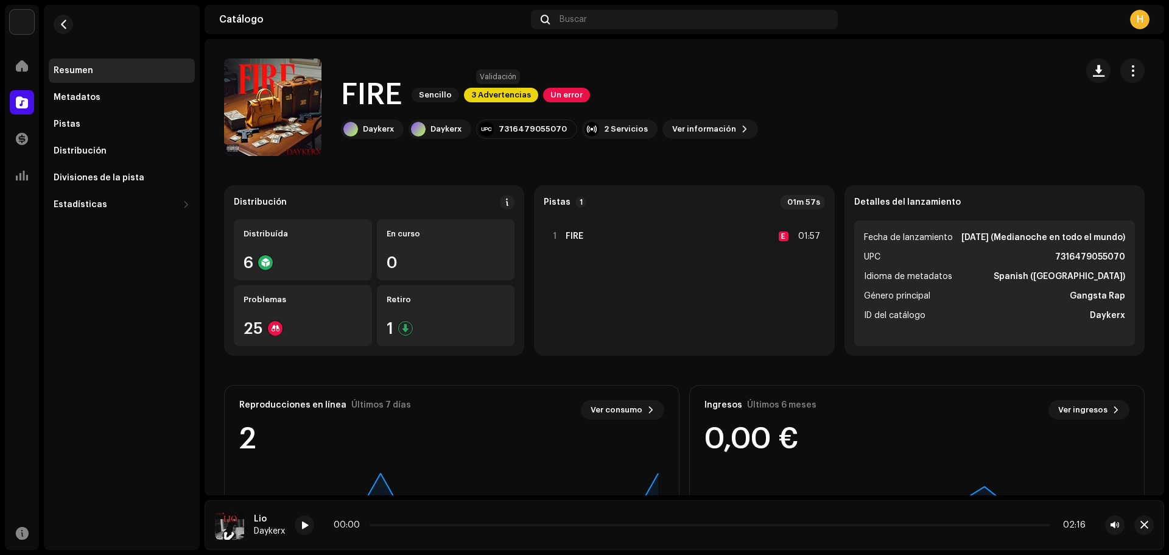
click at [479, 91] on span "3 Advertencias" at bounding box center [501, 95] width 74 height 15
click at [479, 91] on div "Advertencias Por favor, revise estas advertencias para ver si necesita arreglar…" at bounding box center [584, 277] width 1169 height 555
click at [496, 91] on span "3 Advertencias" at bounding box center [501, 95] width 74 height 15
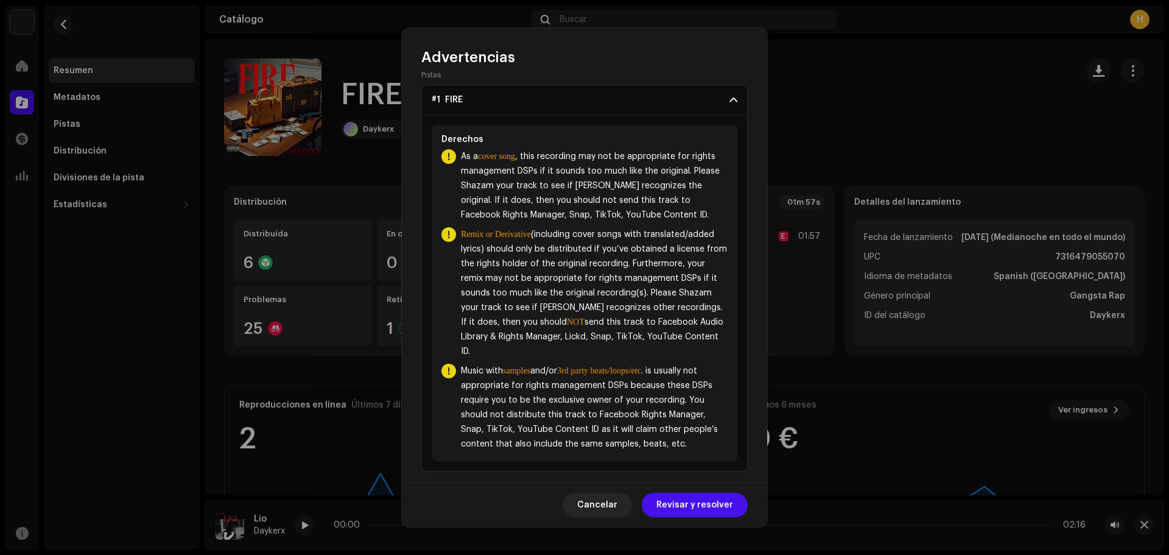
scroll to position [74, 0]
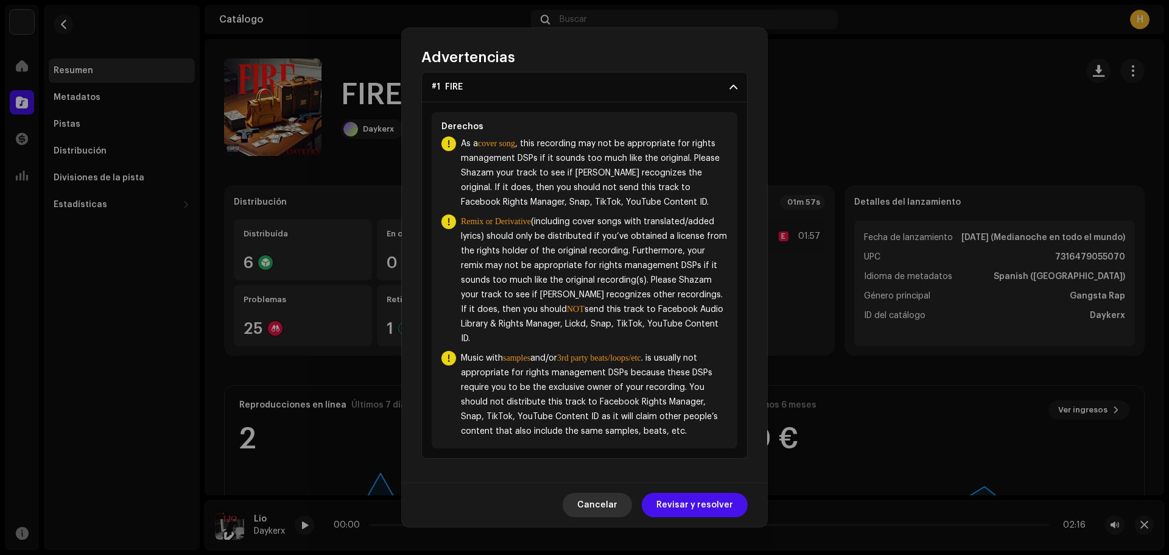
click at [597, 500] on span "Cancelar" at bounding box center [597, 505] width 40 height 24
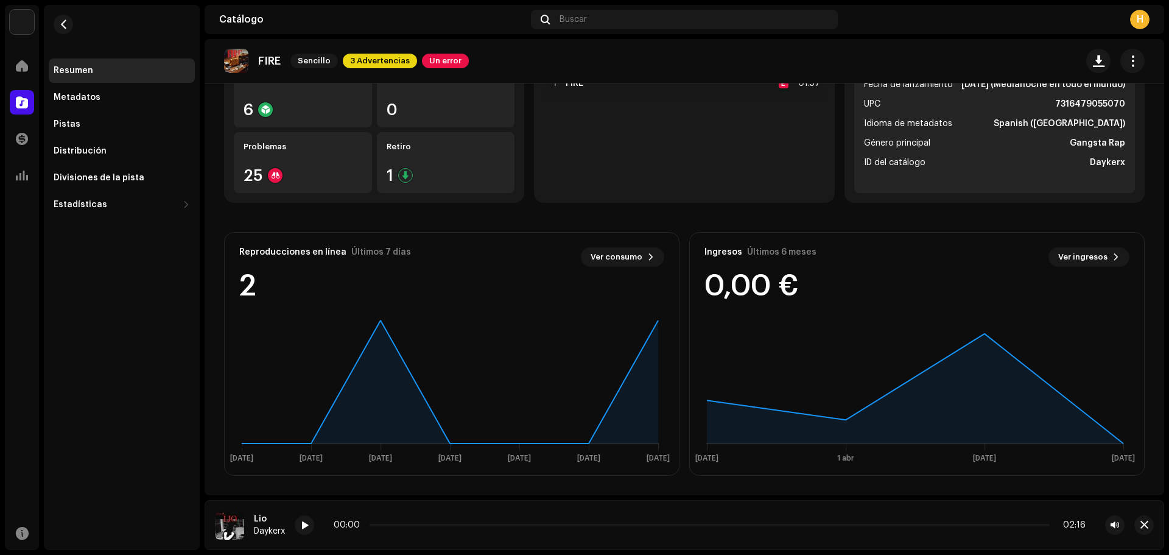
scroll to position [24, 0]
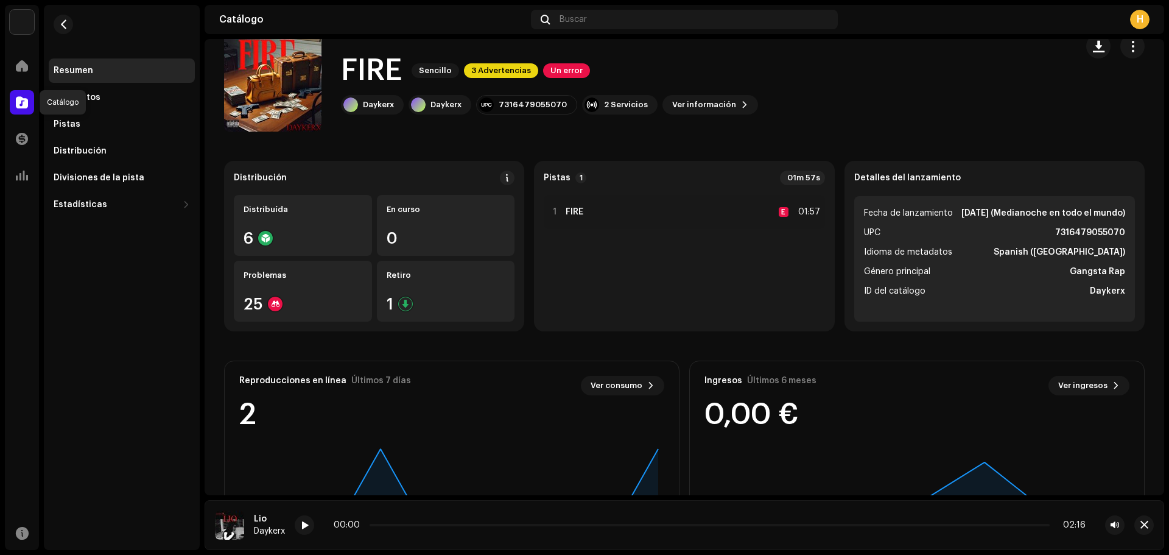
click at [18, 101] on span at bounding box center [22, 102] width 12 height 10
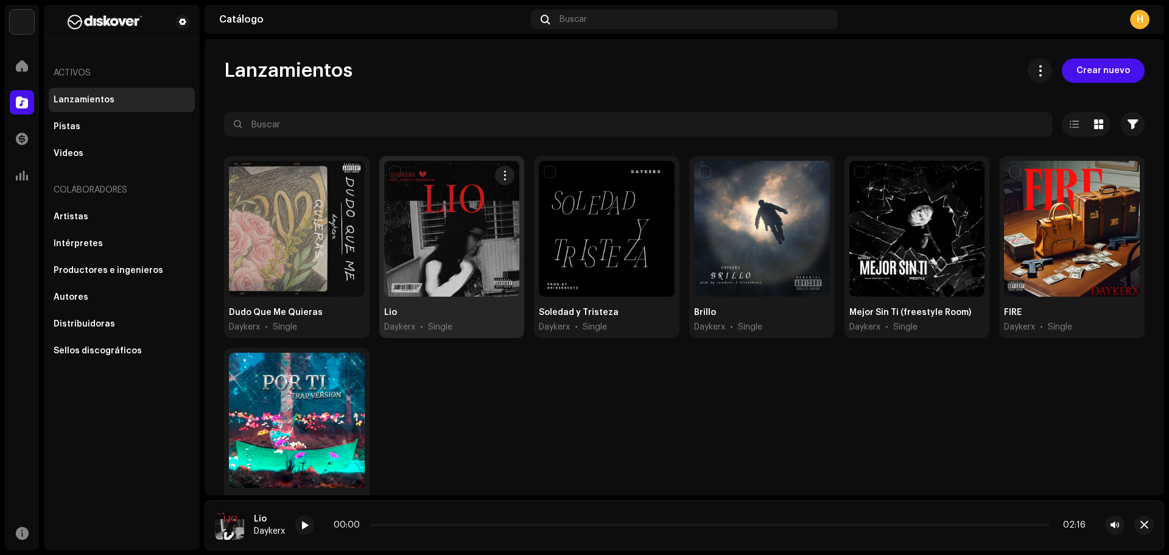
click at [425, 275] on div at bounding box center [452, 229] width 136 height 136
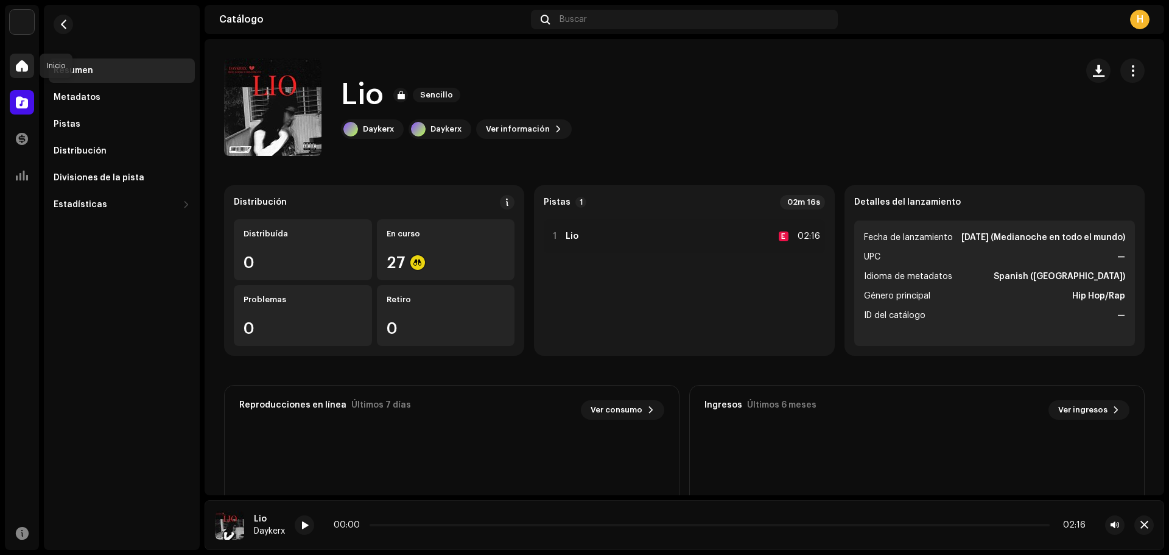
click at [24, 65] on span at bounding box center [22, 66] width 12 height 10
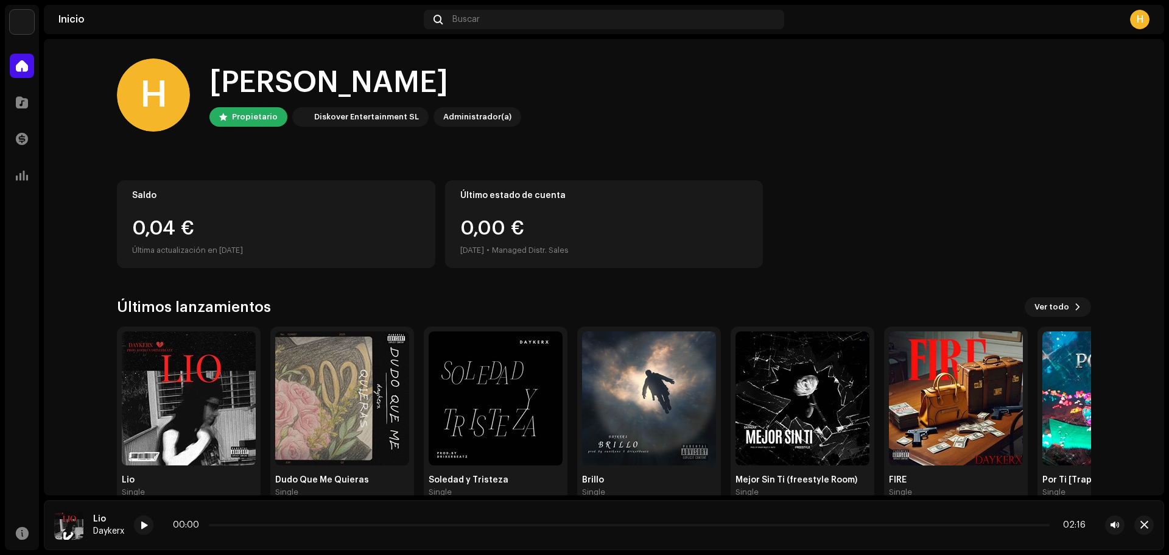
scroll to position [26, 0]
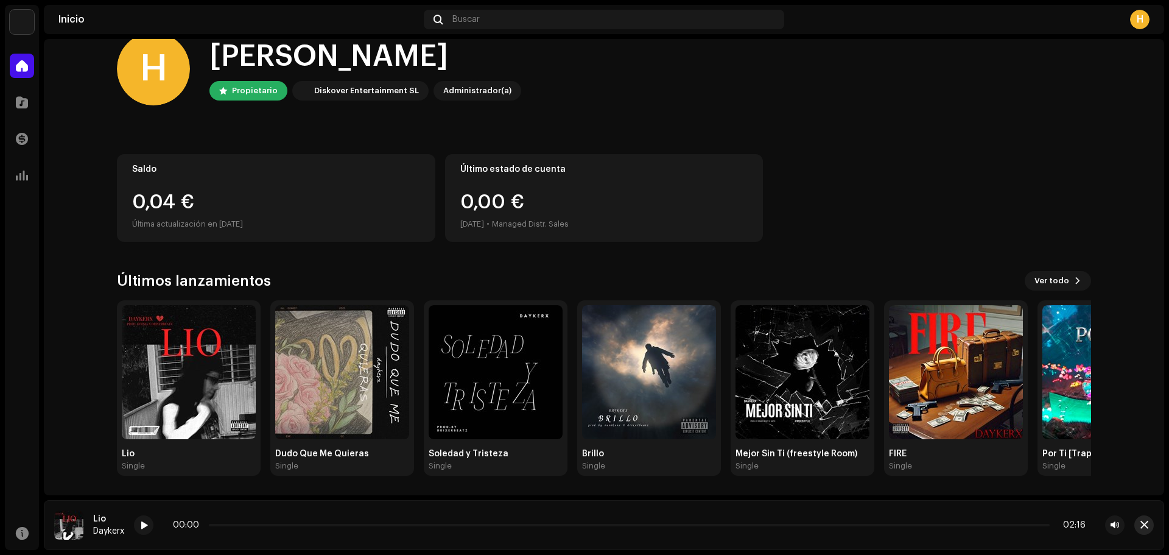
click at [1145, 527] on span "button" at bounding box center [1145, 525] width 8 height 10
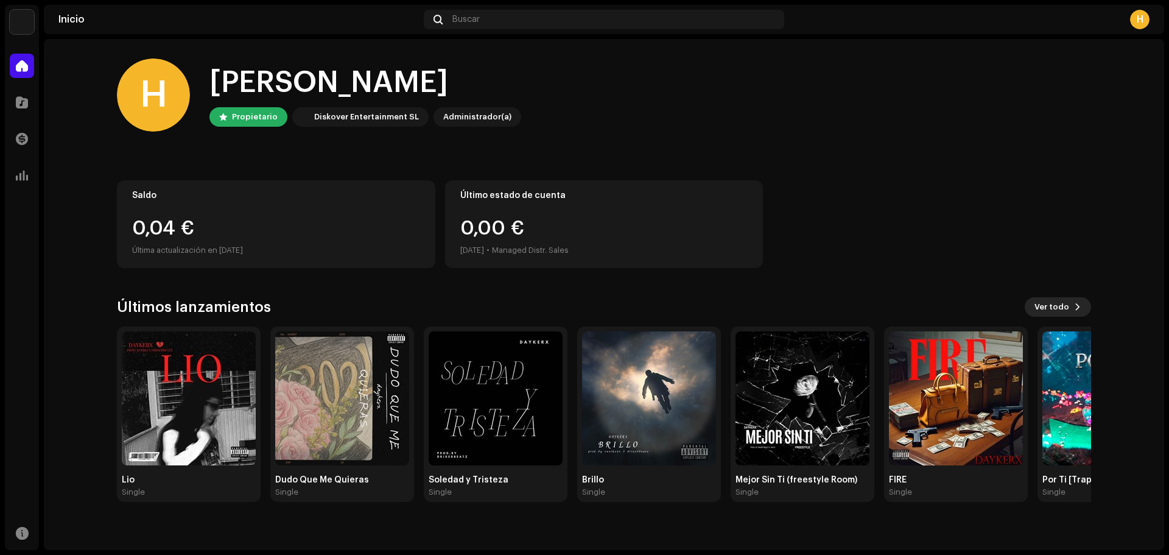
click at [1035, 306] on button "Ver todo" at bounding box center [1058, 306] width 66 height 19
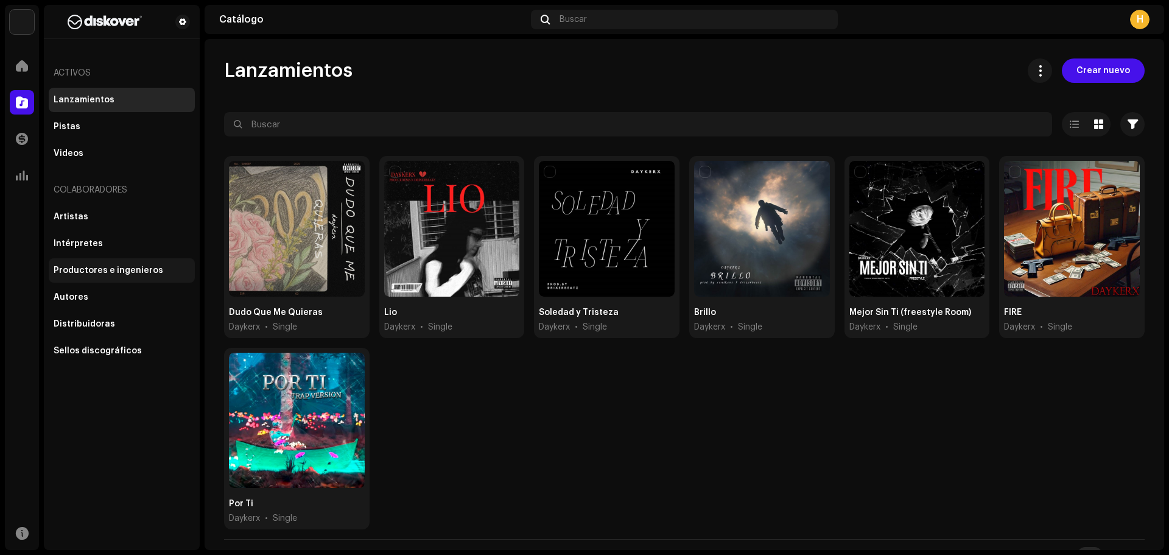
click at [86, 269] on div "Productores e ingenieros" at bounding box center [109, 270] width 110 height 10
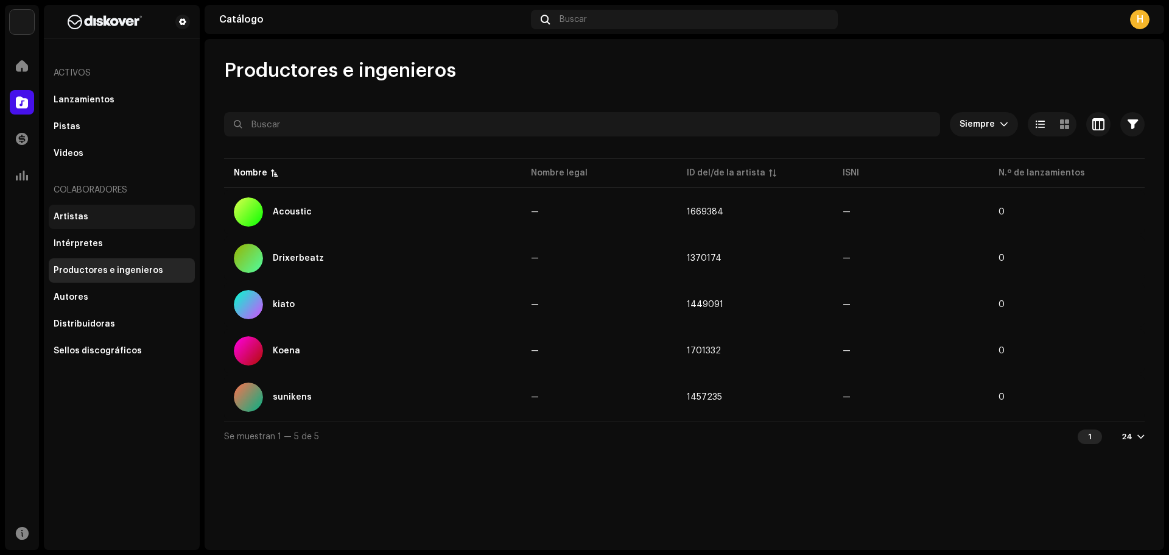
click at [92, 221] on div "Artistas" at bounding box center [122, 217] width 136 height 10
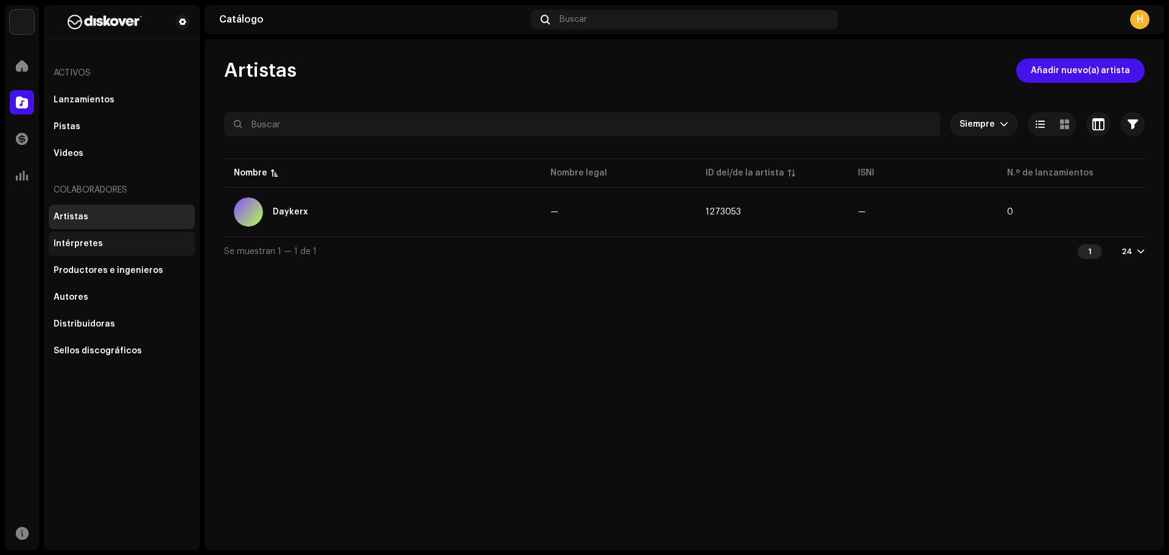
click at [104, 245] on div "Intérpretes" at bounding box center [122, 244] width 136 height 10
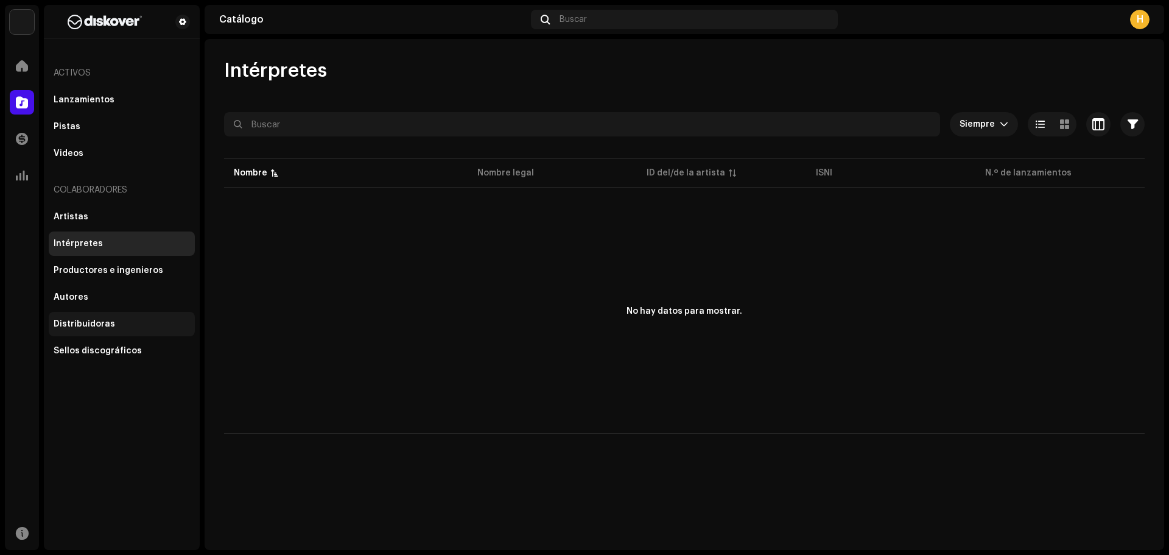
click at [102, 325] on div "Distribuidoras" at bounding box center [85, 324] width 62 height 10
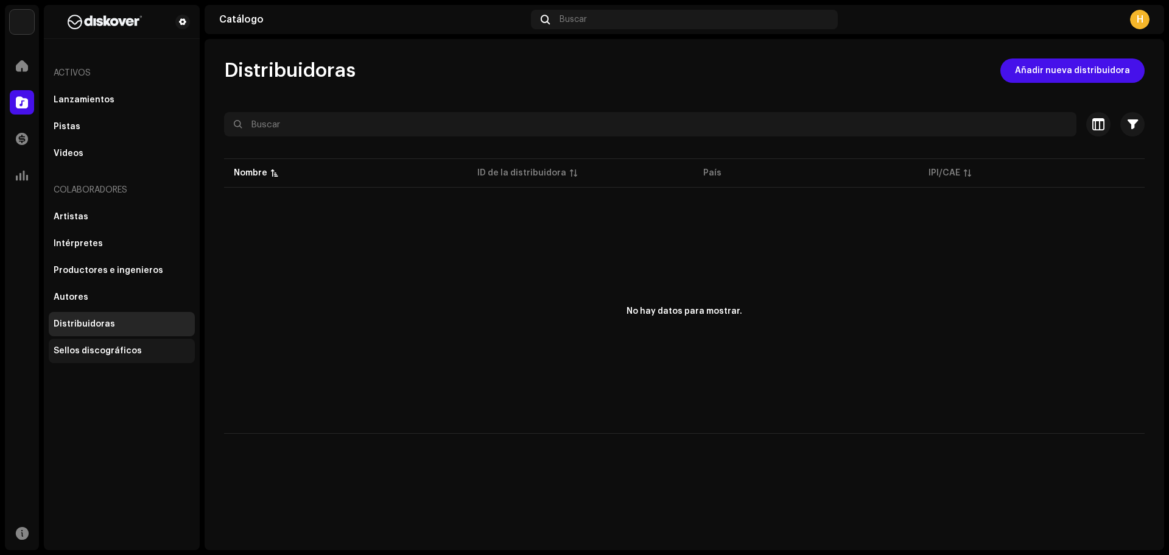
click at [122, 345] on div "Sellos discográficos" at bounding box center [122, 351] width 146 height 24
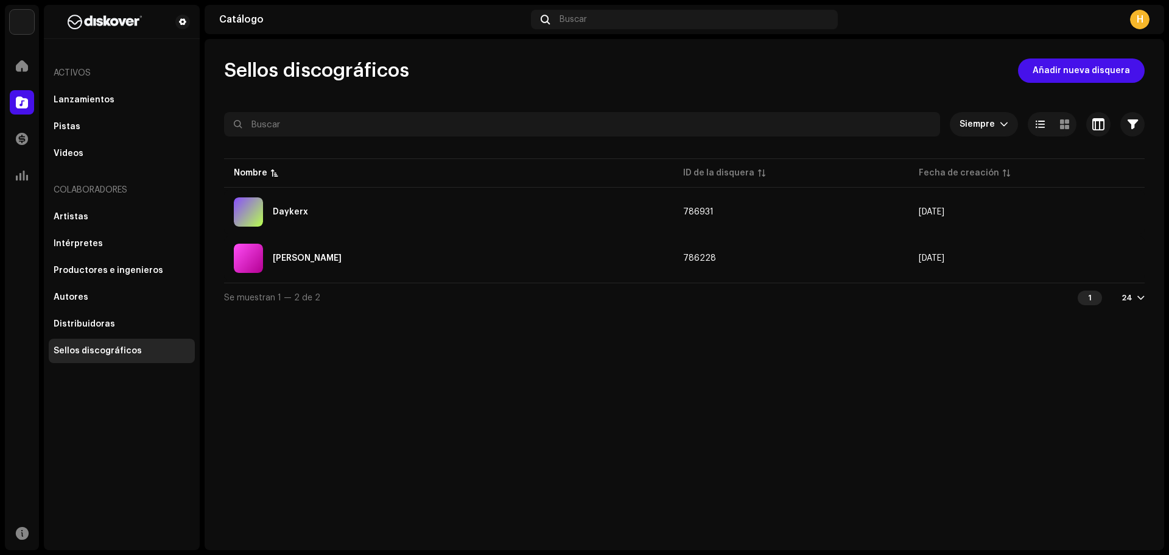
click at [66, 71] on div "Activos" at bounding box center [122, 72] width 146 height 29
click at [29, 69] on div at bounding box center [22, 66] width 24 height 24
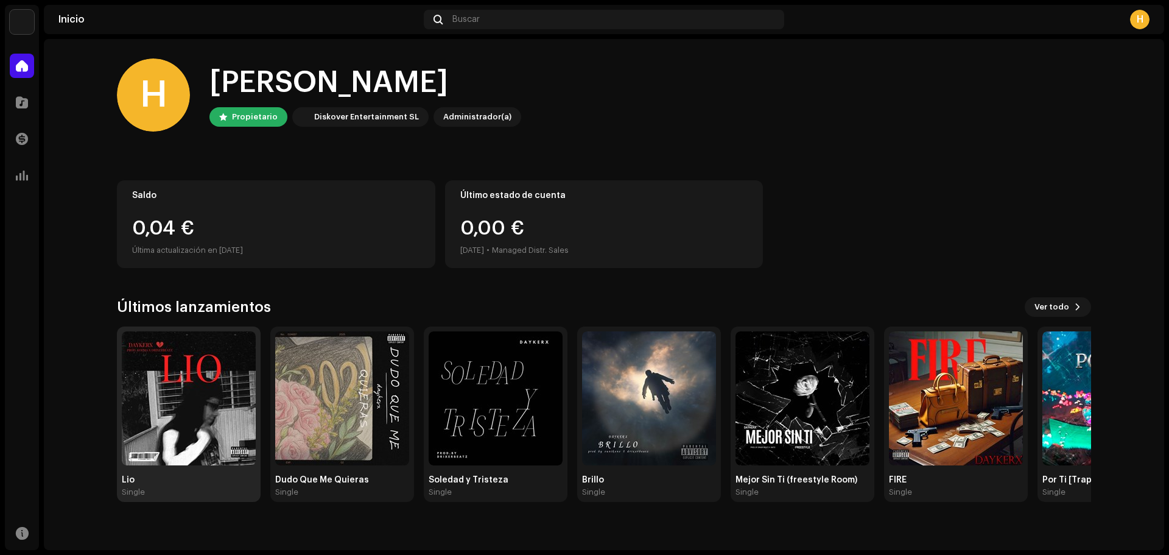
click at [221, 460] on img at bounding box center [189, 398] width 134 height 134
